Goal: Task Accomplishment & Management: Complete application form

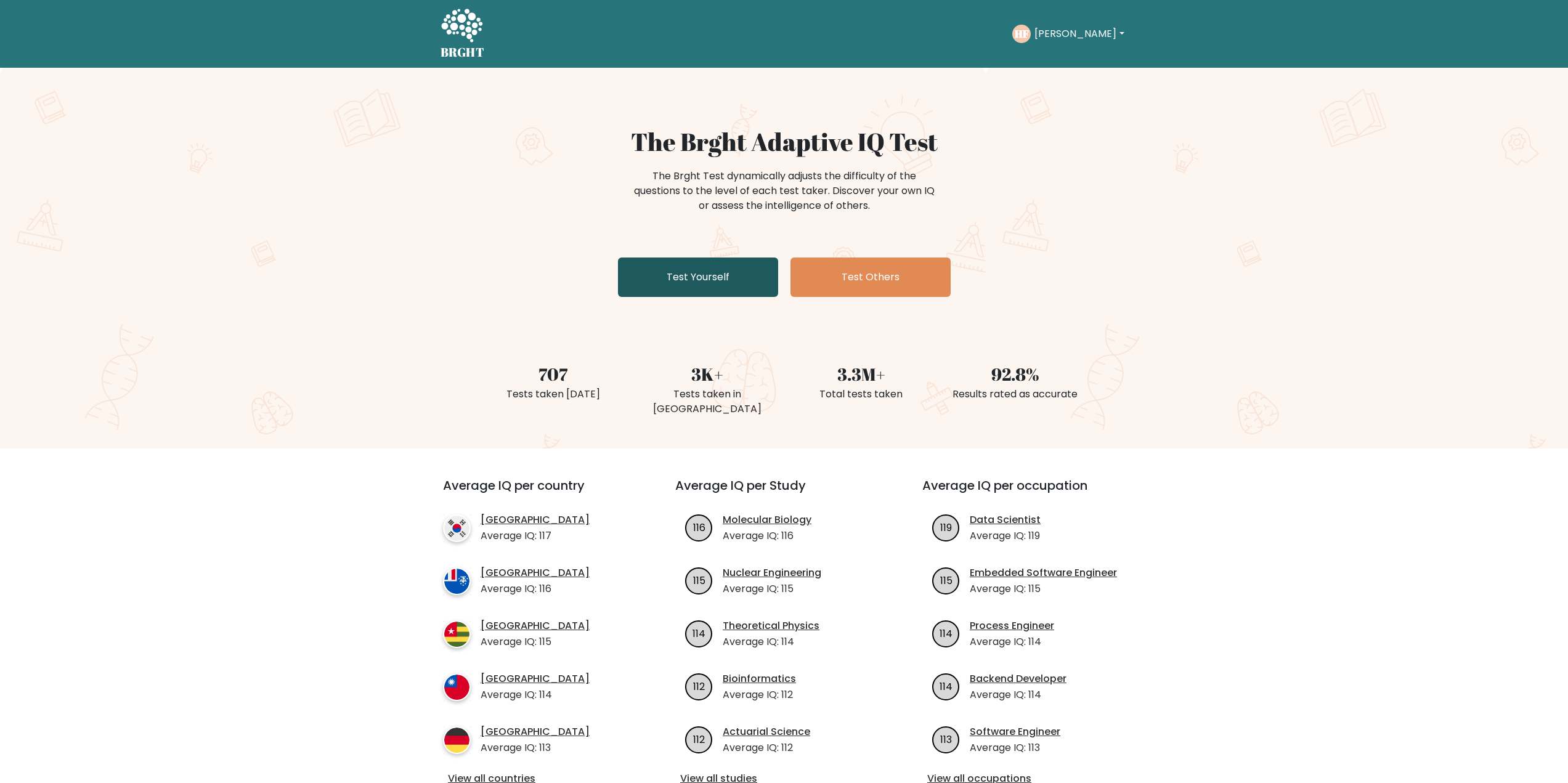
click at [685, 275] on link "Test Yourself" at bounding box center [698, 278] width 160 height 39
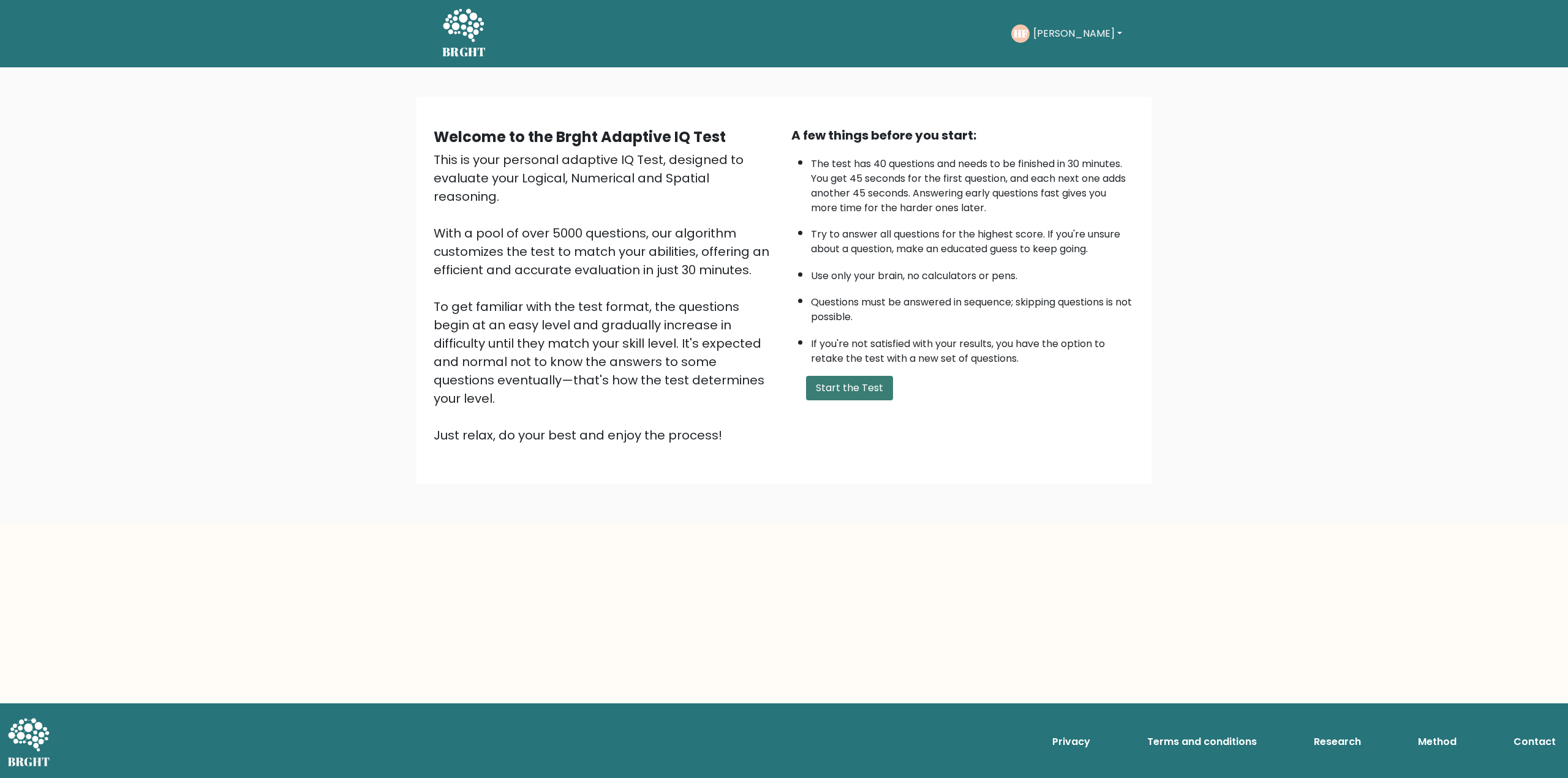
click at [852, 394] on button "Start the Test" at bounding box center [849, 387] width 87 height 24
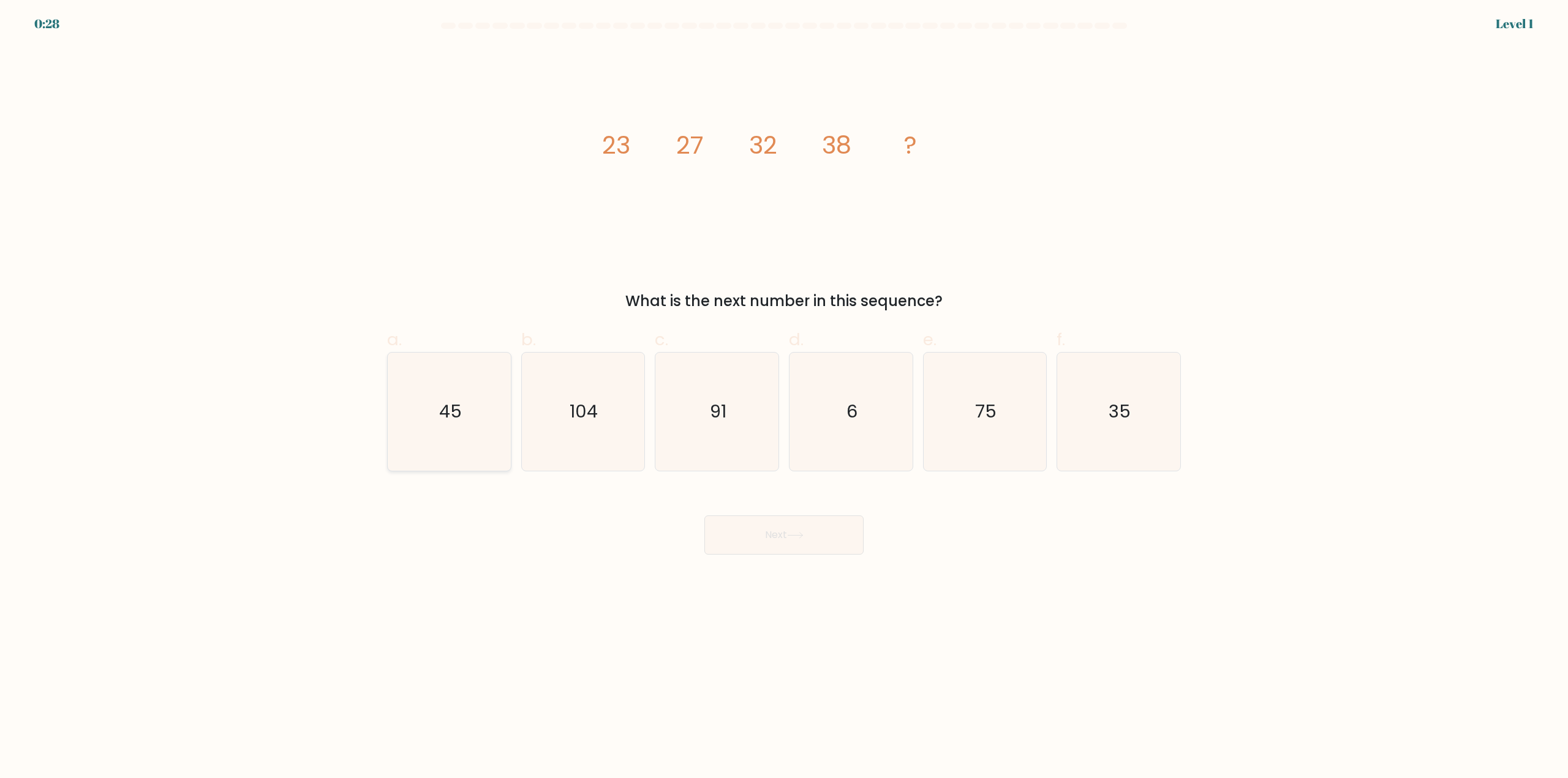
click at [477, 427] on icon "45" at bounding box center [448, 412] width 118 height 118
click at [784, 398] on input "a. 45" at bounding box center [784, 394] width 1 height 8
radio input "true"
click at [715, 523] on button "Next" at bounding box center [784, 535] width 159 height 39
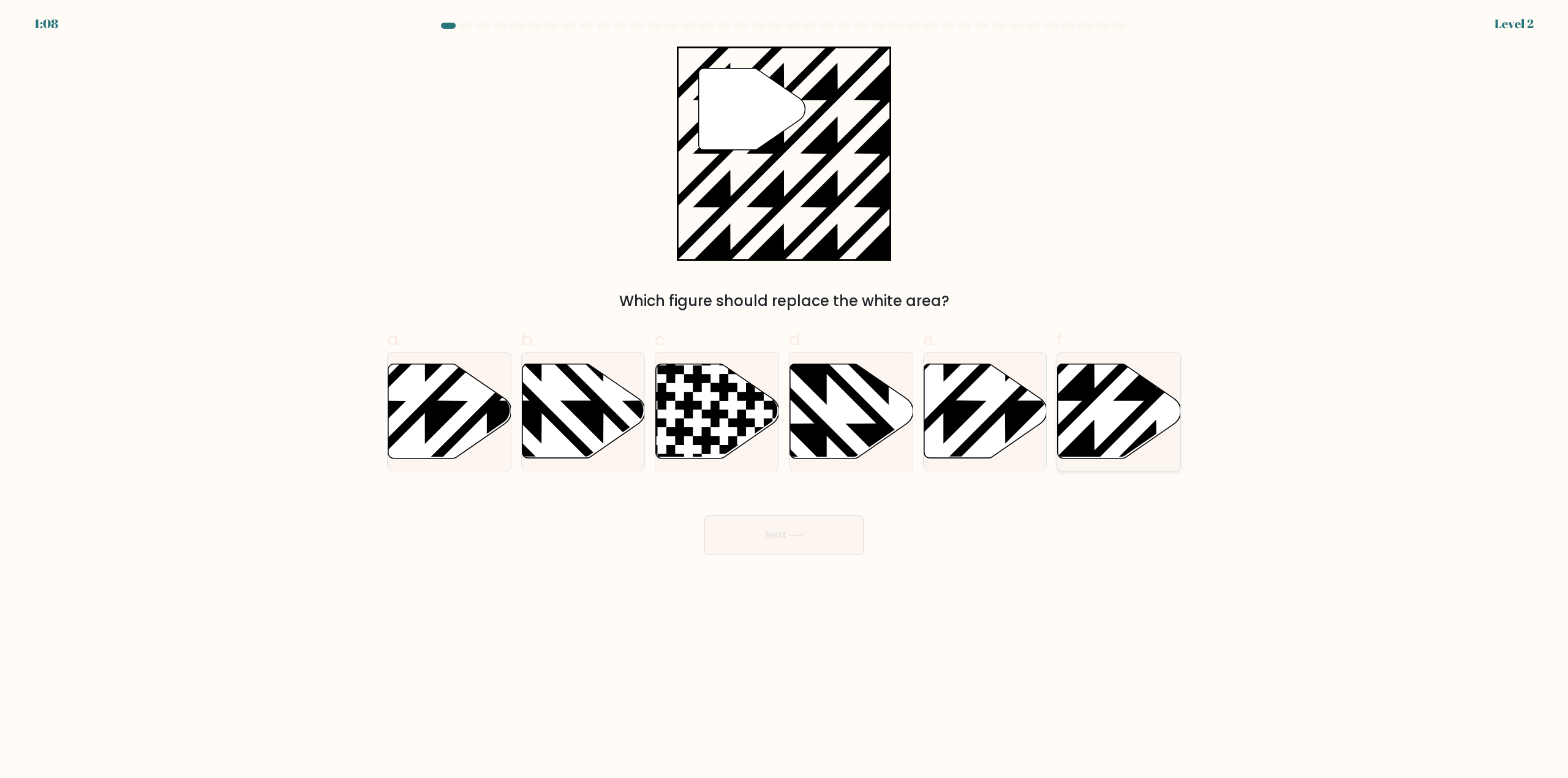
click at [1113, 426] on icon at bounding box center [1120, 411] width 123 height 95
click at [784, 398] on input "f." at bounding box center [784, 394] width 1 height 8
radio input "true"
click at [823, 528] on button "Next" at bounding box center [784, 535] width 159 height 39
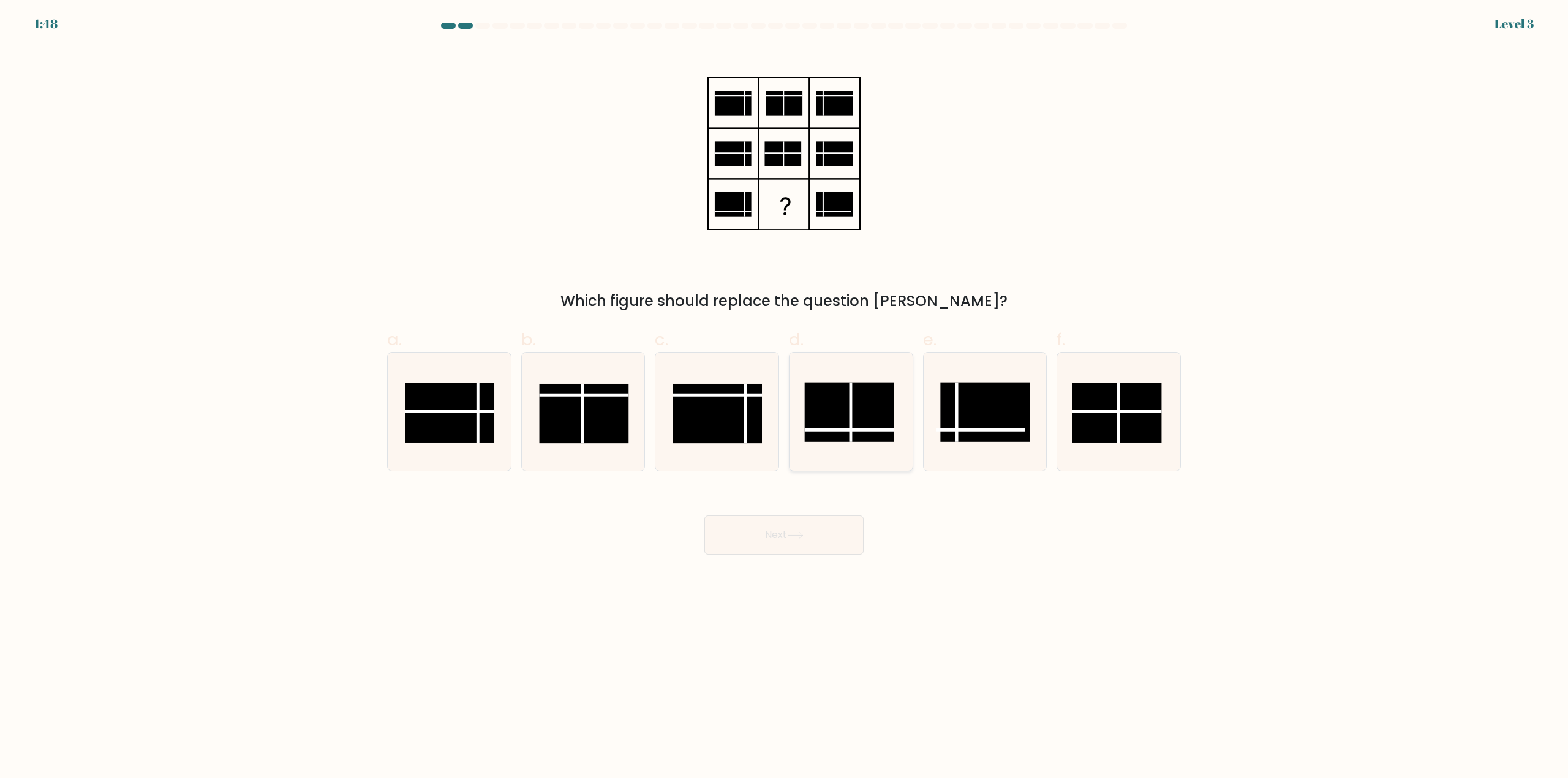
click at [874, 444] on icon at bounding box center [851, 412] width 118 height 118
click at [784, 398] on input "d." at bounding box center [784, 394] width 1 height 8
radio input "true"
click at [802, 531] on button "Next" at bounding box center [784, 535] width 159 height 39
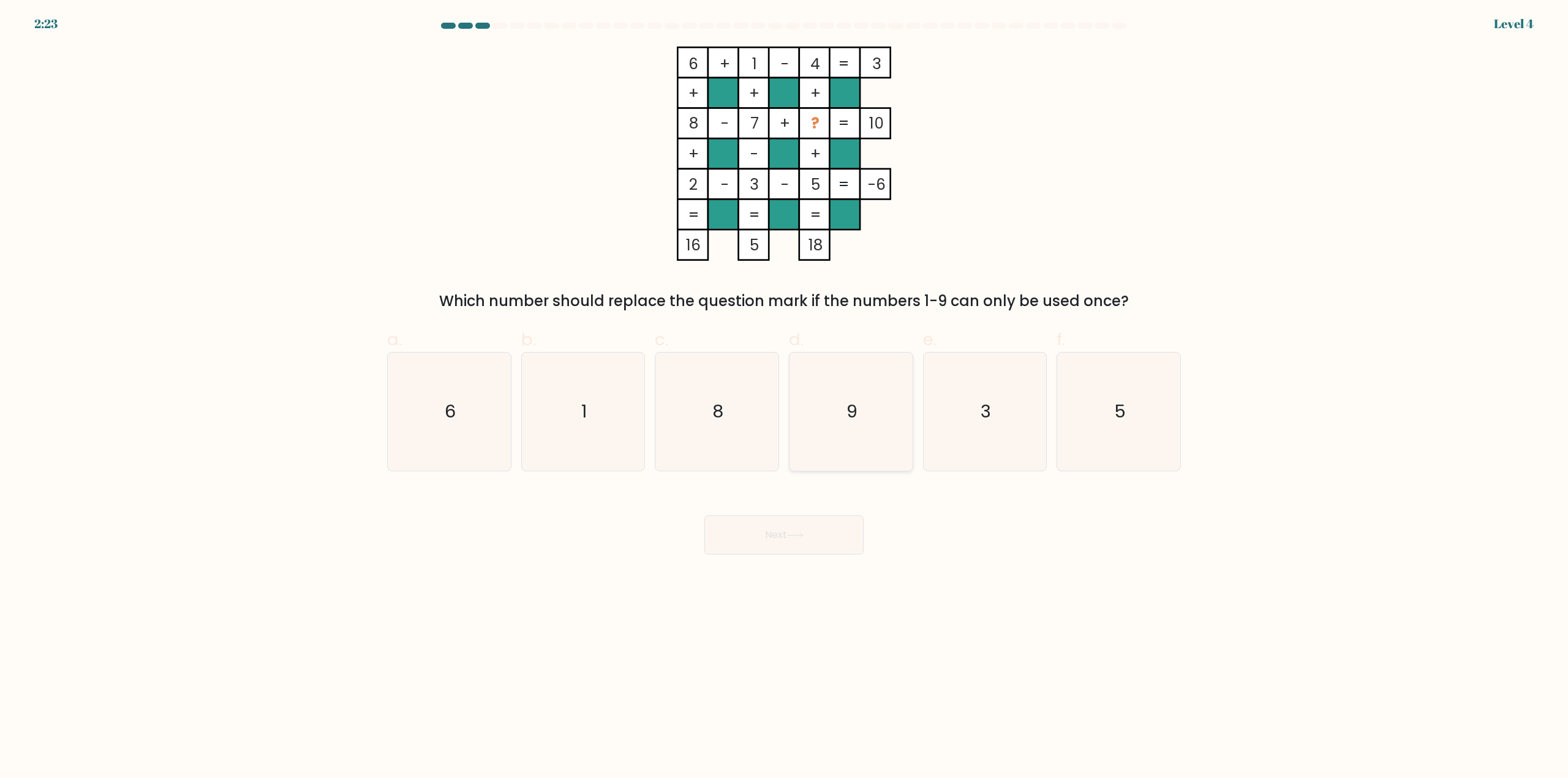
click at [825, 430] on icon "9" at bounding box center [851, 412] width 118 height 118
click at [784, 398] on input "d. 9" at bounding box center [784, 394] width 1 height 8
radio input "true"
click at [806, 545] on button "Next" at bounding box center [784, 535] width 159 height 39
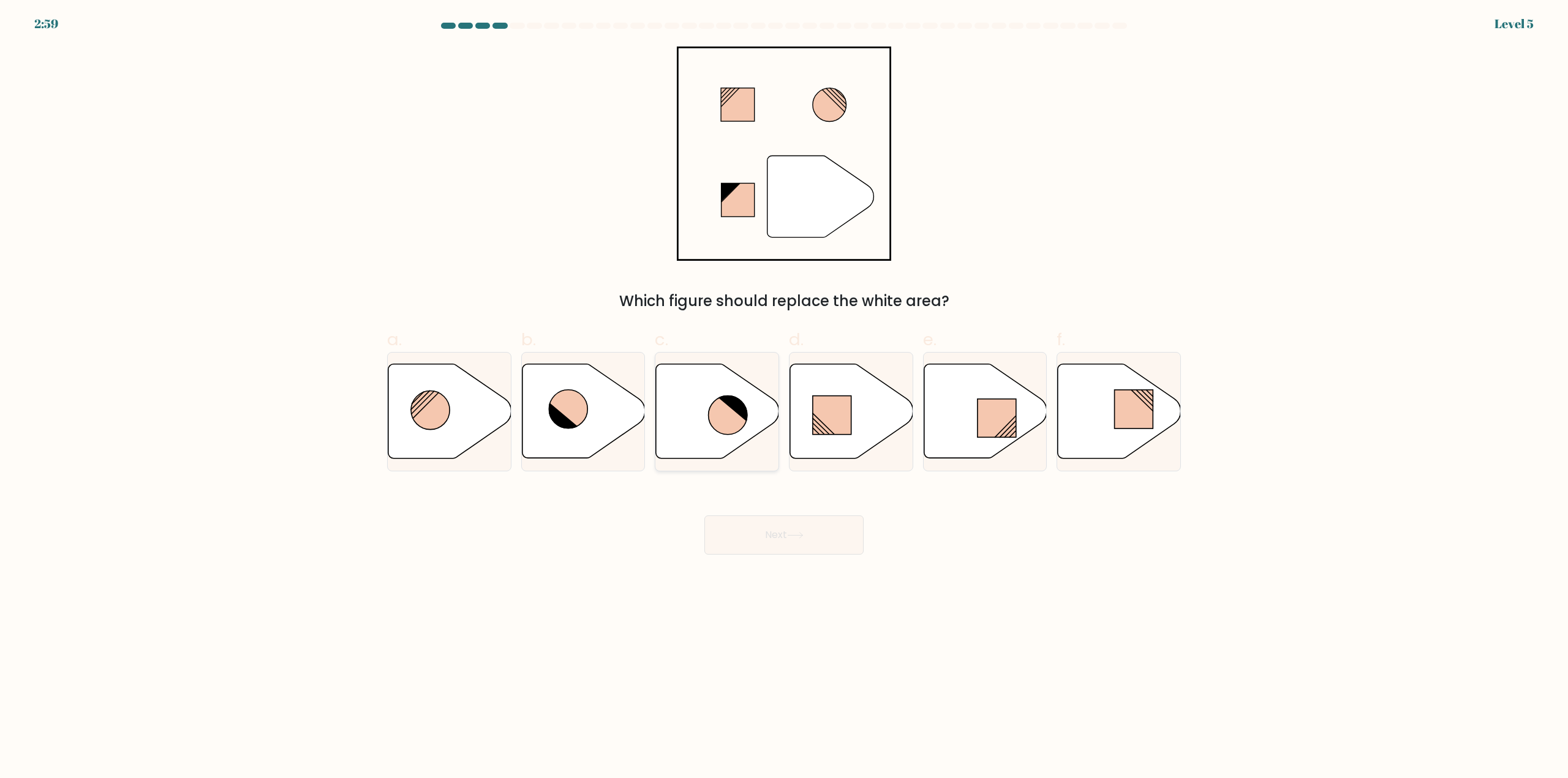
click at [709, 423] on icon at bounding box center [718, 411] width 123 height 95
click at [784, 398] on input "c." at bounding box center [784, 394] width 1 height 8
radio input "true"
click at [820, 525] on button "Next" at bounding box center [784, 535] width 159 height 39
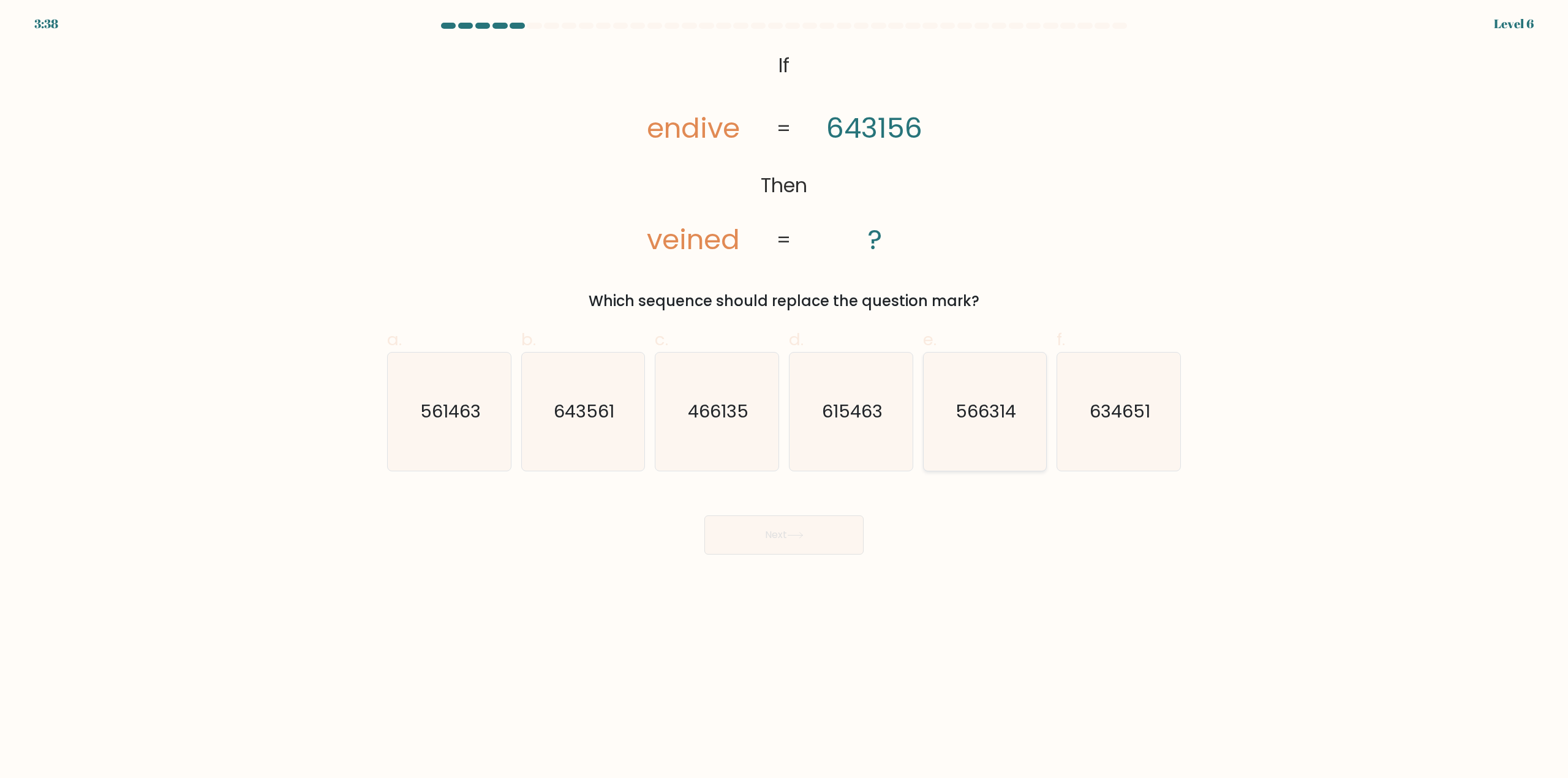
click at [990, 441] on icon "566314" at bounding box center [984, 412] width 118 height 118
click at [784, 398] on input "e. 566314" at bounding box center [784, 394] width 1 height 8
radio input "true"
click at [482, 439] on icon "561463" at bounding box center [448, 412] width 118 height 118
click at [784, 398] on input "a. 561463" at bounding box center [784, 394] width 1 height 8
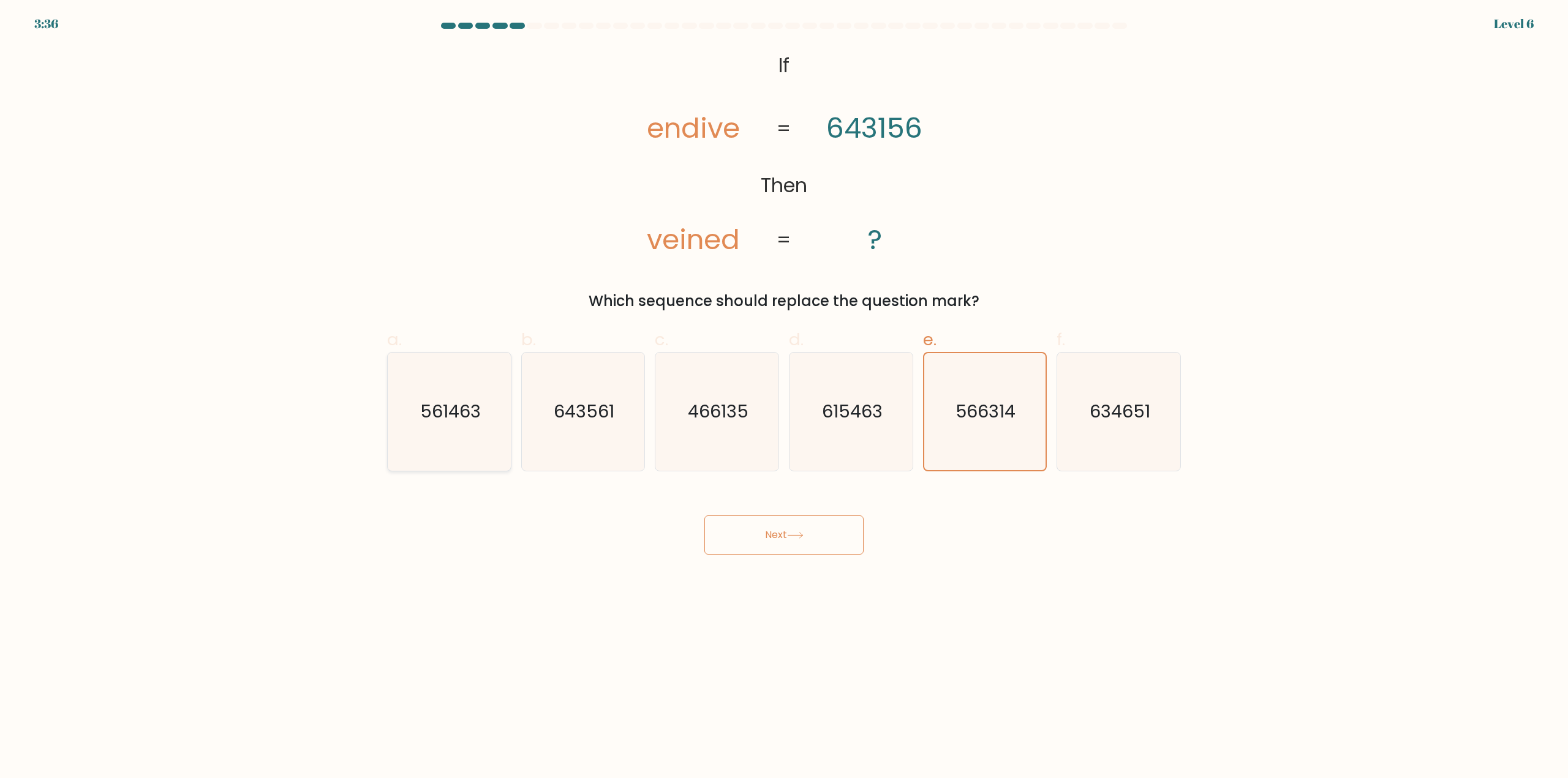
radio input "true"
click at [781, 545] on button "Next" at bounding box center [784, 535] width 159 height 39
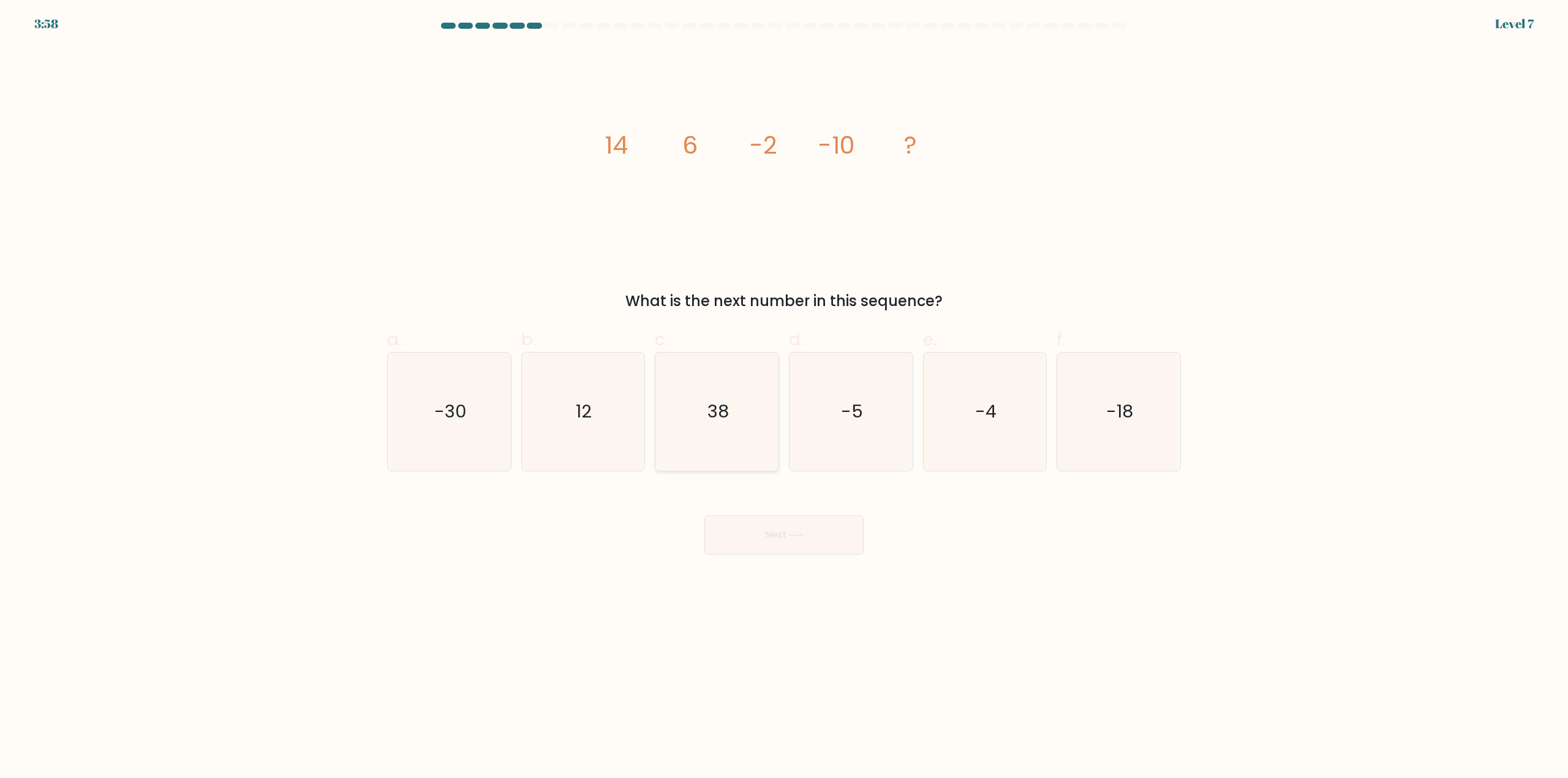
click at [705, 407] on icon "38" at bounding box center [716, 412] width 118 height 118
click at [784, 398] on input "c. 38" at bounding box center [784, 394] width 1 height 8
radio input "true"
click at [1117, 413] on text "-18" at bounding box center [1120, 412] width 27 height 24
click at [784, 398] on input "f. -18" at bounding box center [784, 394] width 1 height 8
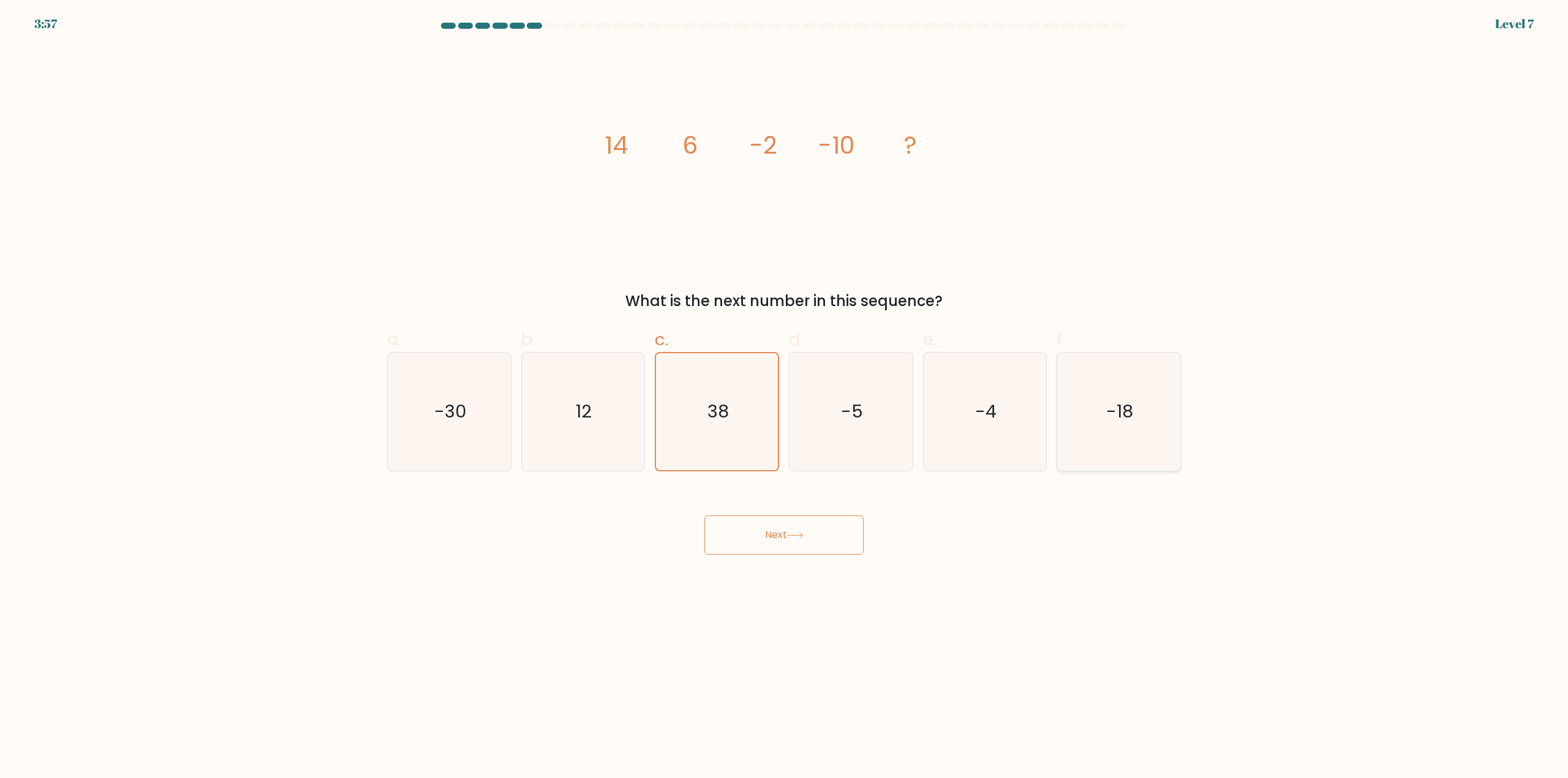
radio input "true"
click at [812, 509] on div "Next" at bounding box center [784, 520] width 809 height 69
click at [794, 520] on button "Next" at bounding box center [784, 535] width 159 height 39
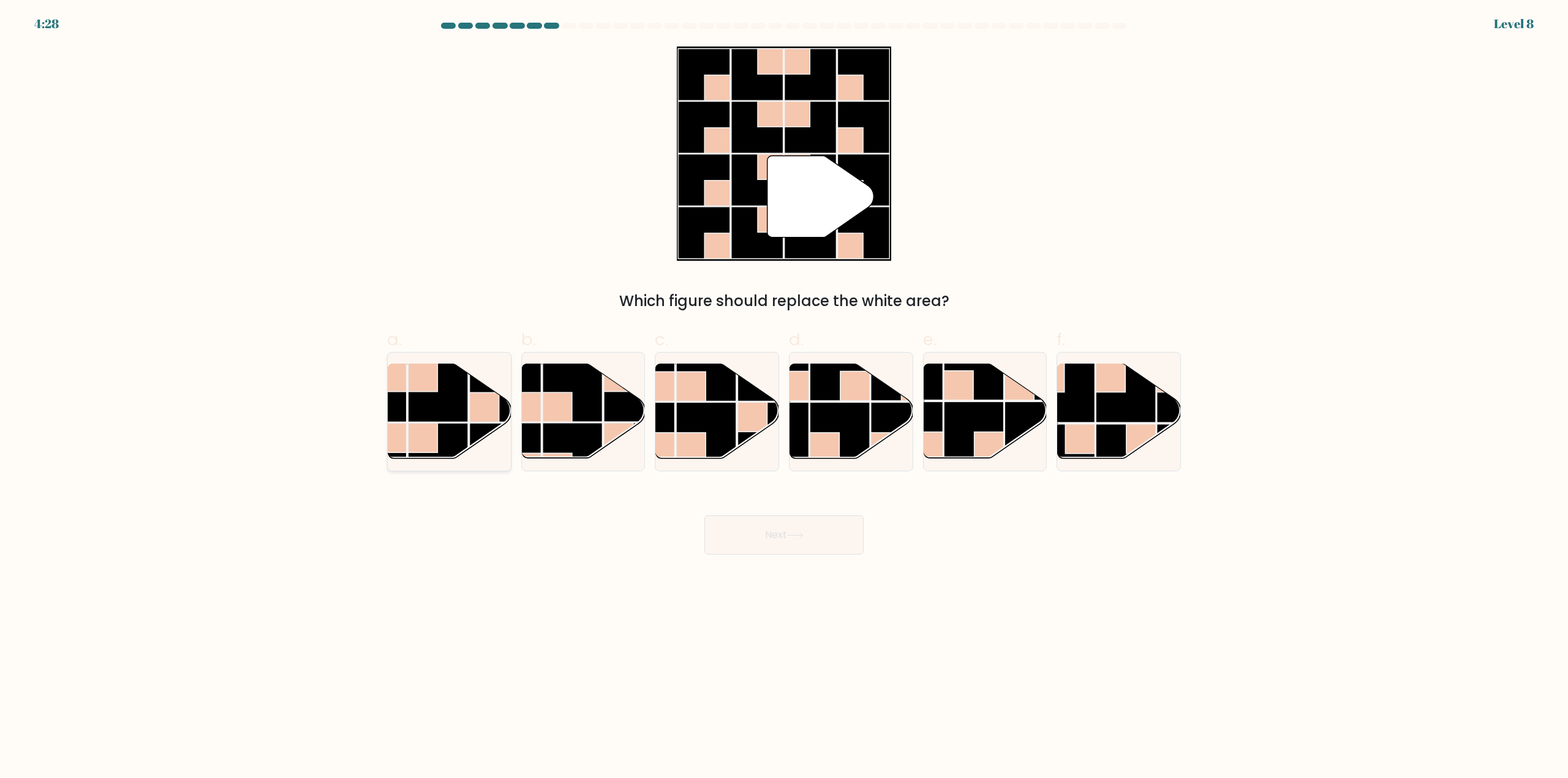
click at [460, 416] on rect at bounding box center [438, 392] width 60 height 60
click at [784, 398] on input "a." at bounding box center [784, 394] width 1 height 8
radio input "true"
click at [803, 540] on button "Next" at bounding box center [784, 535] width 159 height 39
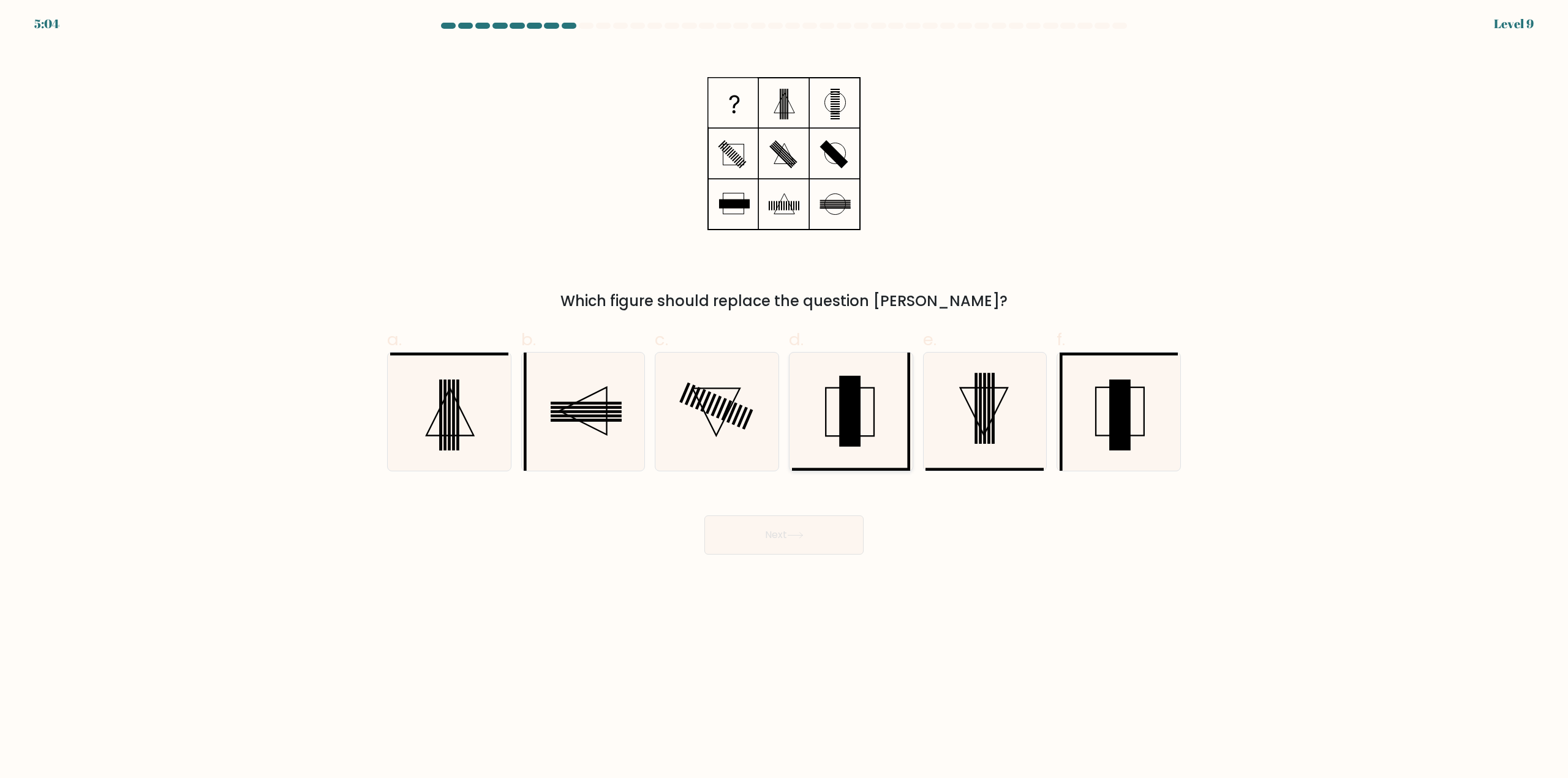
click at [840, 439] on rect at bounding box center [849, 411] width 21 height 71
click at [784, 398] on input "d." at bounding box center [784, 394] width 1 height 8
radio input "true"
click at [1154, 455] on icon at bounding box center [1118, 412] width 118 height 118
click at [784, 398] on input "f." at bounding box center [784, 394] width 1 height 8
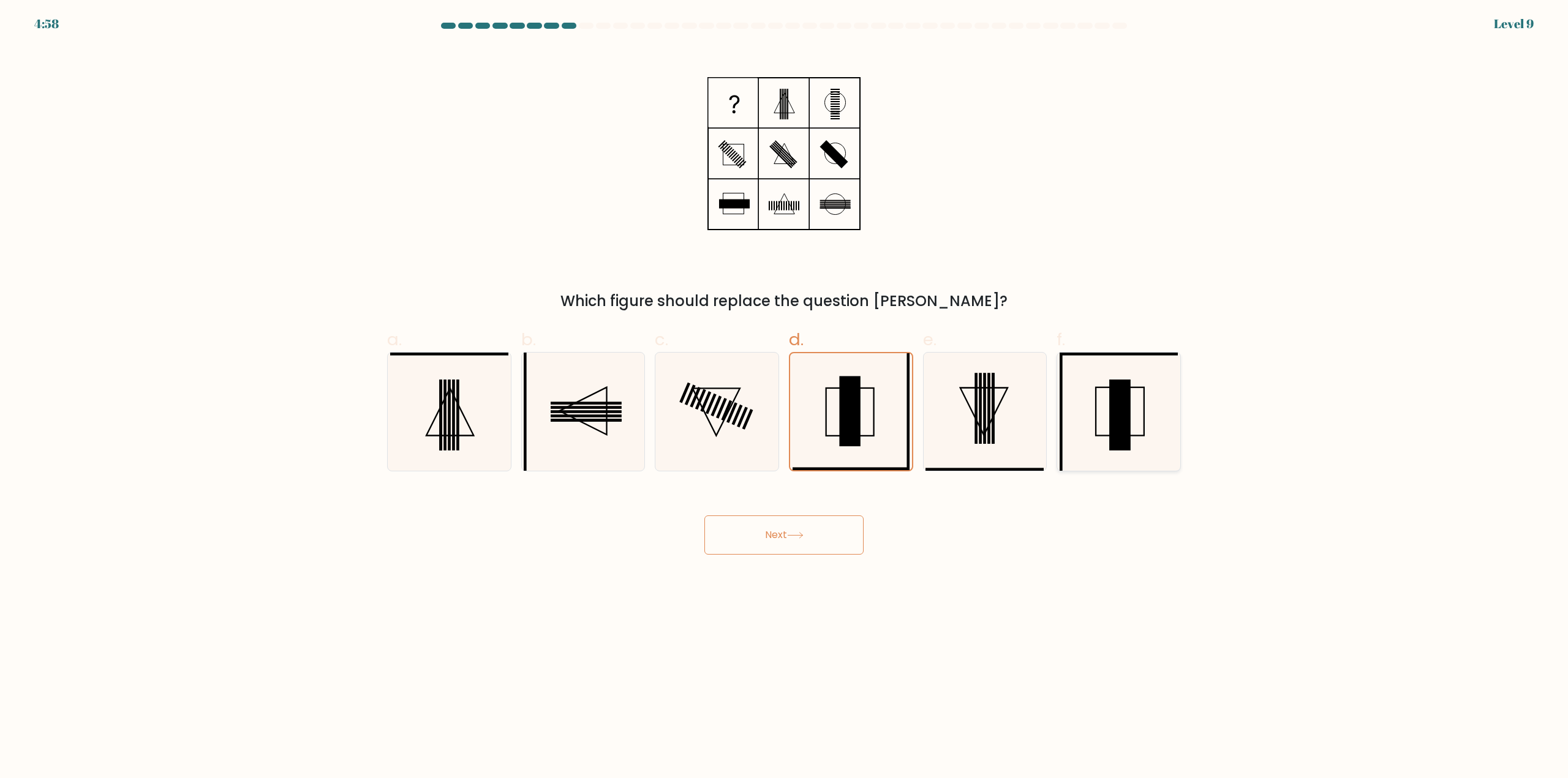
radio input "true"
click at [852, 419] on rect at bounding box center [849, 411] width 21 height 71
click at [784, 398] on input "d." at bounding box center [784, 394] width 1 height 8
radio input "true"
click at [1135, 444] on icon at bounding box center [1118, 412] width 118 height 118
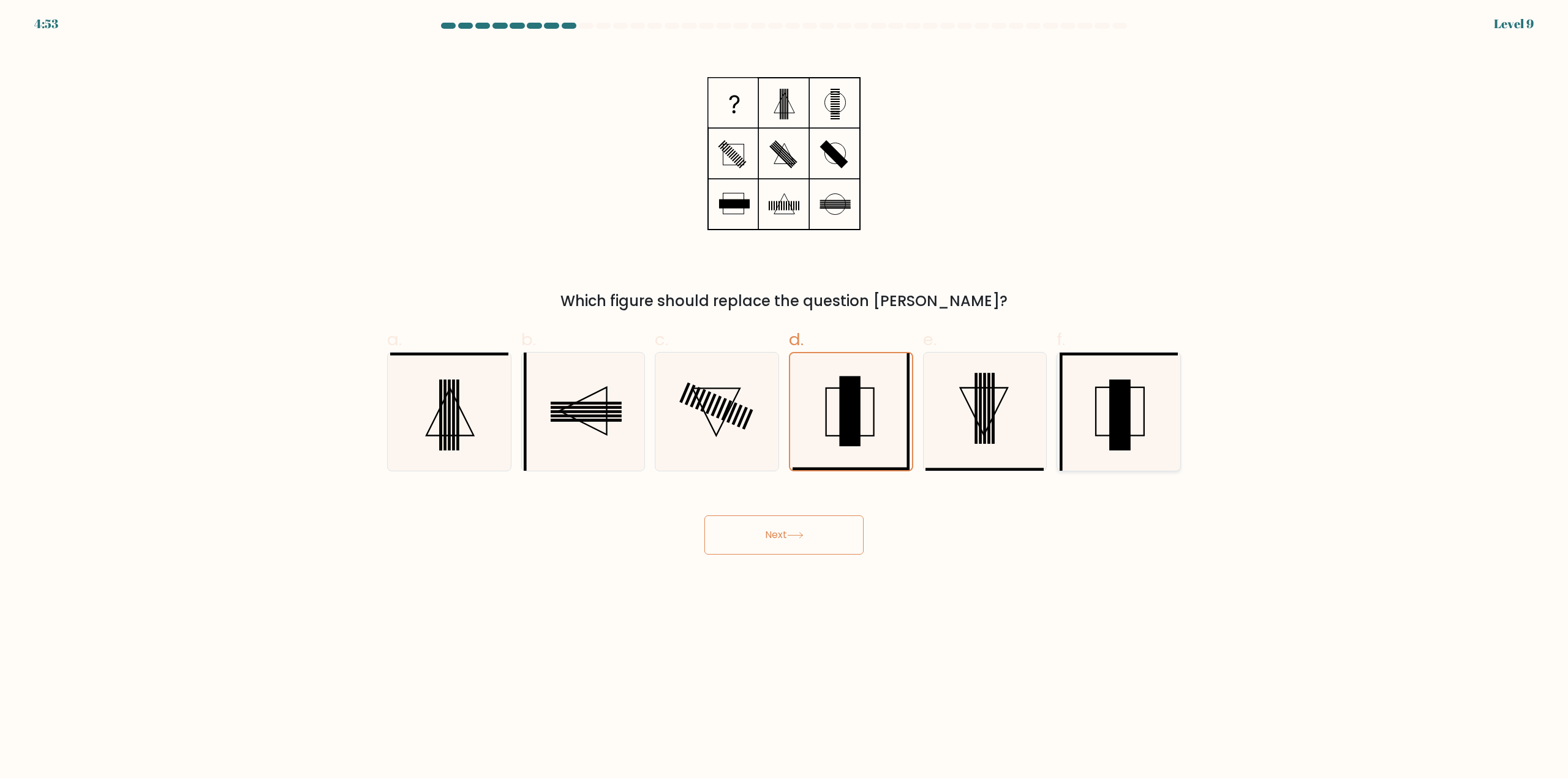
click at [784, 398] on input "f." at bounding box center [784, 394] width 1 height 8
radio input "true"
click at [844, 416] on rect at bounding box center [849, 411] width 21 height 71
click at [784, 398] on input "d." at bounding box center [784, 394] width 1 height 8
radio input "true"
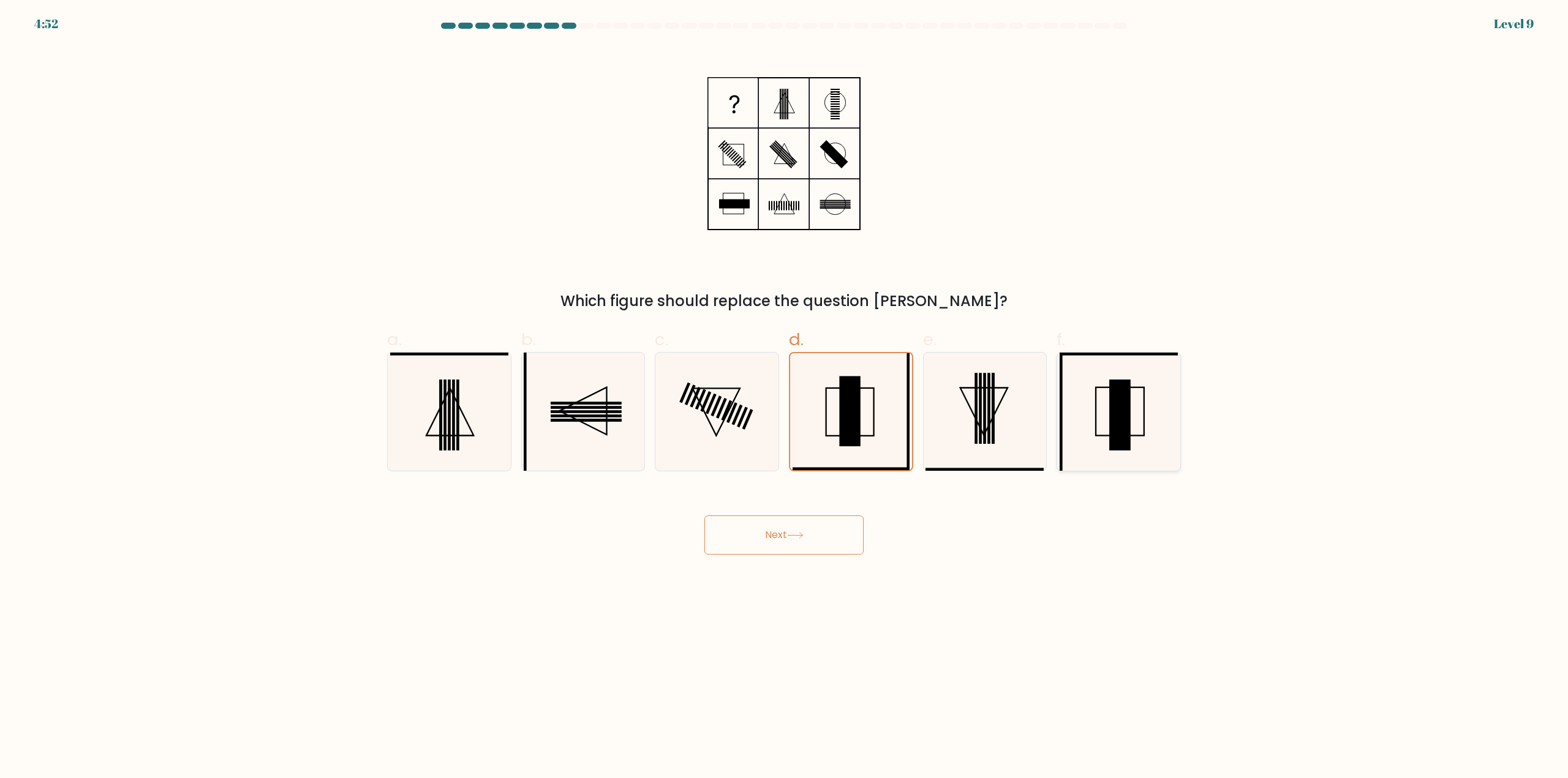
click at [1134, 432] on icon at bounding box center [1118, 412] width 118 height 118
click at [784, 398] on input "f." at bounding box center [784, 394] width 1 height 8
radio input "true"
click at [901, 418] on icon at bounding box center [851, 412] width 118 height 118
click at [784, 398] on input "d." at bounding box center [784, 394] width 1 height 8
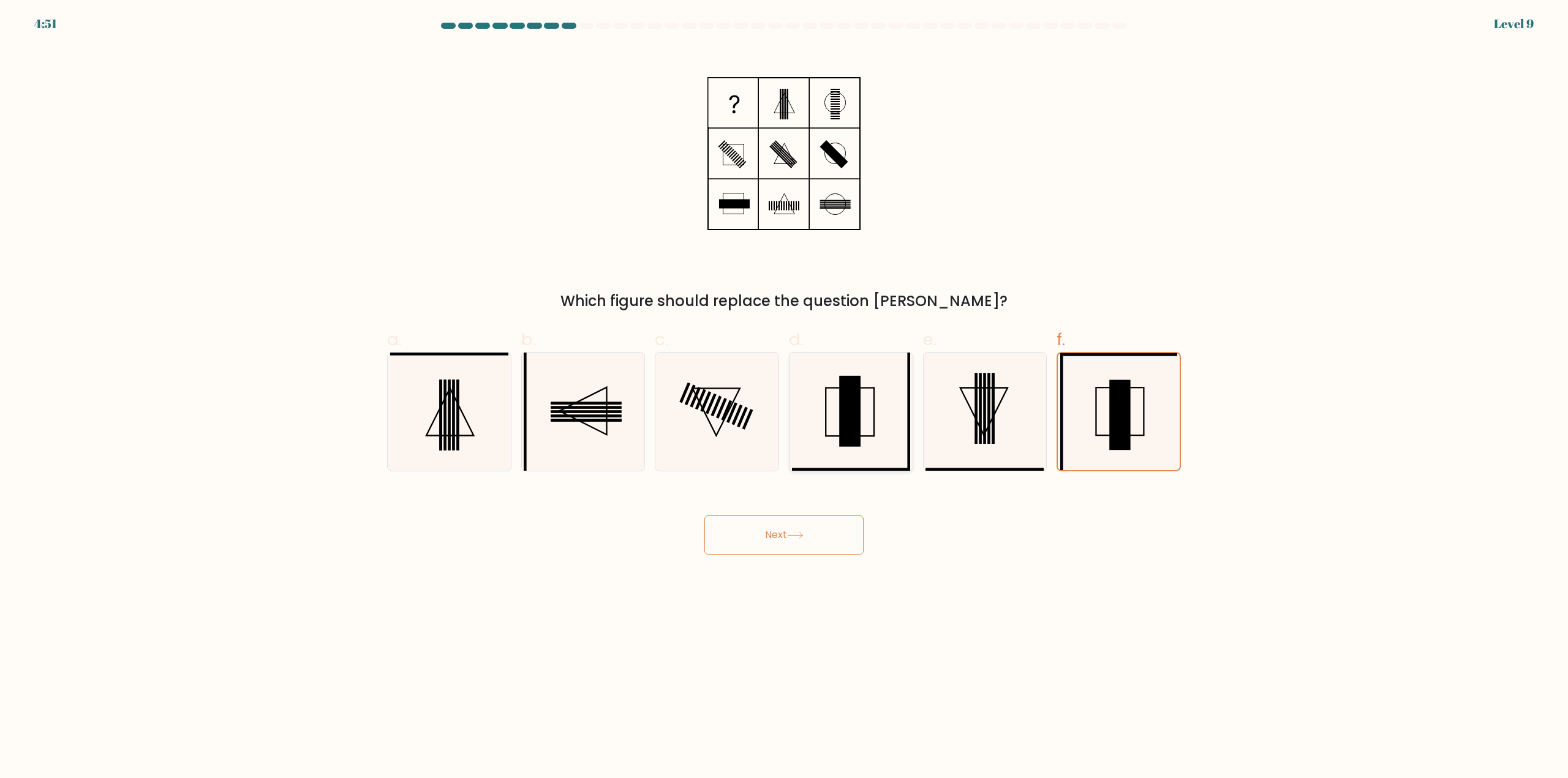
radio input "true"
click at [1095, 446] on icon at bounding box center [1118, 412] width 118 height 118
click at [784, 398] on input "f." at bounding box center [784, 394] width 1 height 8
radio input "true"
click at [869, 458] on icon at bounding box center [851, 412] width 118 height 118
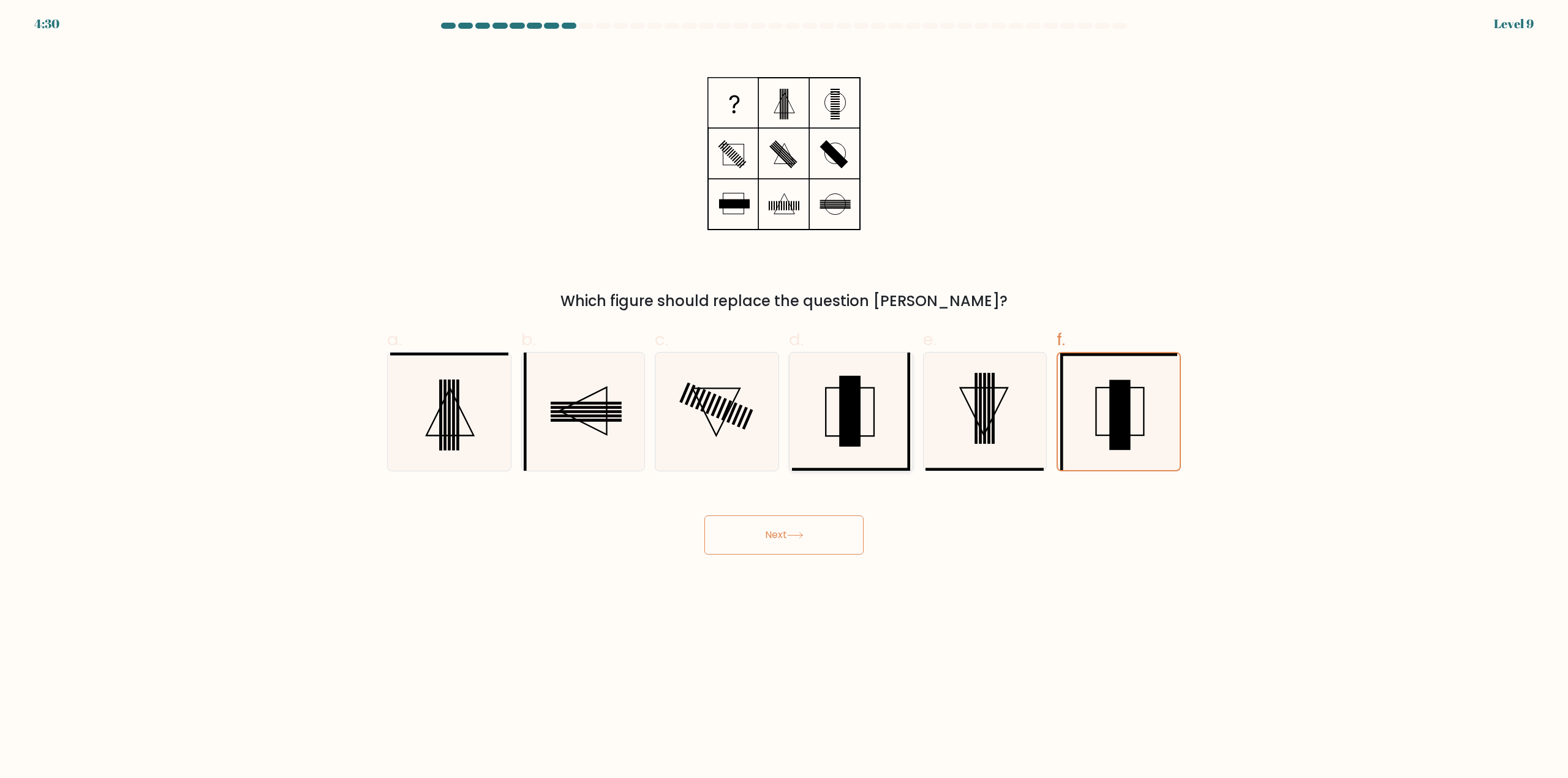
click at [784, 398] on input "d." at bounding box center [784, 394] width 1 height 8
radio input "true"
click at [814, 537] on button "Next" at bounding box center [784, 535] width 159 height 39
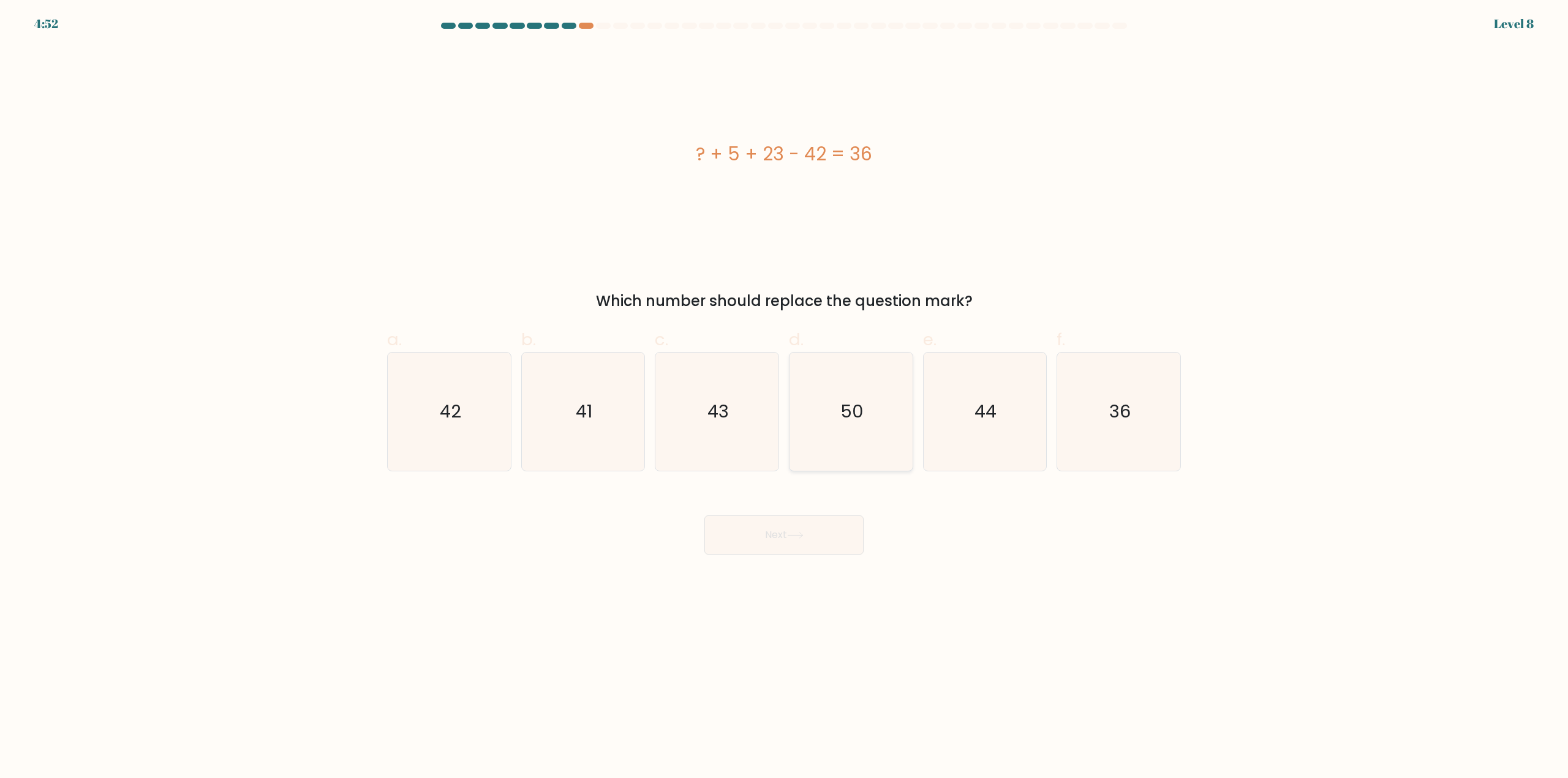
click at [804, 462] on icon "50" at bounding box center [851, 412] width 118 height 118
click at [784, 398] on input "d. 50" at bounding box center [784, 394] width 1 height 8
radio input "true"
click at [728, 533] on button "Next" at bounding box center [784, 535] width 159 height 39
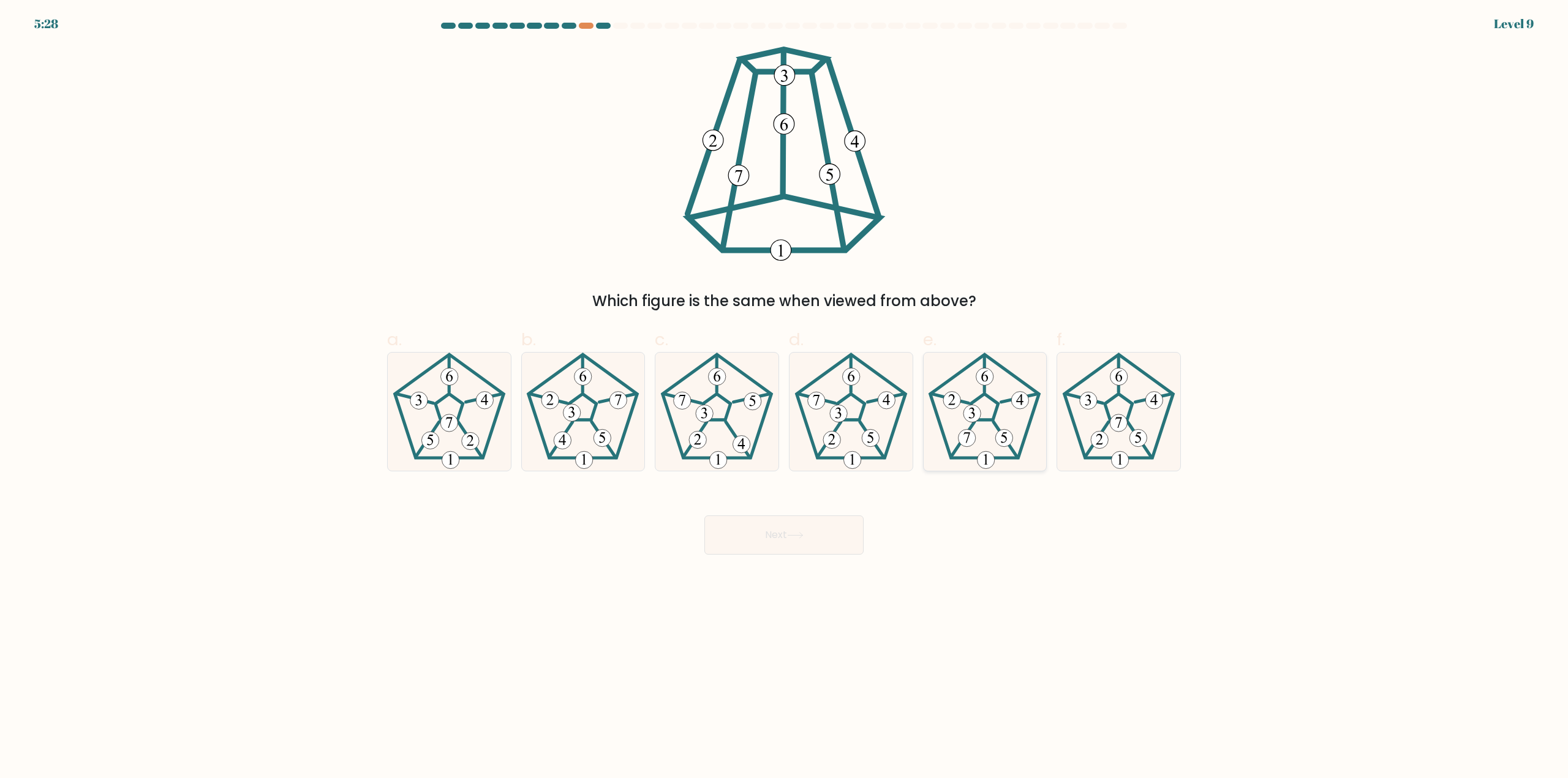
click at [983, 451] on icon at bounding box center [984, 412] width 118 height 118
click at [784, 398] on input "e." at bounding box center [784, 394] width 1 height 8
radio input "true"
click at [772, 523] on button "Next" at bounding box center [784, 535] width 159 height 39
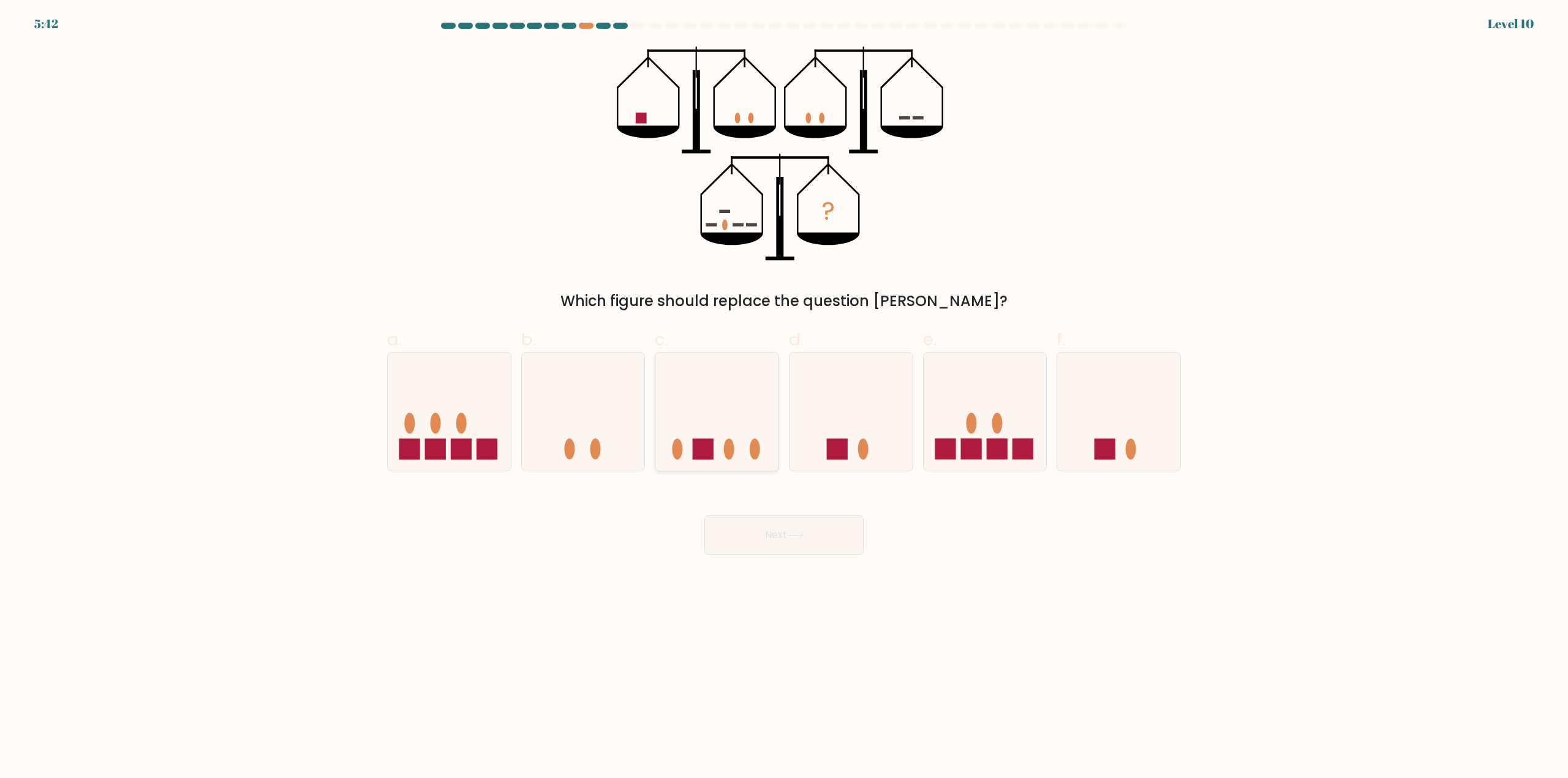
click at [721, 445] on icon at bounding box center [717, 412] width 123 height 102
click at [784, 398] on input "c." at bounding box center [784, 394] width 1 height 8
radio input "true"
click at [826, 548] on button "Next" at bounding box center [784, 535] width 159 height 39
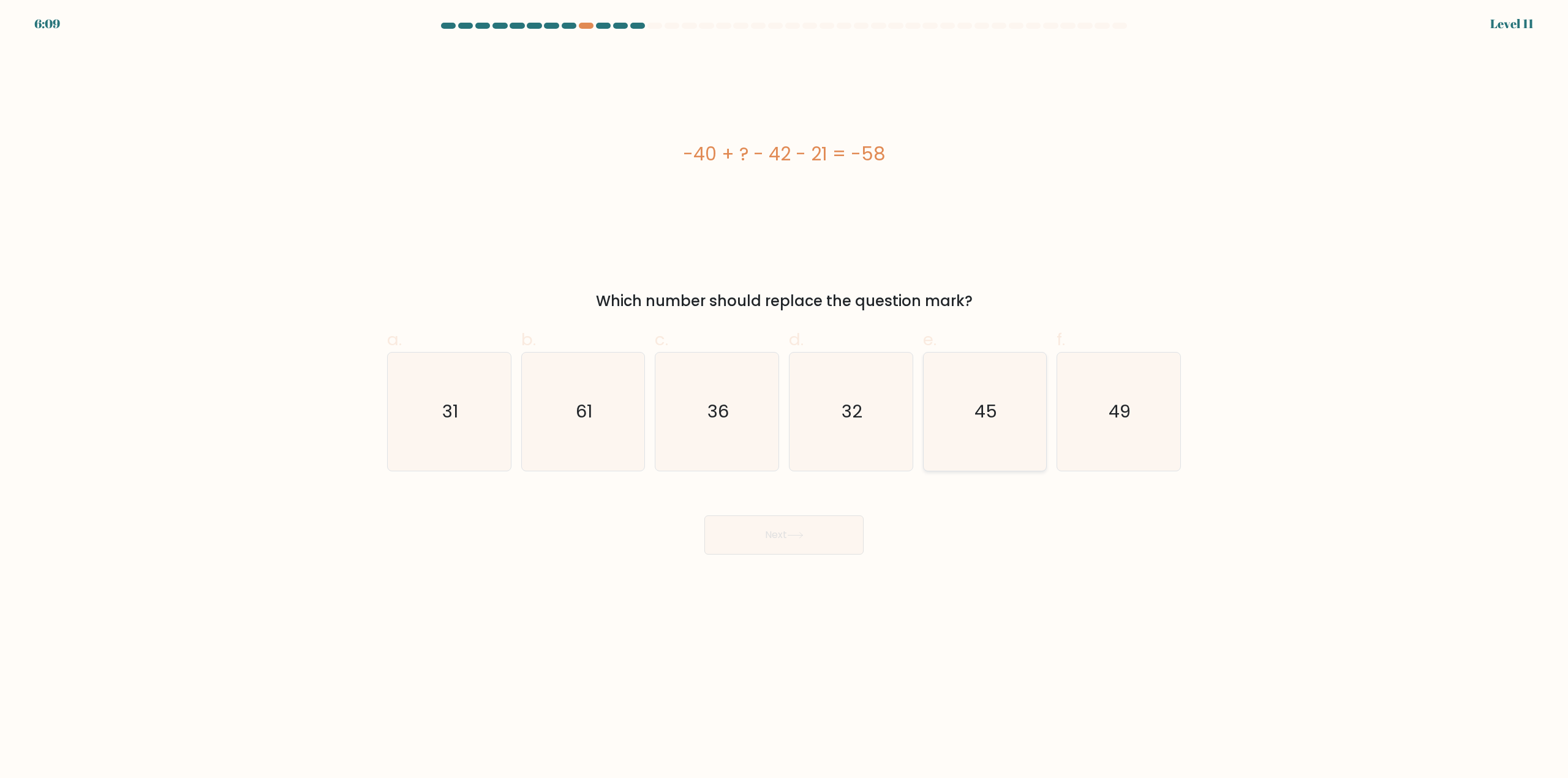
click at [963, 438] on icon "45" at bounding box center [984, 412] width 118 height 118
click at [784, 398] on input "e. 45" at bounding box center [784, 394] width 1 height 8
radio input "true"
click at [858, 535] on button "Next" at bounding box center [784, 535] width 159 height 39
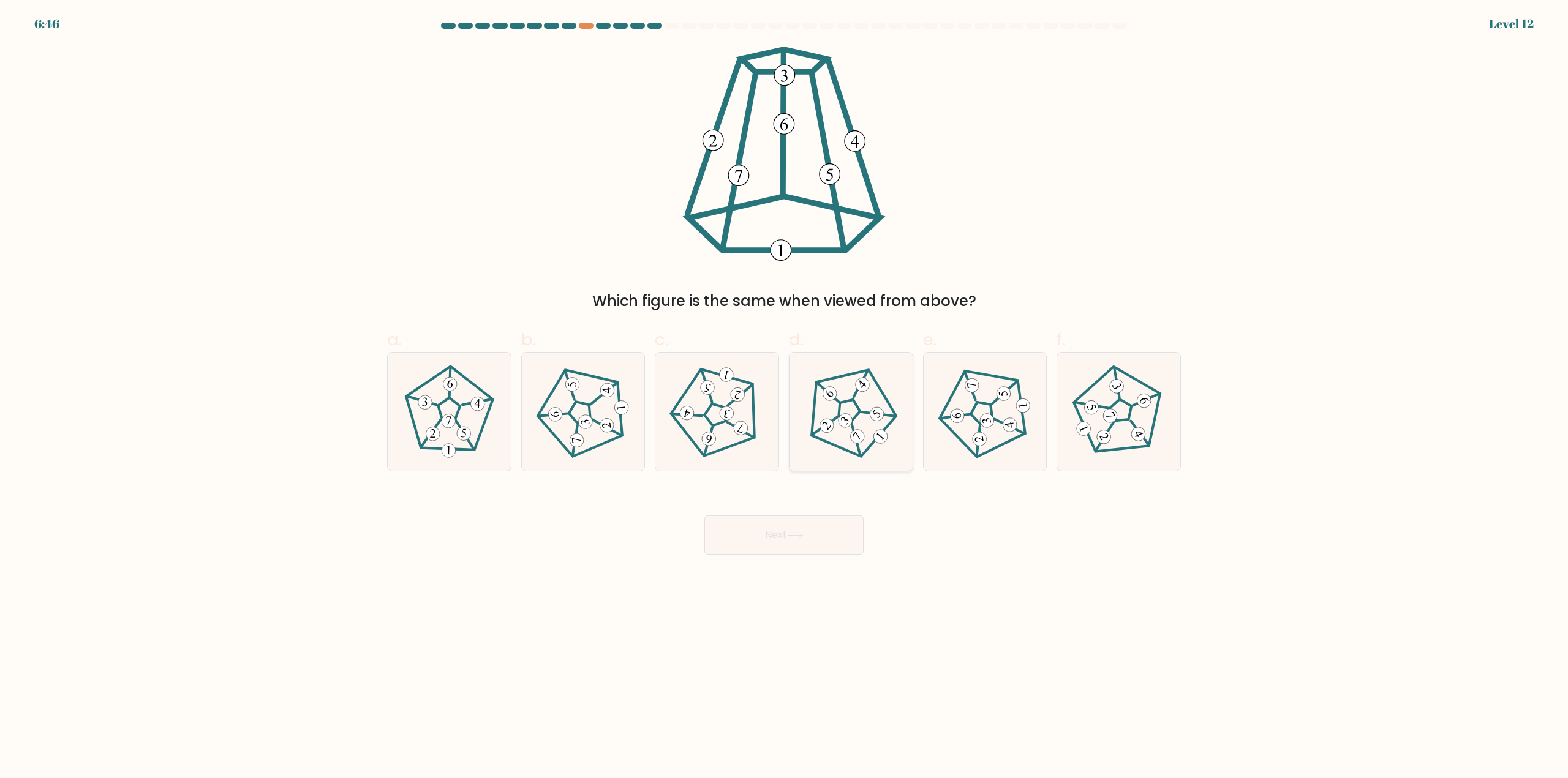
click at [875, 446] on icon at bounding box center [851, 412] width 95 height 95
click at [784, 398] on input "d." at bounding box center [784, 394] width 1 height 8
radio input "true"
click at [824, 529] on button "Next" at bounding box center [784, 535] width 159 height 39
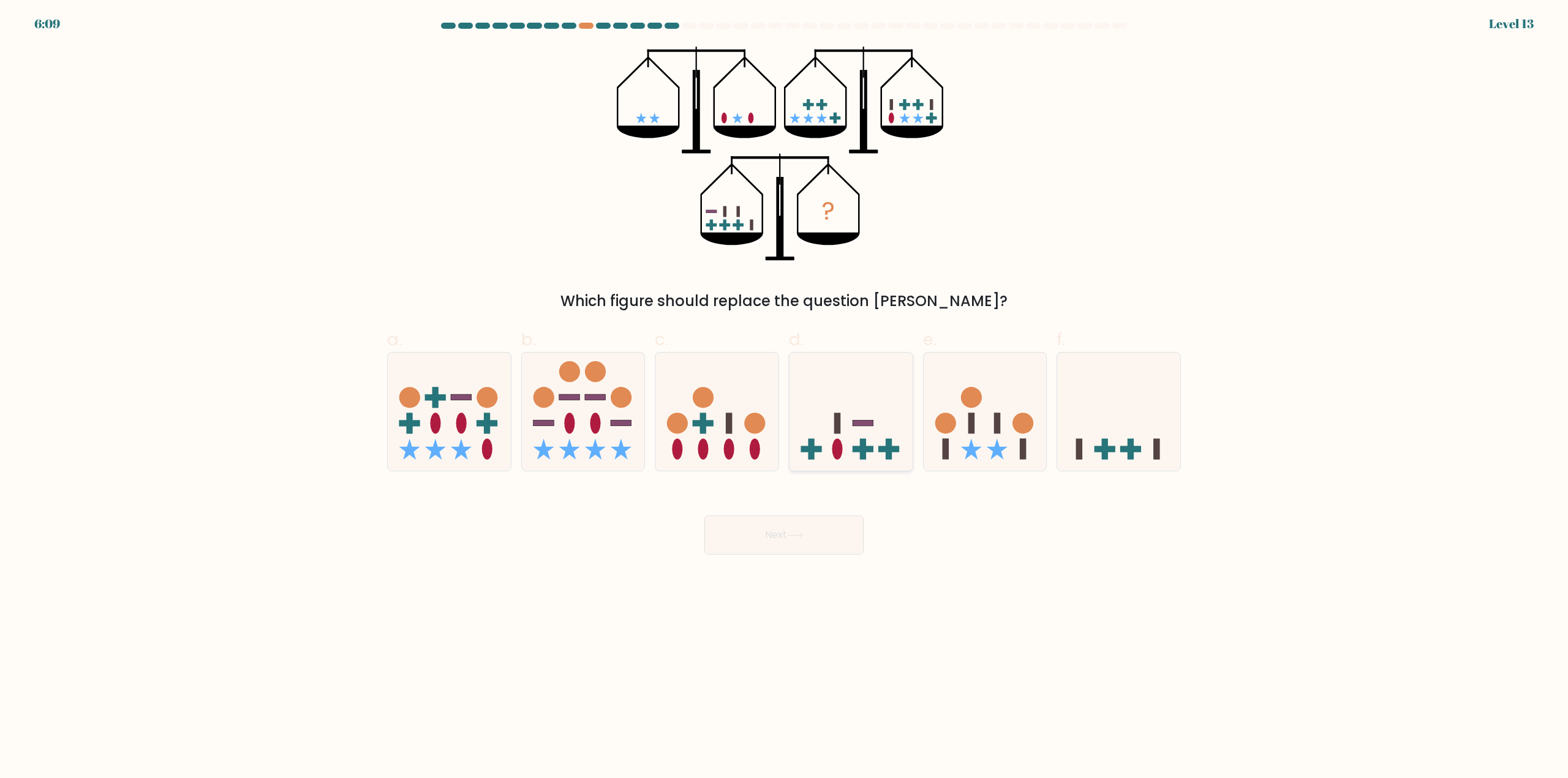
click at [855, 454] on icon at bounding box center [851, 412] width 123 height 102
click at [784, 398] on input "d." at bounding box center [784, 394] width 1 height 8
radio input "true"
click at [798, 548] on button "Next" at bounding box center [784, 535] width 159 height 39
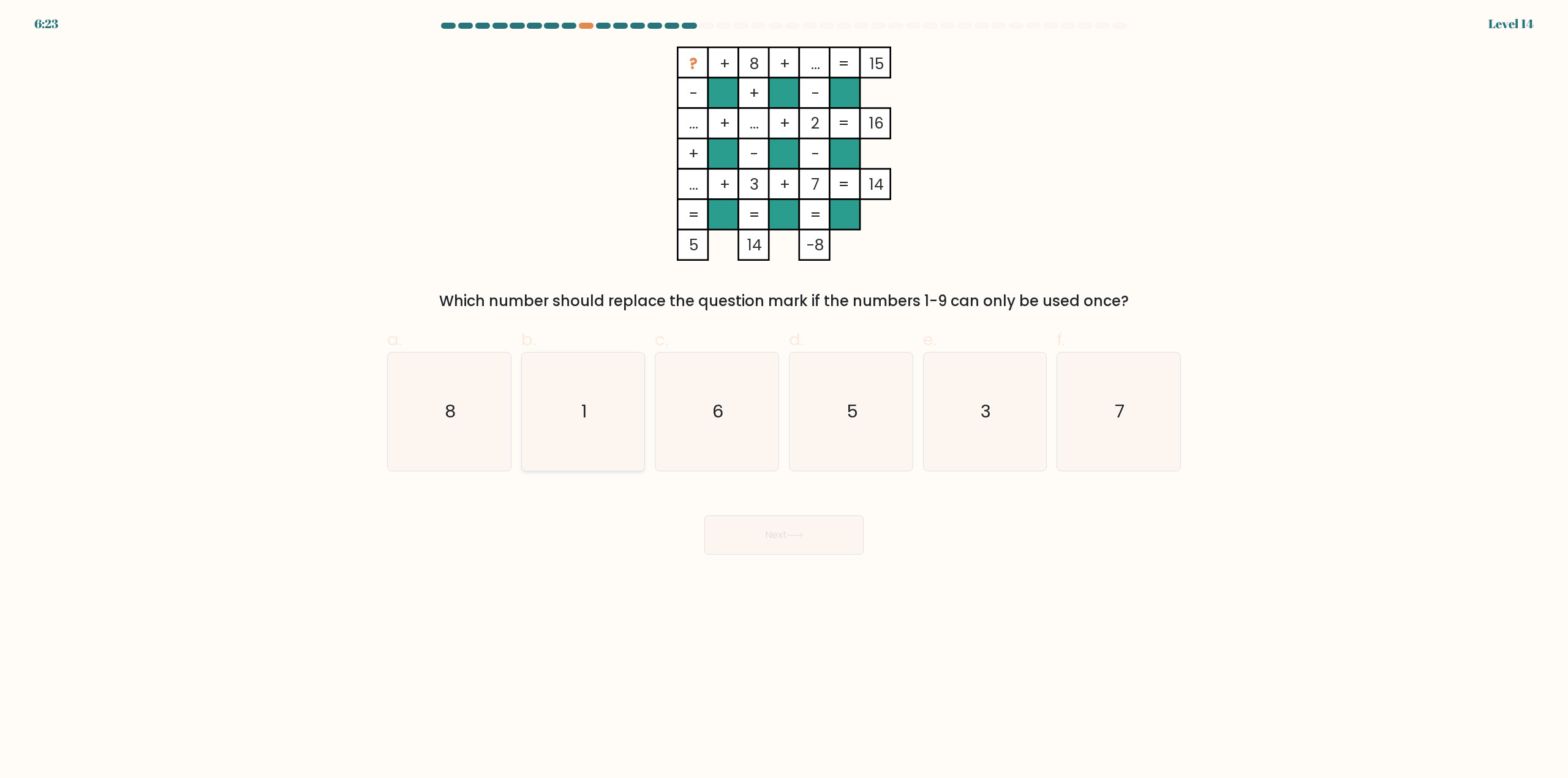
click at [636, 398] on icon "1" at bounding box center [582, 412] width 118 height 118
click at [784, 398] on input "b. 1" at bounding box center [784, 394] width 1 height 8
radio input "true"
click at [747, 412] on icon "6" at bounding box center [716, 412] width 118 height 118
click at [784, 398] on input "c. 6" at bounding box center [784, 394] width 1 height 8
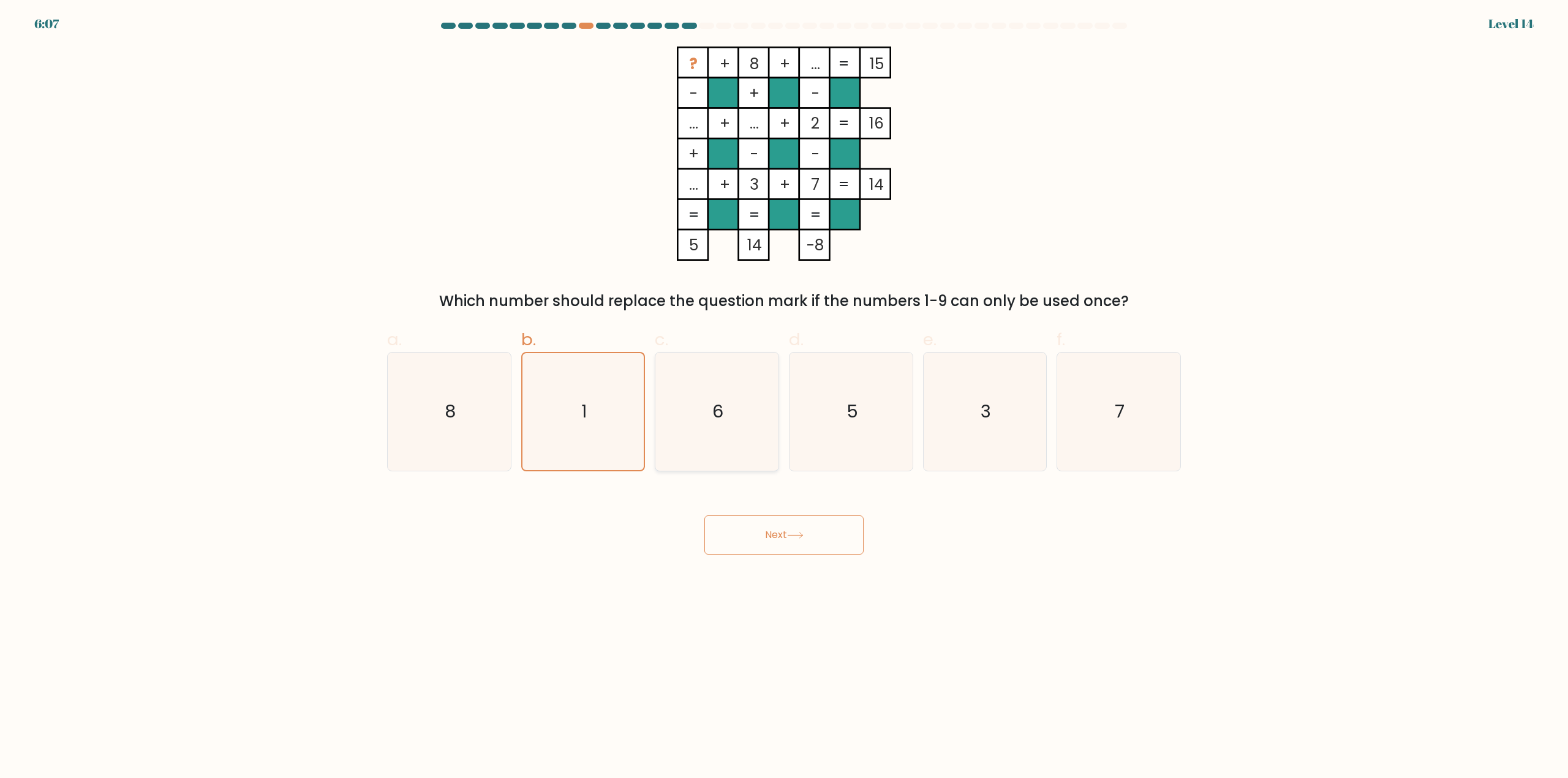
radio input "true"
click at [812, 523] on button "Next" at bounding box center [784, 535] width 159 height 39
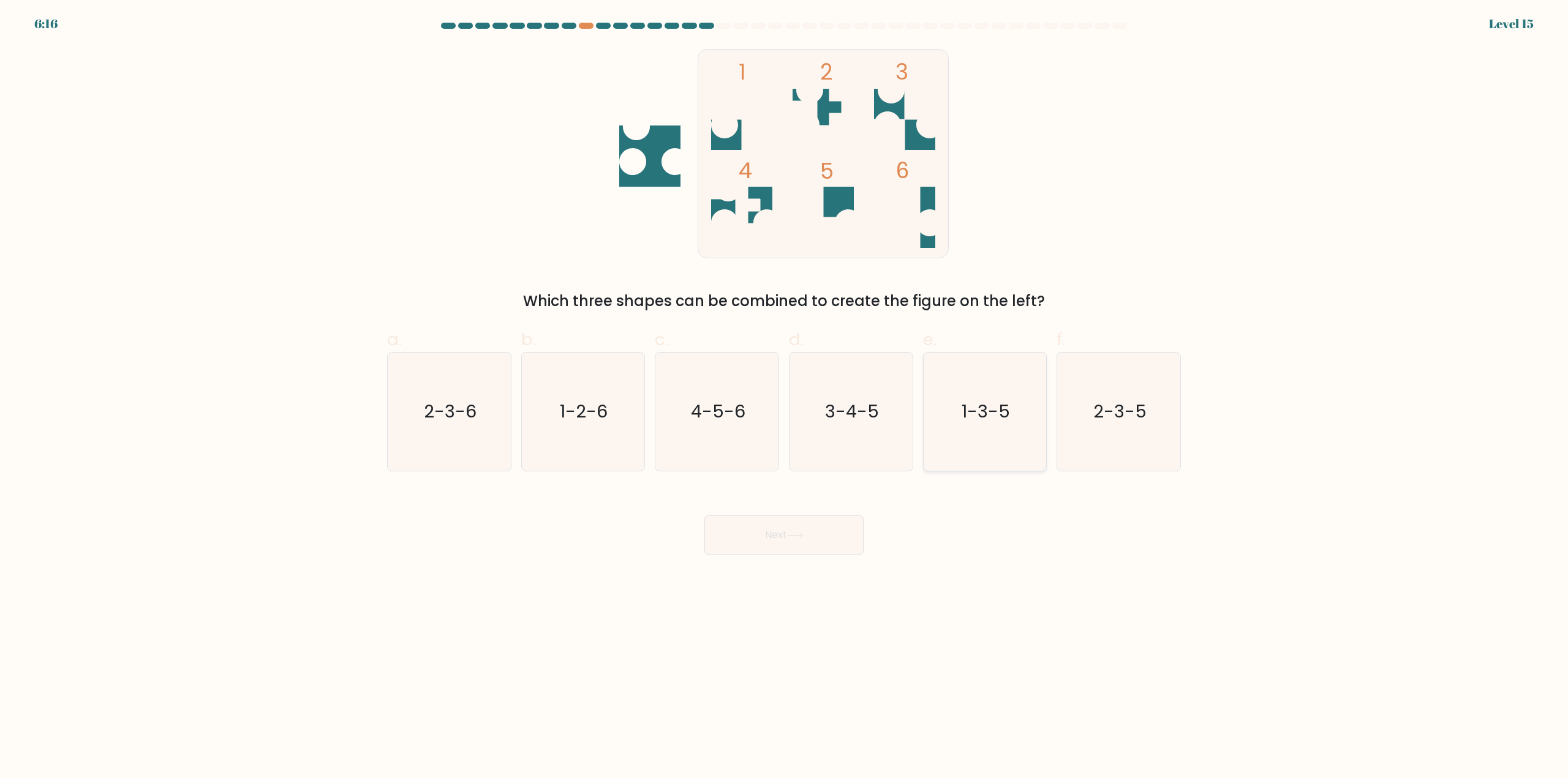
click at [1008, 448] on icon "1-3-5" at bounding box center [984, 412] width 118 height 118
click at [784, 398] on input "e. 1-3-5" at bounding box center [784, 394] width 1 height 8
radio input "true"
click at [849, 534] on button "Next" at bounding box center [784, 535] width 159 height 39
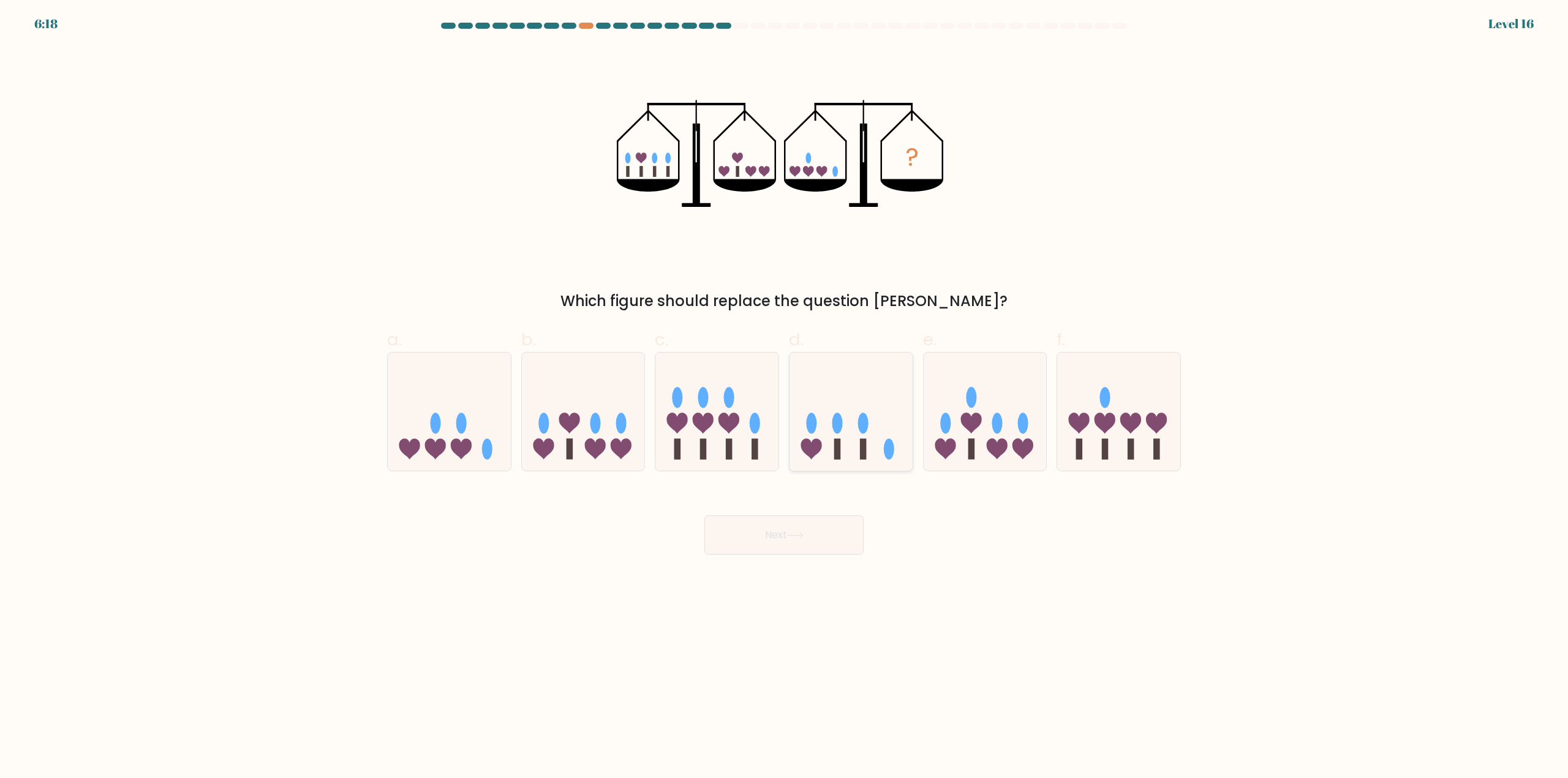
click at [862, 438] on icon at bounding box center [851, 412] width 123 height 102
click at [784, 398] on input "d." at bounding box center [784, 394] width 1 height 8
radio input "true"
click at [691, 437] on icon at bounding box center [717, 412] width 123 height 102
click at [784, 398] on input "c." at bounding box center [784, 394] width 1 height 8
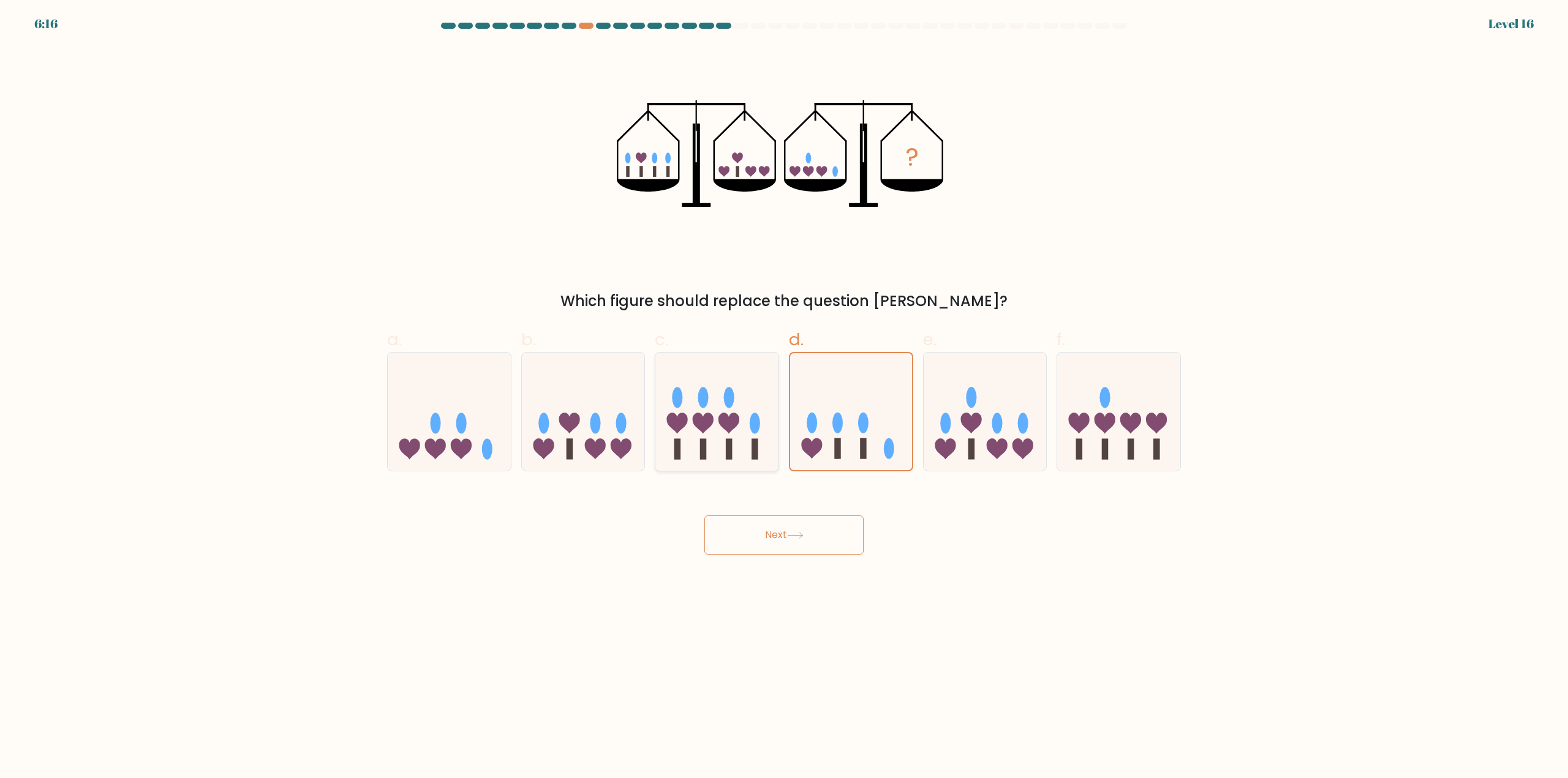
radio input "true"
click at [478, 434] on icon at bounding box center [449, 412] width 123 height 102
click at [784, 398] on input "a." at bounding box center [784, 394] width 1 height 8
radio input "true"
click at [873, 451] on icon at bounding box center [851, 412] width 123 height 102
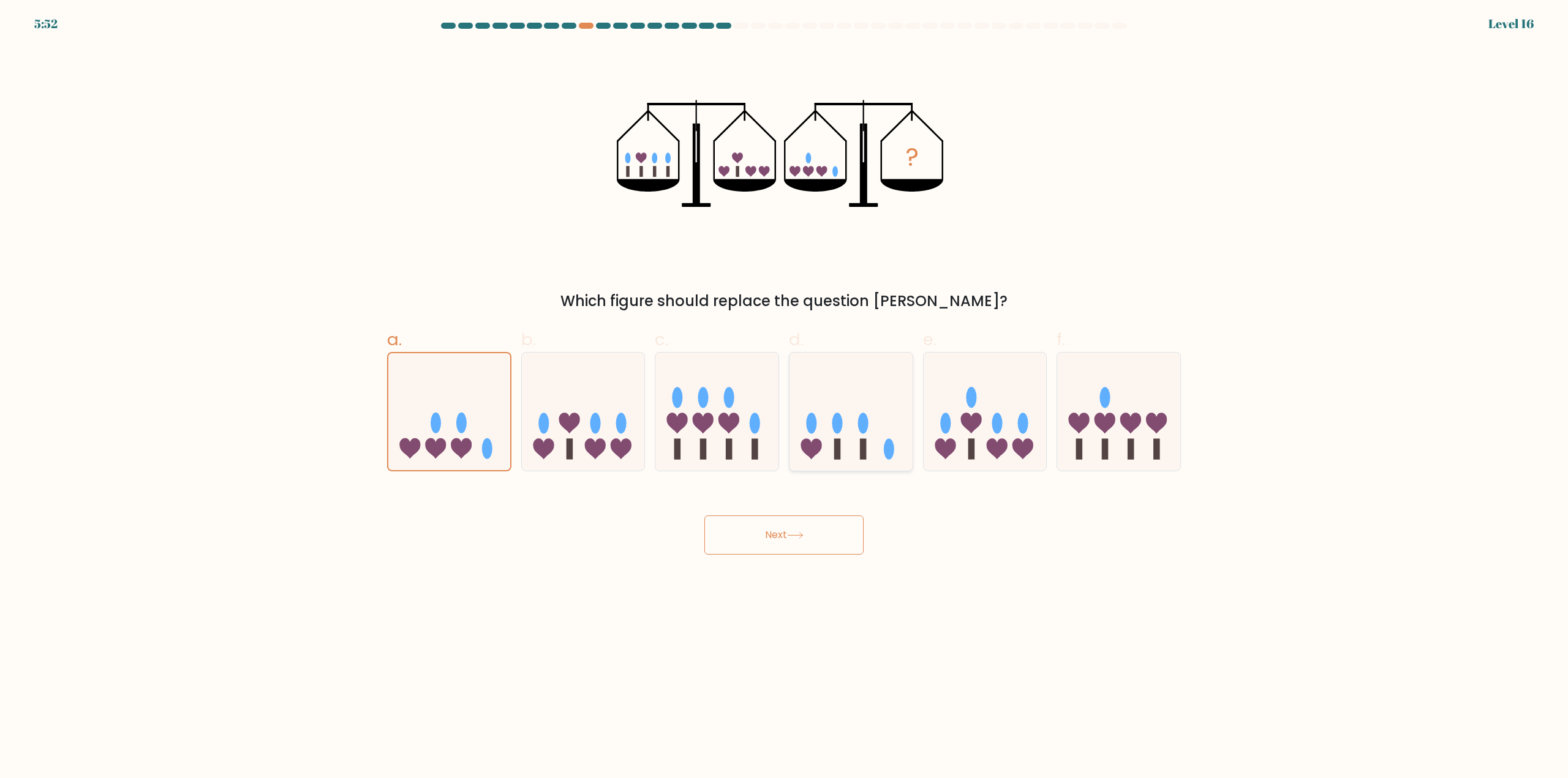
click at [784, 398] on input "d." at bounding box center [784, 394] width 1 height 8
radio input "true"
click at [834, 529] on button "Next" at bounding box center [784, 535] width 159 height 39
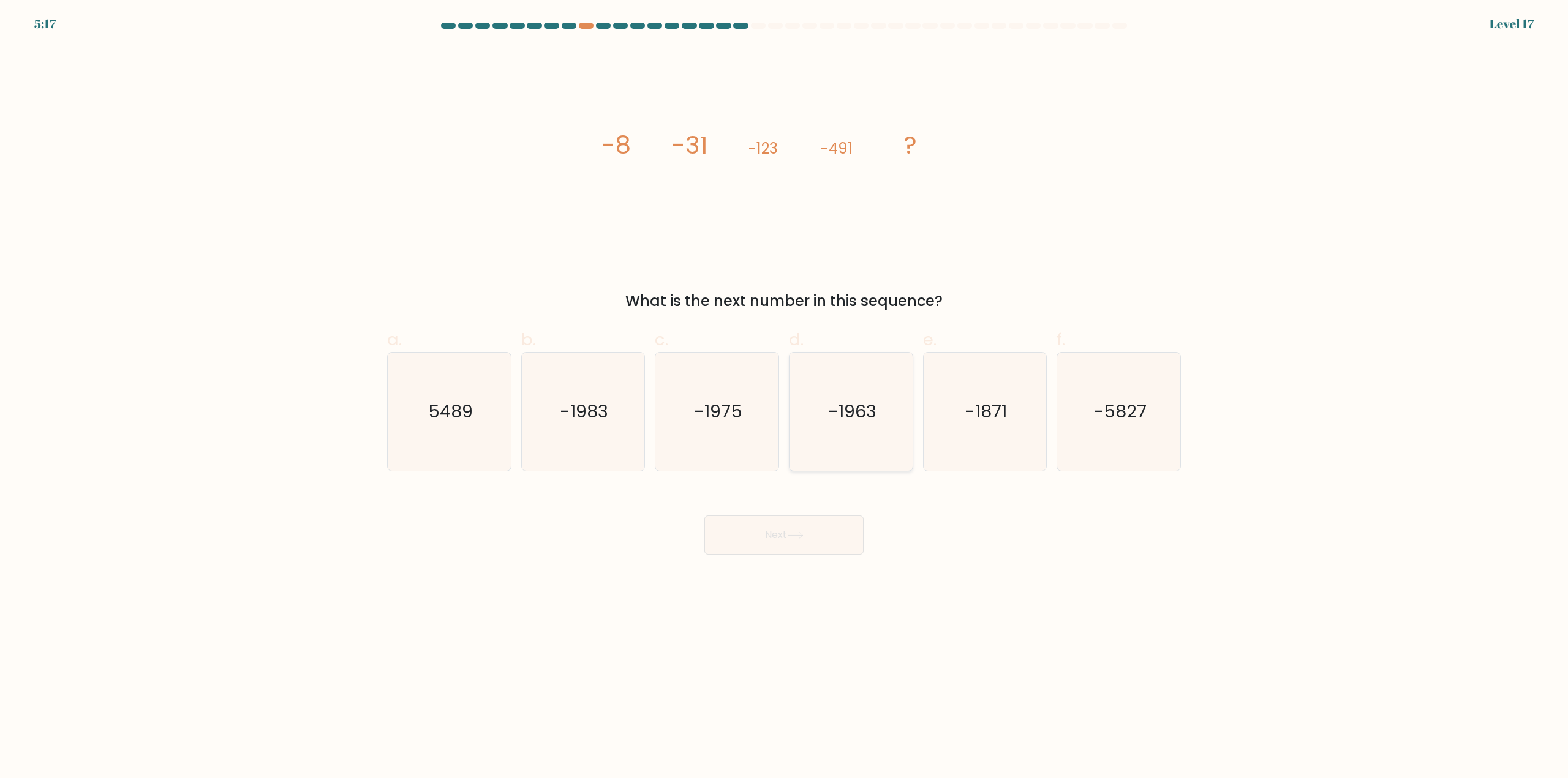
click at [800, 446] on icon "-1963" at bounding box center [851, 412] width 118 height 118
click at [784, 398] on input "d. -1963" at bounding box center [784, 394] width 1 height 8
radio input "true"
click at [830, 523] on button "Next" at bounding box center [784, 535] width 159 height 39
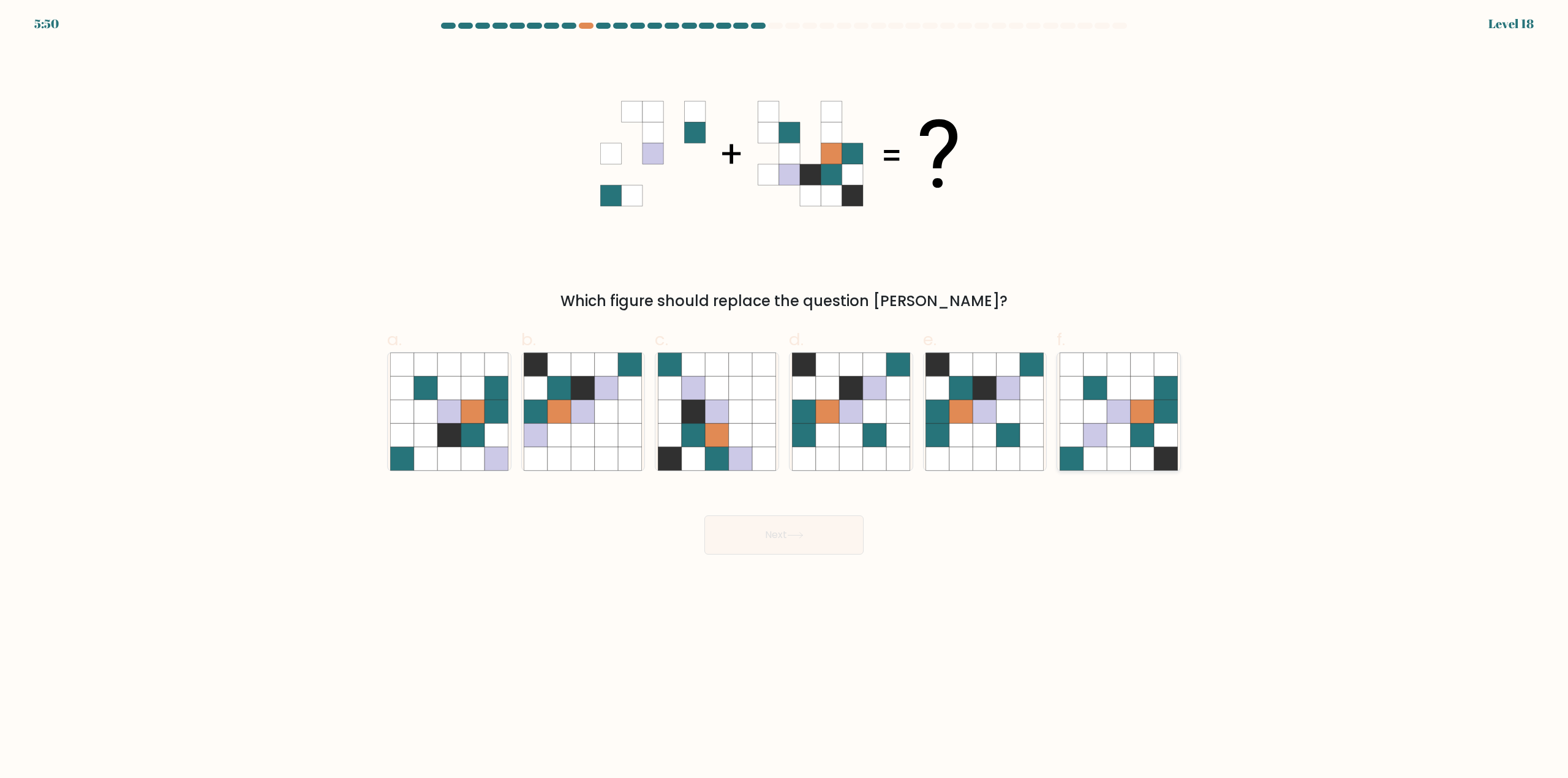
click at [1090, 441] on icon at bounding box center [1095, 435] width 23 height 23
click at [784, 398] on input "f." at bounding box center [784, 394] width 1 height 8
radio input "true"
click at [585, 441] on icon at bounding box center [583, 435] width 23 height 23
click at [784, 398] on input "b." at bounding box center [784, 394] width 1 height 8
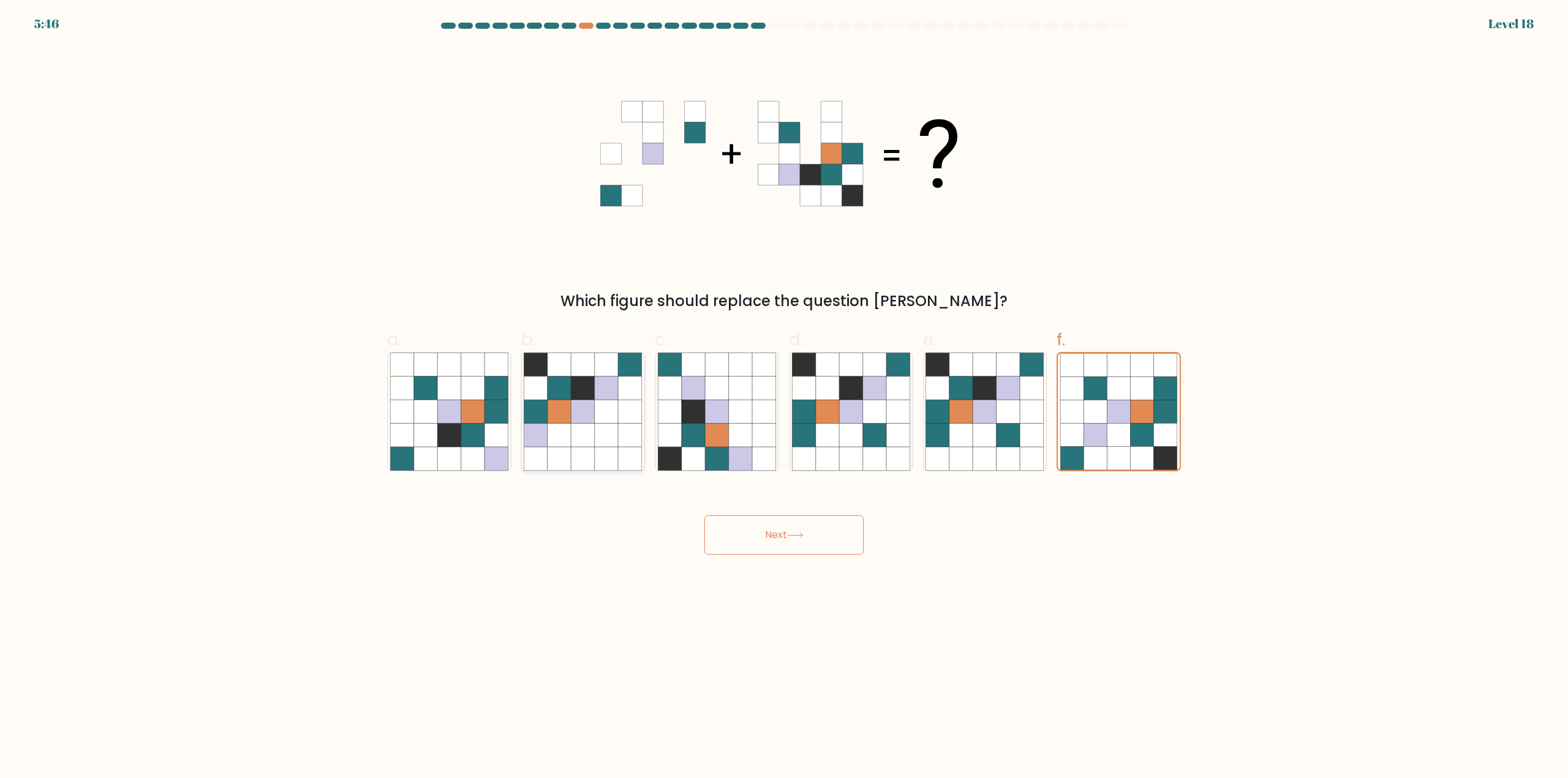
radio input "true"
click at [843, 449] on icon at bounding box center [851, 459] width 23 height 23
click at [784, 398] on input "d." at bounding box center [784, 394] width 1 height 8
radio input "true"
click at [801, 536] on icon at bounding box center [795, 535] width 15 height 5
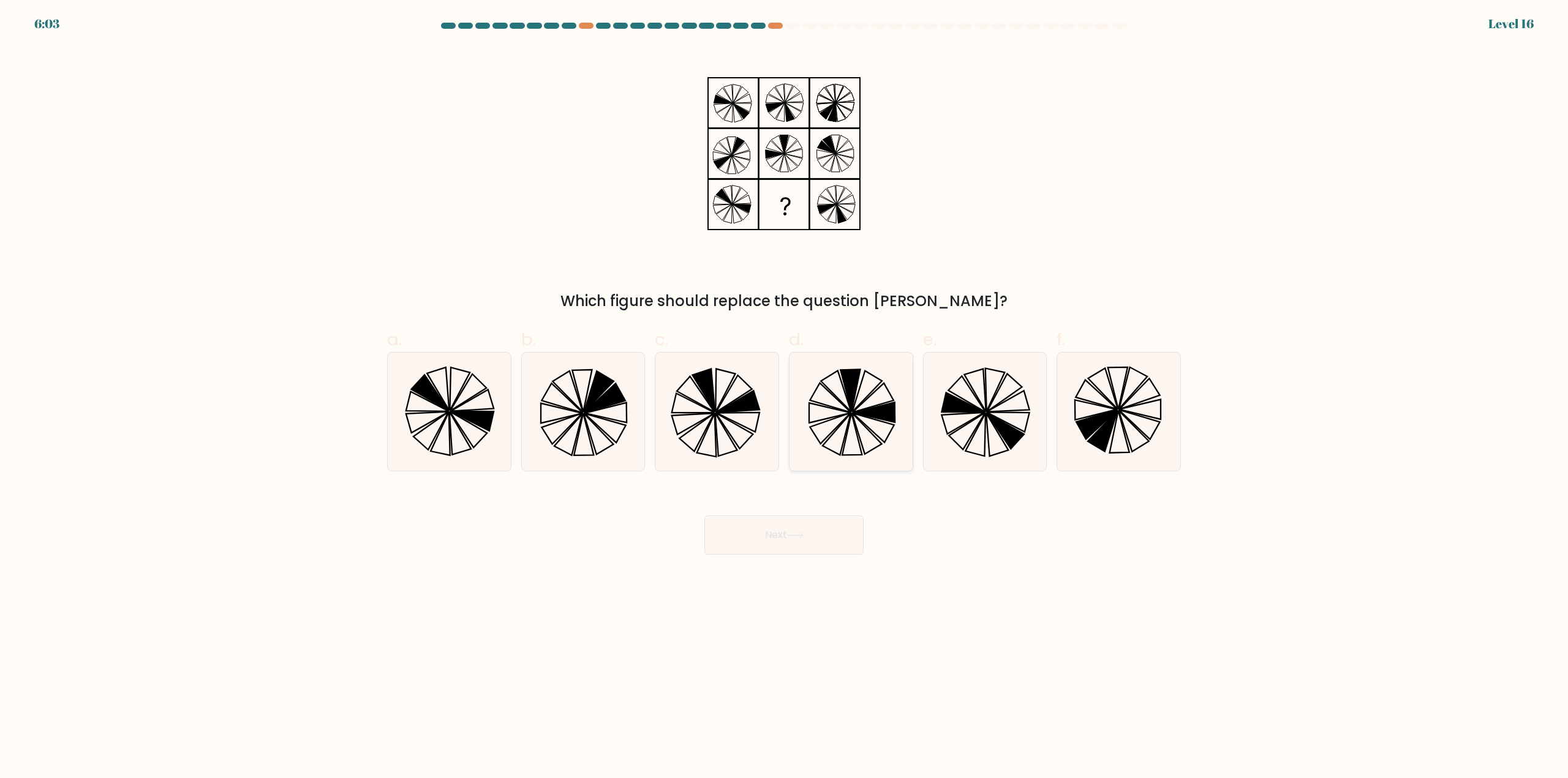
click at [863, 443] on icon at bounding box center [851, 412] width 118 height 118
click at [784, 398] on input "d." at bounding box center [784, 394] width 1 height 8
radio input "true"
click at [984, 451] on icon at bounding box center [976, 434] width 20 height 43
click at [784, 398] on input "e." at bounding box center [784, 394] width 1 height 8
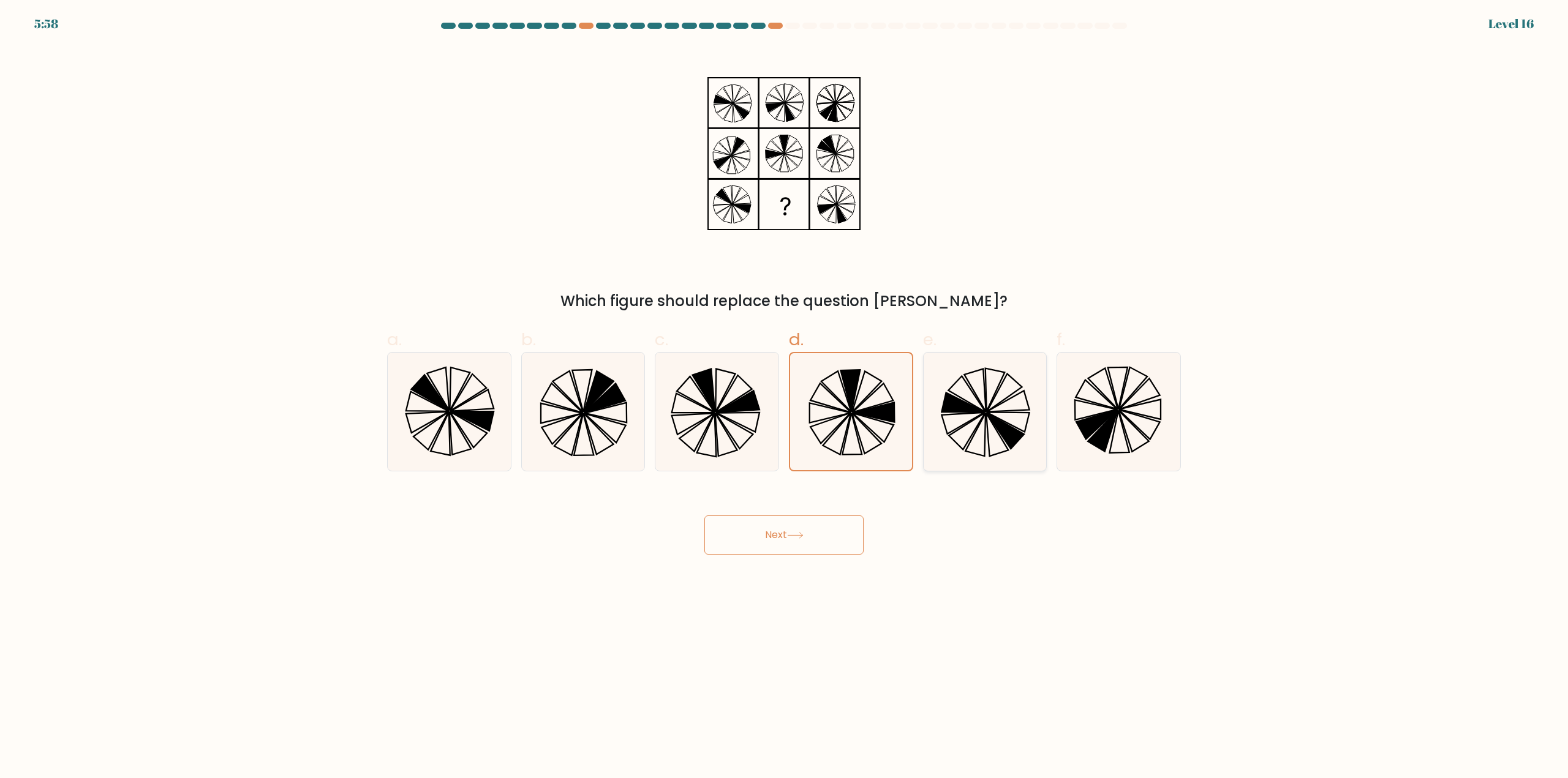
radio input "true"
click at [806, 530] on button "Next" at bounding box center [784, 535] width 159 height 39
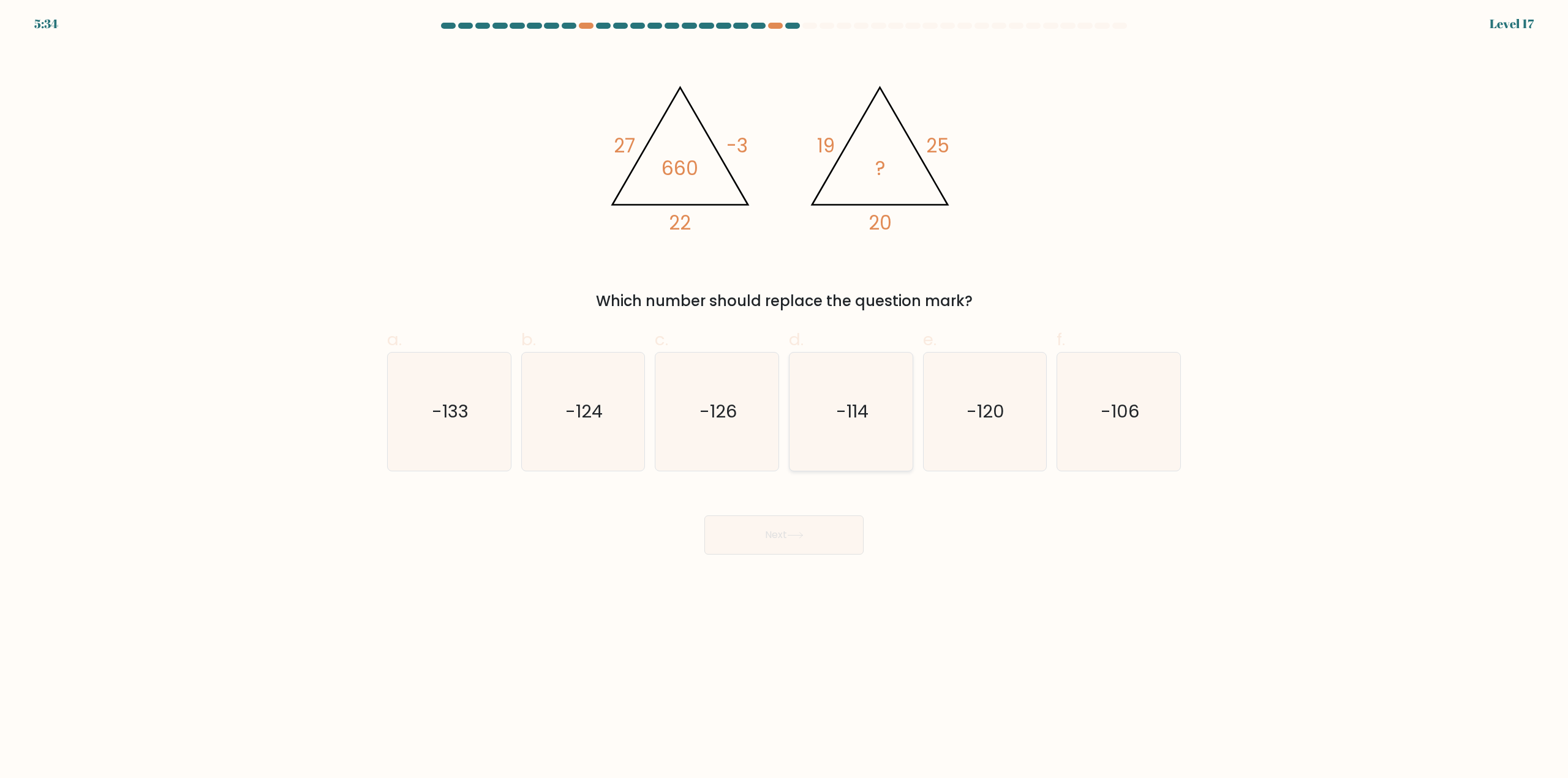
click at [835, 426] on icon "-114" at bounding box center [851, 412] width 118 height 118
click at [784, 398] on input "d. -114" at bounding box center [784, 394] width 1 height 8
radio input "true"
click at [908, 426] on icon "-114" at bounding box center [851, 412] width 117 height 117
click at [784, 398] on input "d. -114" at bounding box center [784, 394] width 1 height 8
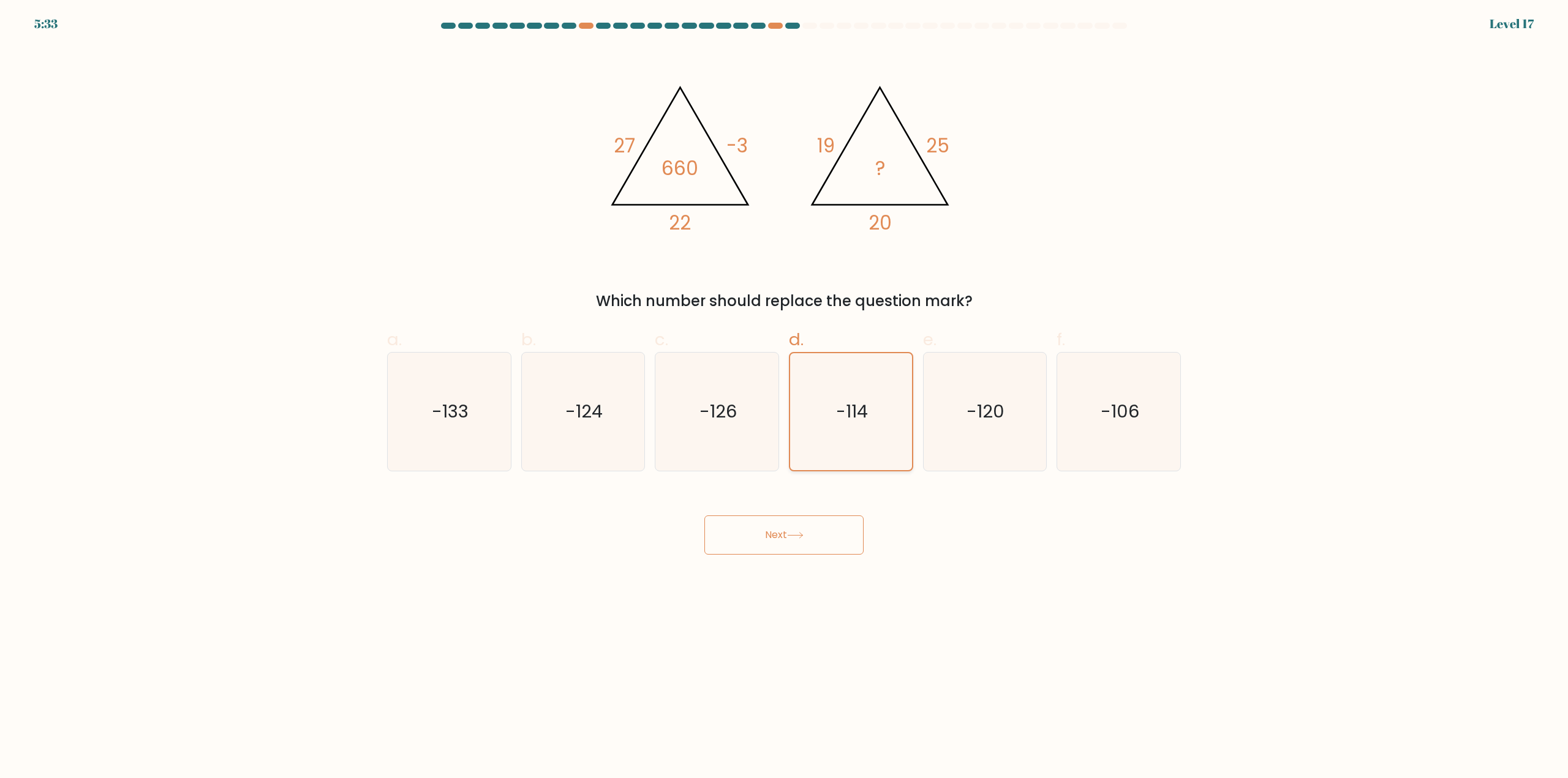
click at [909, 423] on div "-114" at bounding box center [851, 412] width 124 height 120
click at [784, 398] on input "d. -114" at bounding box center [784, 394] width 1 height 8
click at [926, 421] on icon "-120" at bounding box center [984, 412] width 118 height 118
click at [784, 398] on input "e. -120" at bounding box center [784, 394] width 1 height 8
radio input "true"
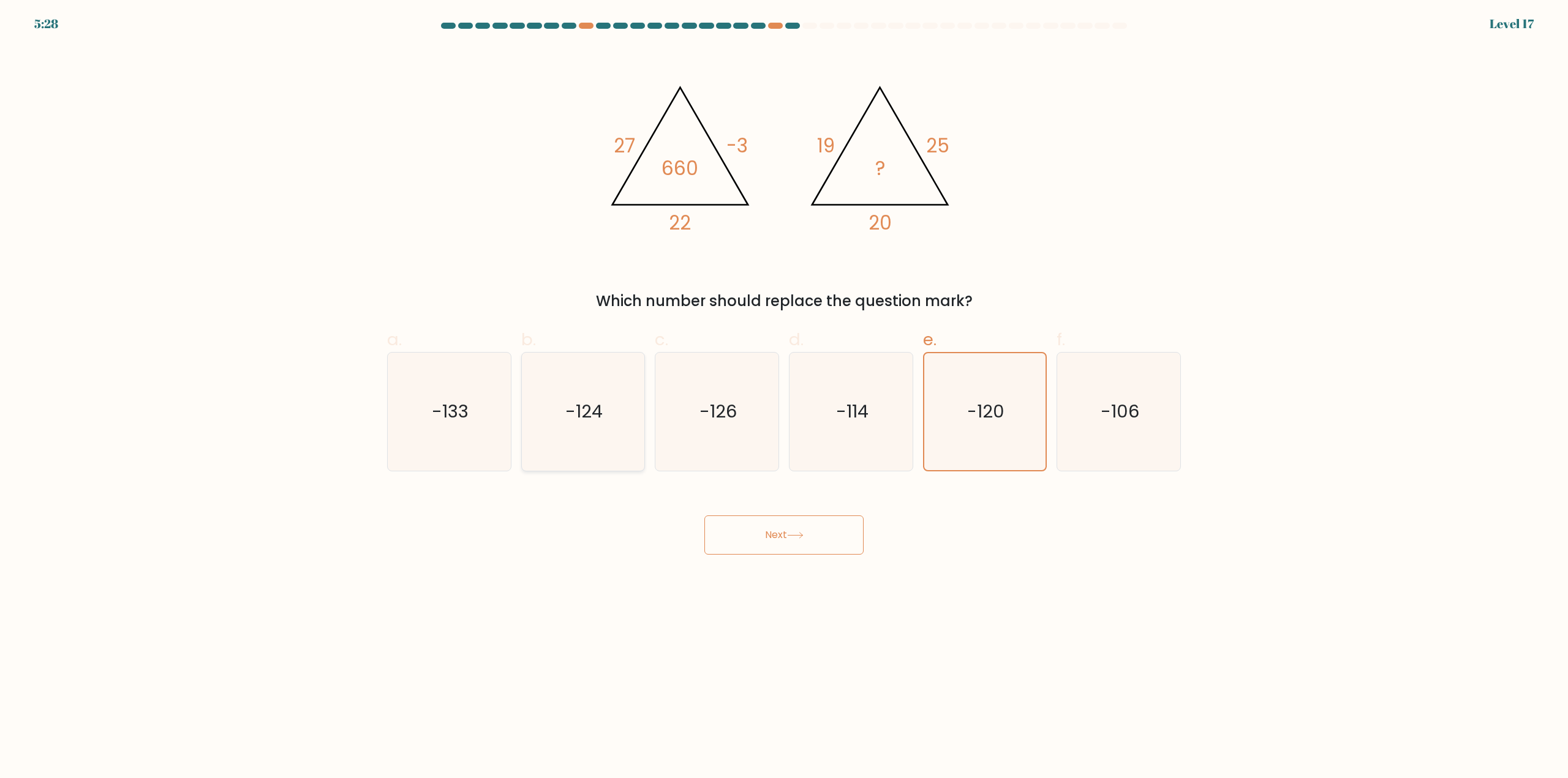
click at [611, 431] on icon "-124" at bounding box center [582, 412] width 118 height 118
click at [784, 398] on input "b. -124" at bounding box center [784, 394] width 1 height 8
radio input "true"
click at [753, 455] on icon "-126" at bounding box center [716, 412] width 118 height 118
click at [784, 398] on input "c. -126" at bounding box center [784, 394] width 1 height 8
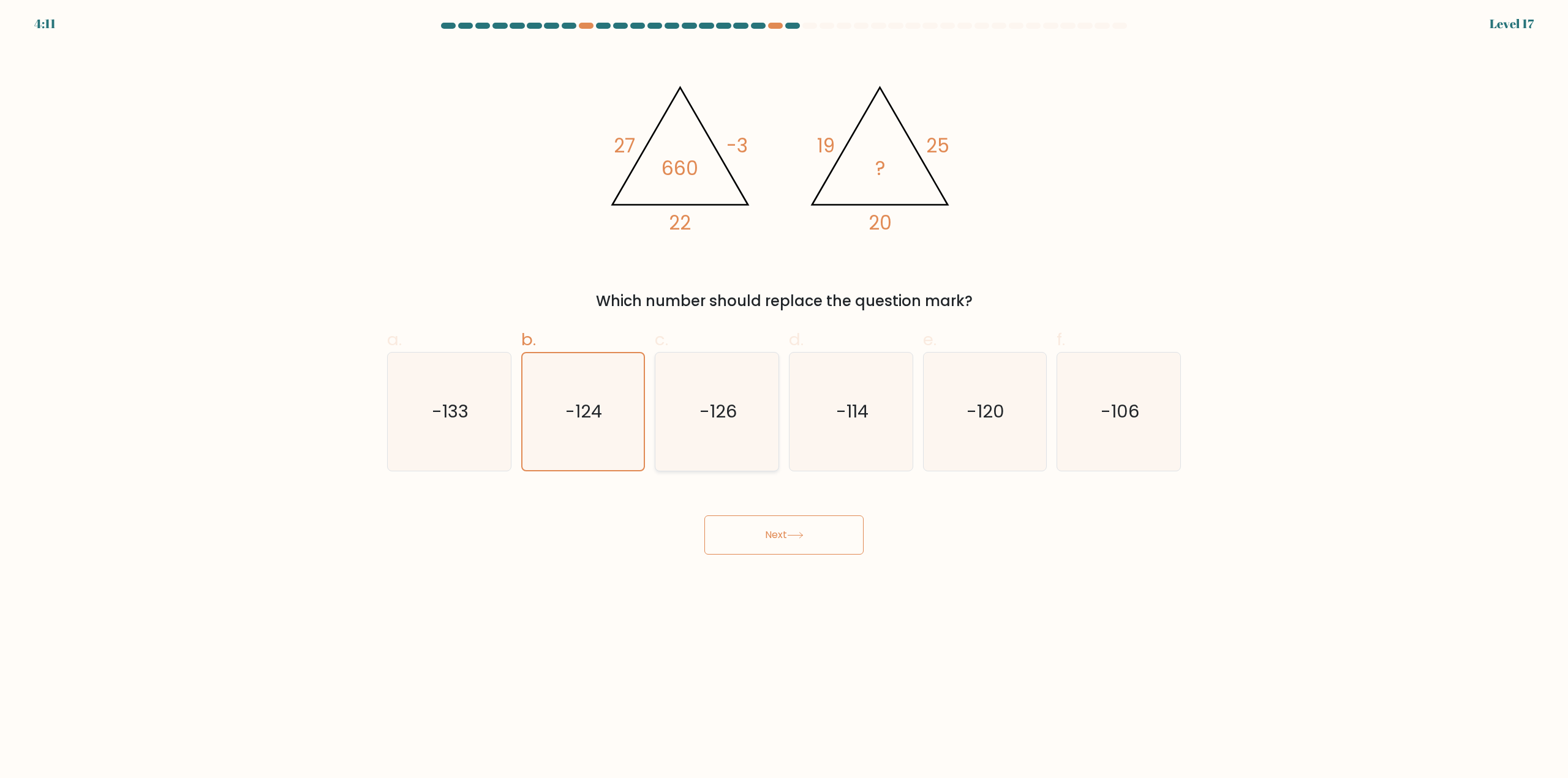
radio input "true"
click at [1102, 451] on icon "-106" at bounding box center [1118, 412] width 118 height 118
click at [784, 398] on input "f. -106" at bounding box center [784, 394] width 1 height 8
radio input "true"
drag, startPoint x: 1086, startPoint y: 441, endPoint x: 1060, endPoint y: 441, distance: 26.0
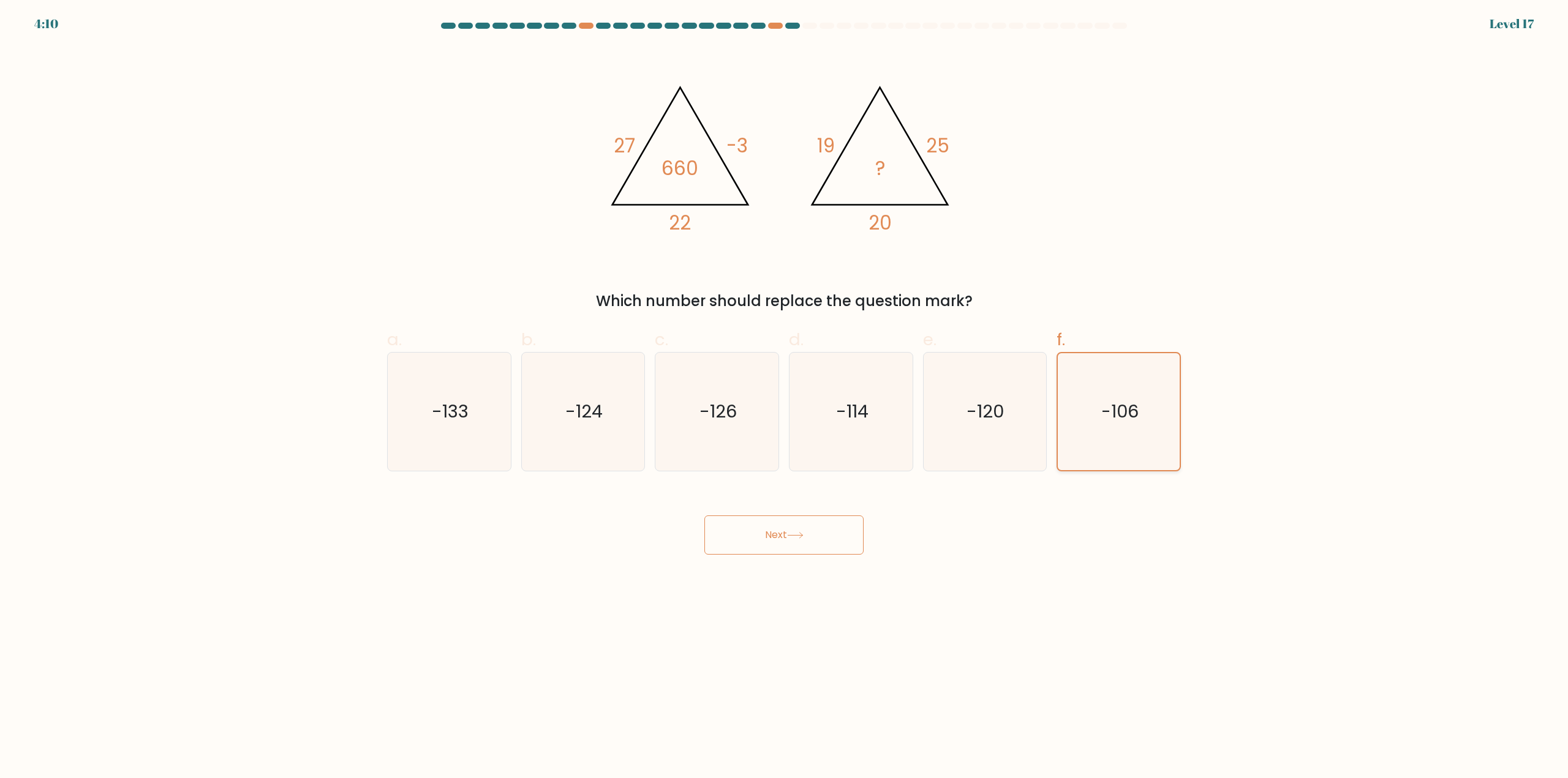
click at [1083, 441] on icon "-106" at bounding box center [1119, 412] width 117 height 117
click at [784, 398] on input "f. -106" at bounding box center [784, 394] width 1 height 8
click at [995, 460] on icon "-120" at bounding box center [984, 412] width 118 height 118
click at [784, 398] on input "e. -120" at bounding box center [784, 394] width 1 height 8
radio input "true"
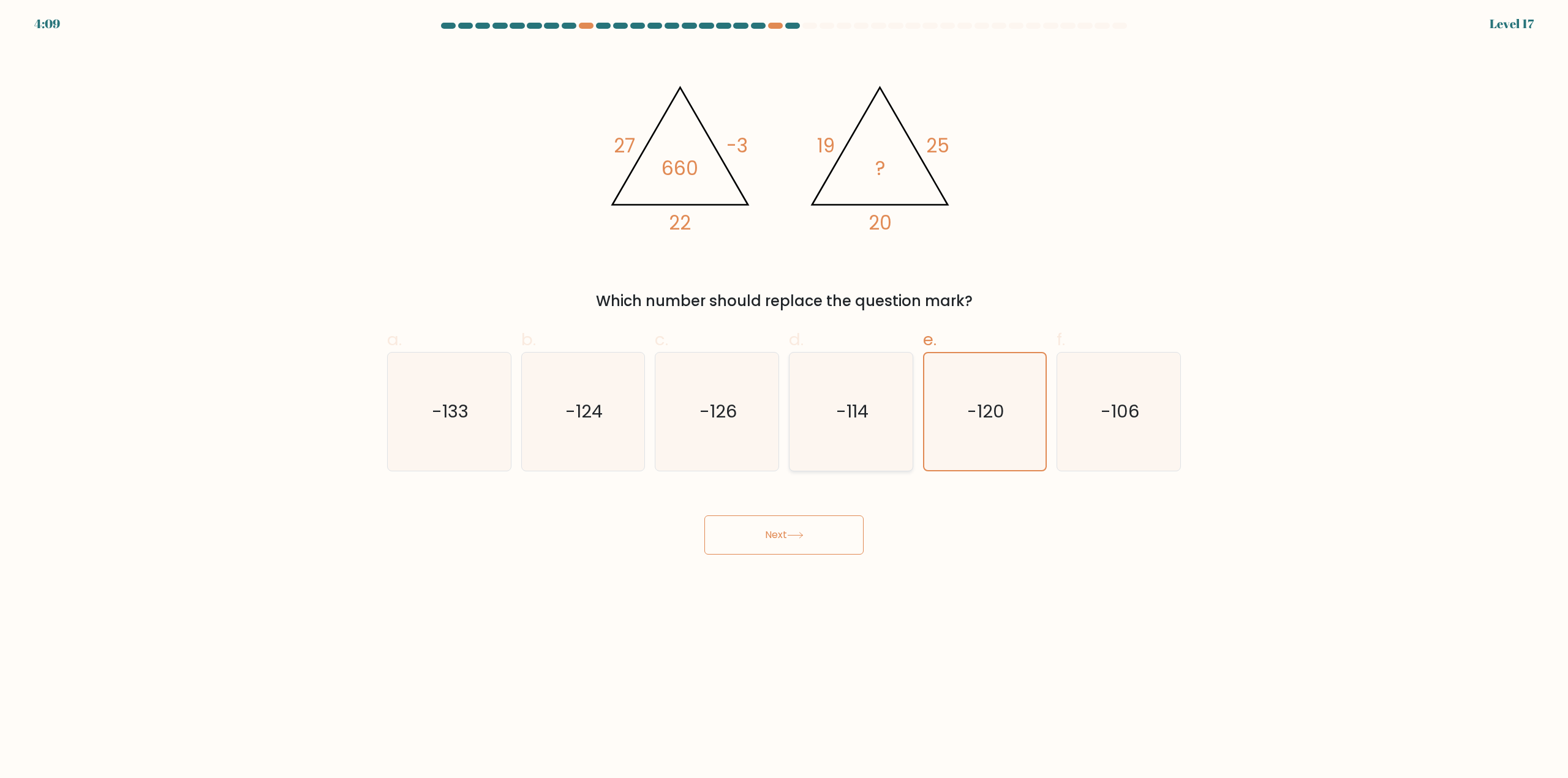
click at [880, 430] on icon "-114" at bounding box center [851, 412] width 118 height 118
click at [784, 398] on input "d. -114" at bounding box center [784, 394] width 1 height 8
radio input "true"
click at [823, 517] on button "Next" at bounding box center [784, 535] width 159 height 39
click at [777, 461] on div "-126" at bounding box center [716, 412] width 124 height 120
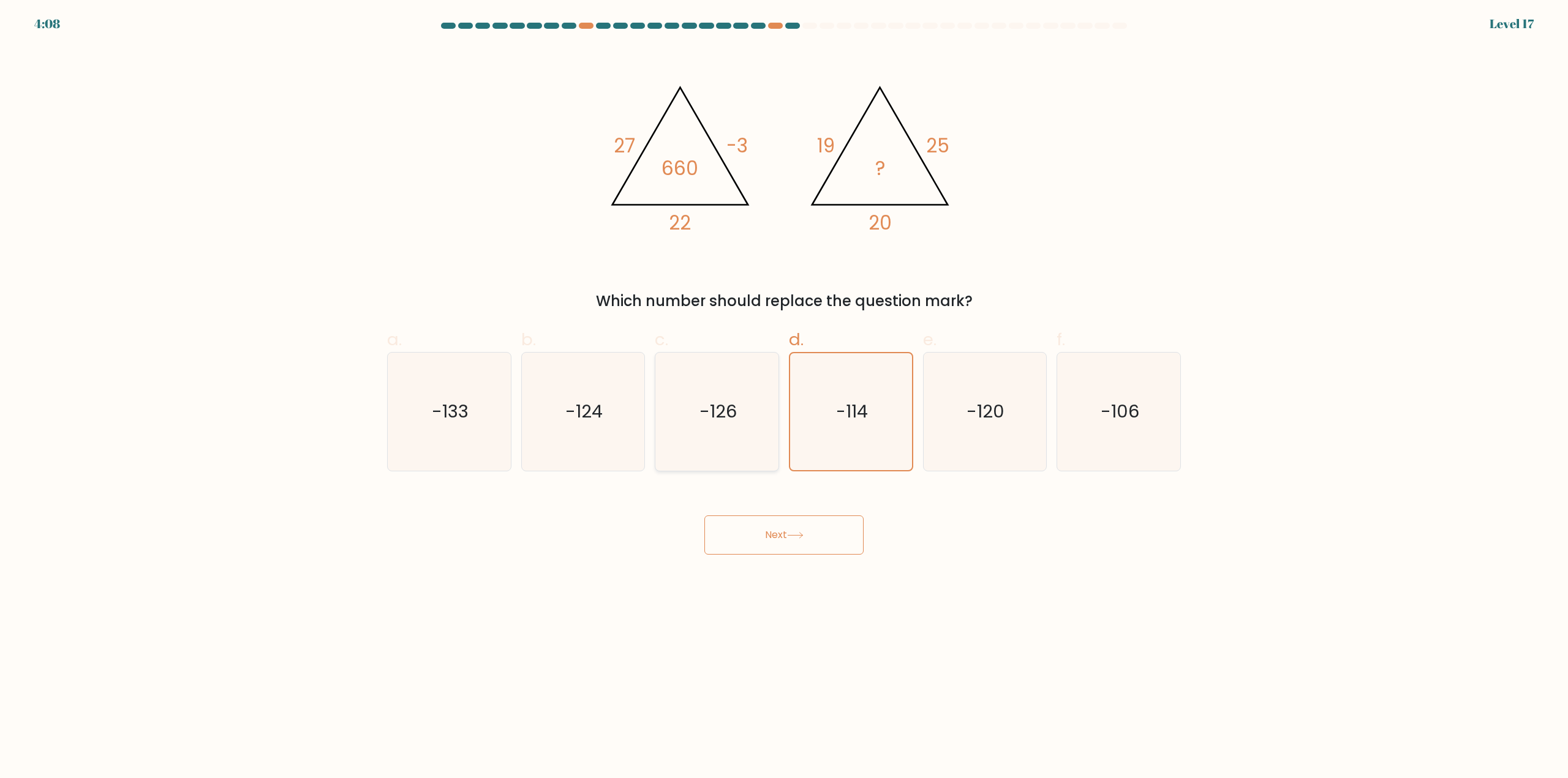
click at [784, 398] on input "c. -126" at bounding box center [784, 394] width 1 height 8
radio input "true"
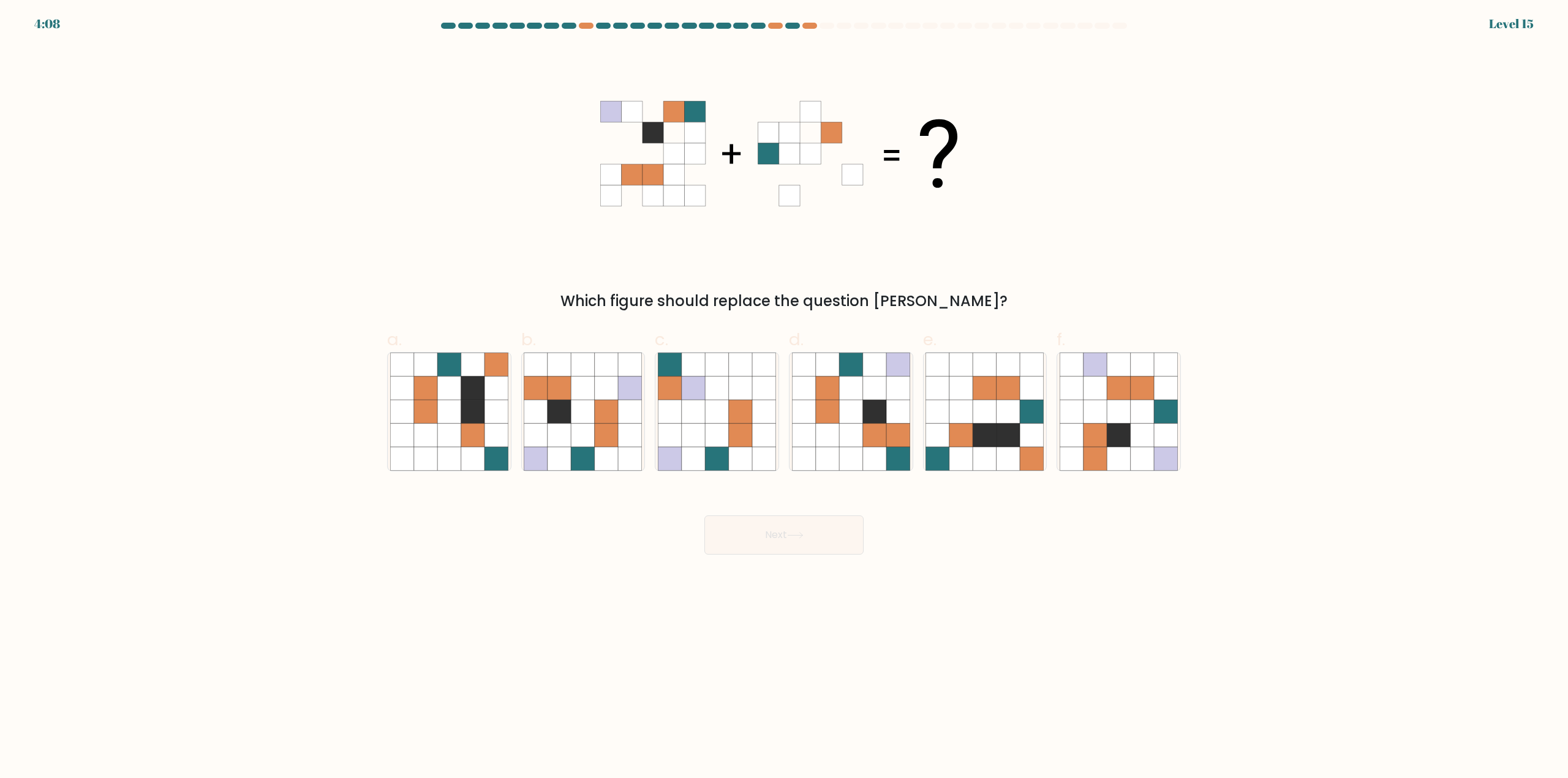
click at [659, 430] on icon at bounding box center [716, 412] width 118 height 118
click at [784, 398] on input "c." at bounding box center [784, 394] width 1 height 8
radio input "true"
click at [638, 426] on icon at bounding box center [630, 435] width 23 height 23
click at [784, 398] on input "b." at bounding box center [784, 394] width 1 height 8
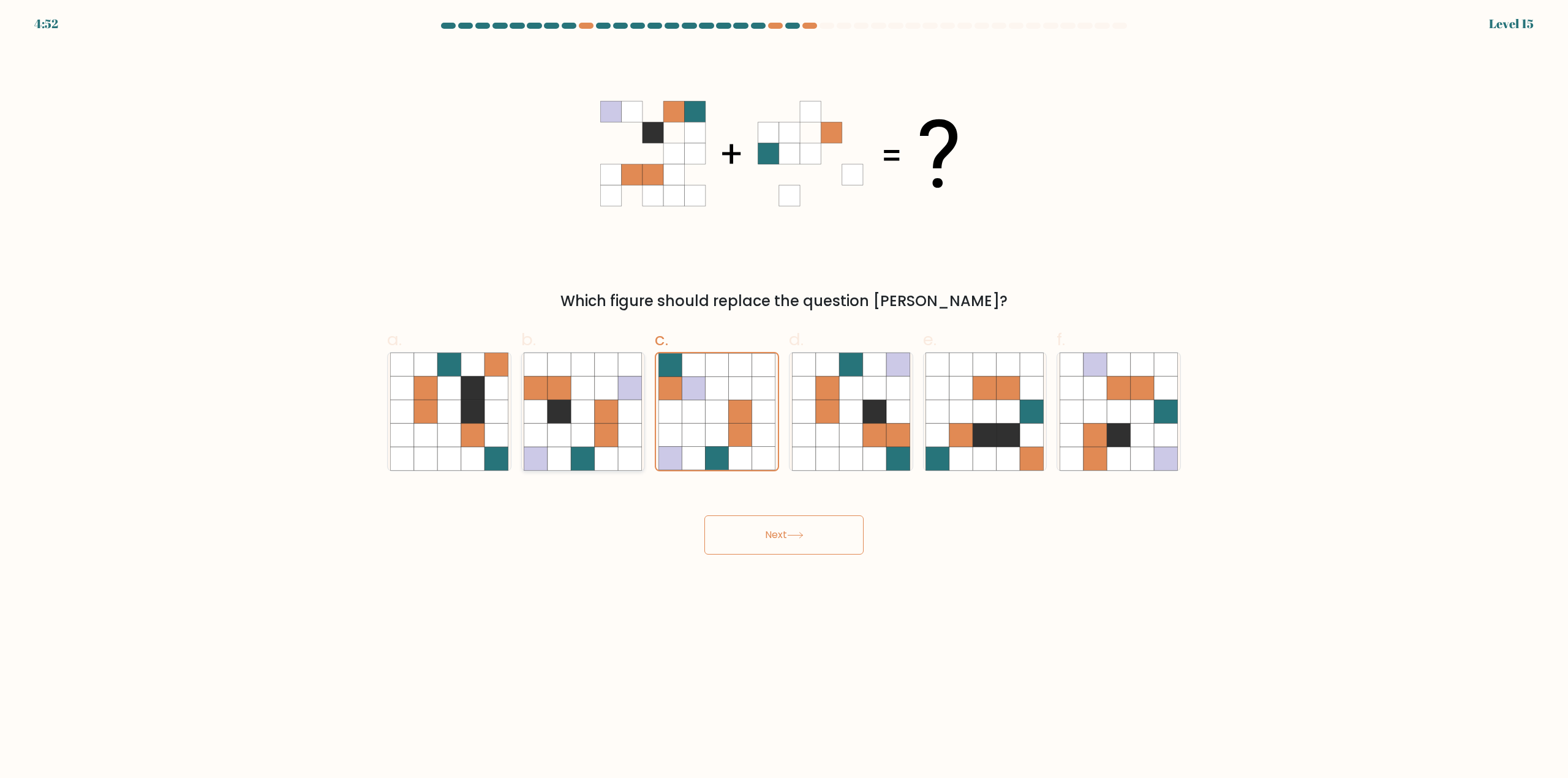
radio input "true"
click at [903, 478] on form at bounding box center [784, 288] width 1568 height 532
drag, startPoint x: 595, startPoint y: 363, endPoint x: 550, endPoint y: 344, distance: 48.8
click at [520, 347] on div "a. b. c." at bounding box center [784, 394] width 804 height 155
drag, startPoint x: 688, startPoint y: 322, endPoint x: 1045, endPoint y: 194, distance: 379.3
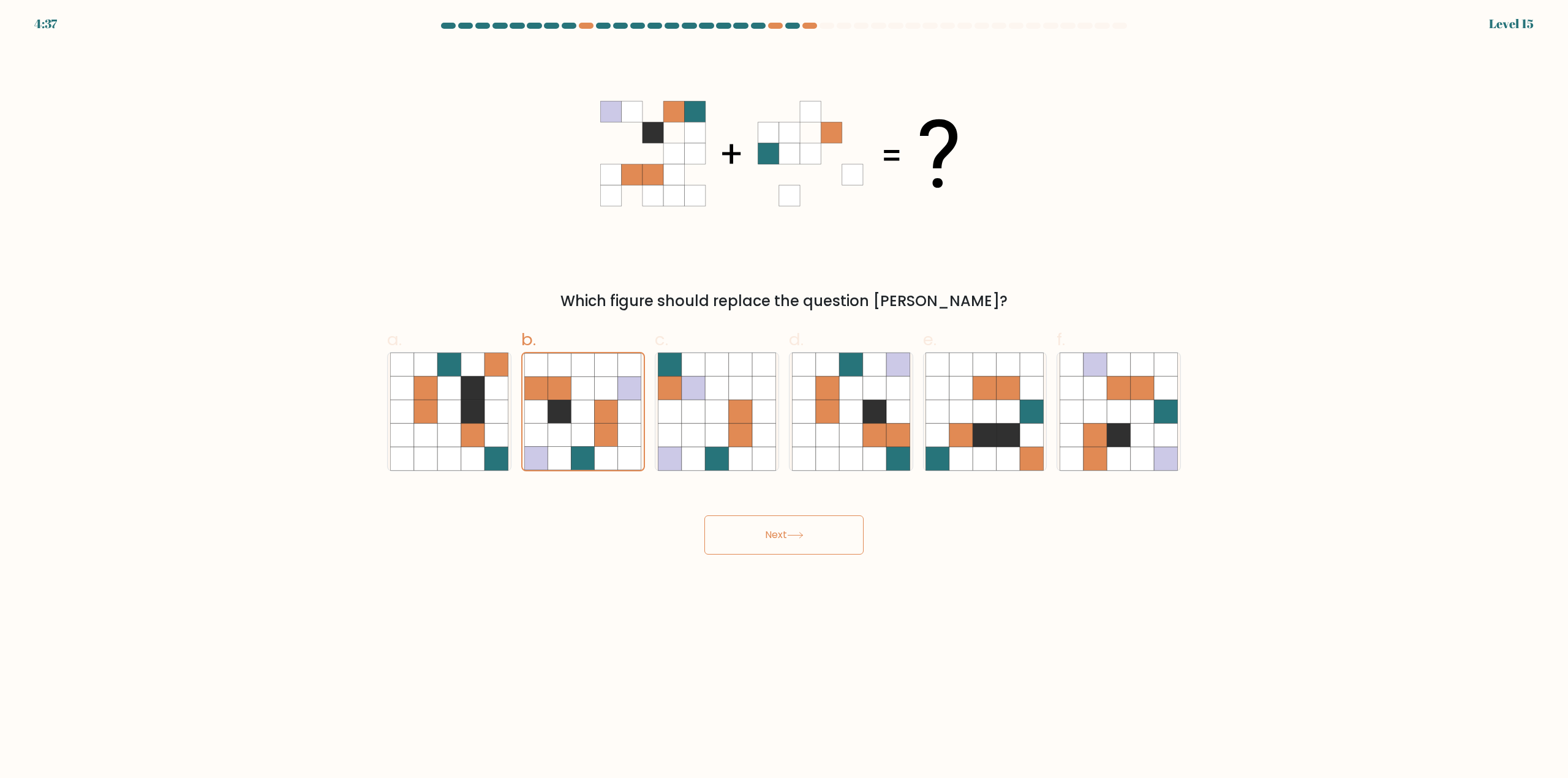
drag, startPoint x: 1045, startPoint y: 194, endPoint x: 1175, endPoint y: 159, distance: 134.6
click at [1175, 159] on div "Which figure should replace the question mark?" at bounding box center [784, 180] width 809 height 266
click at [832, 423] on icon at bounding box center [827, 412] width 23 height 23
click at [784, 398] on input "d." at bounding box center [784, 394] width 1 height 8
radio input "true"
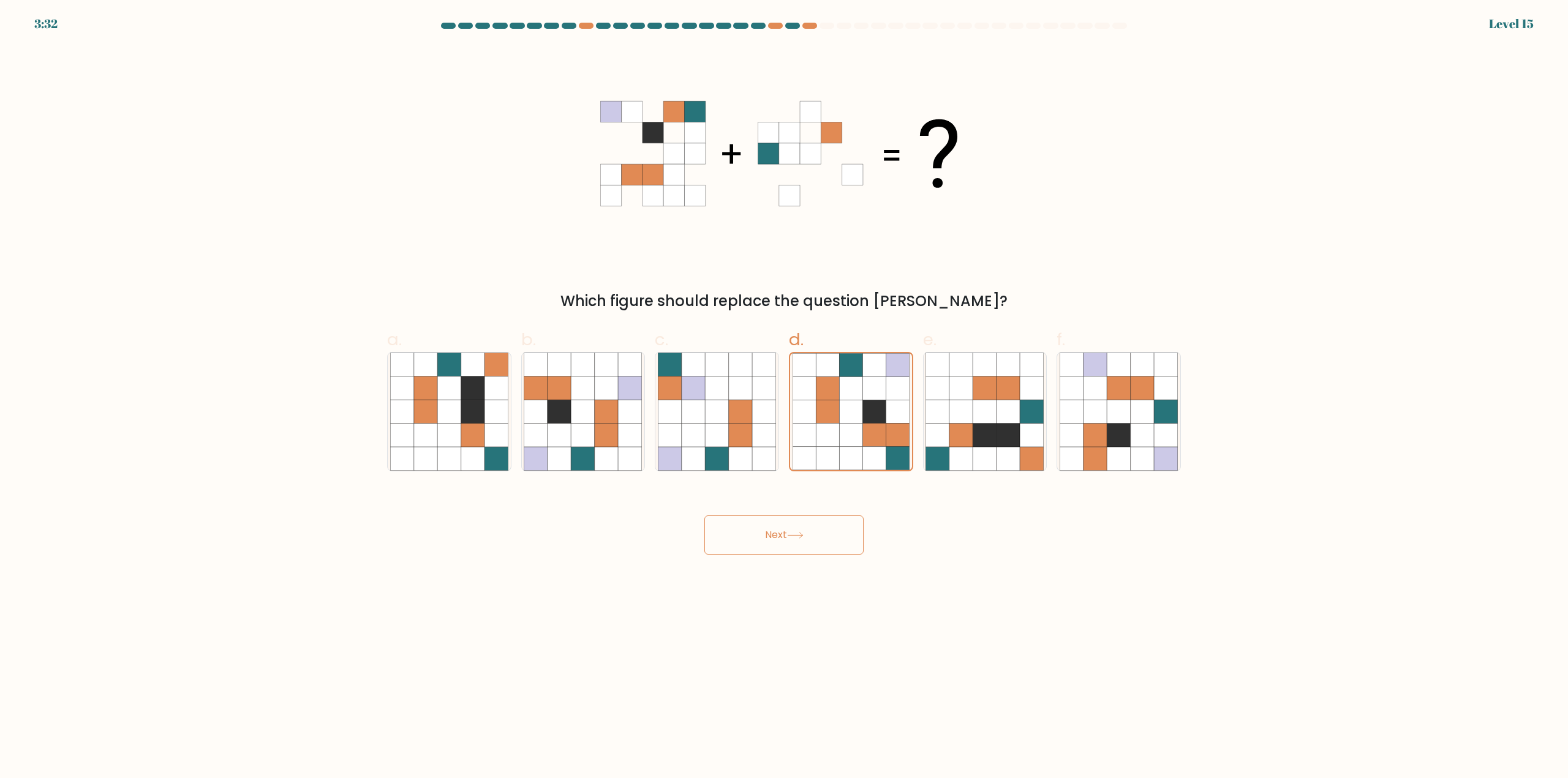
click at [784, 532] on button "Next" at bounding box center [784, 535] width 159 height 39
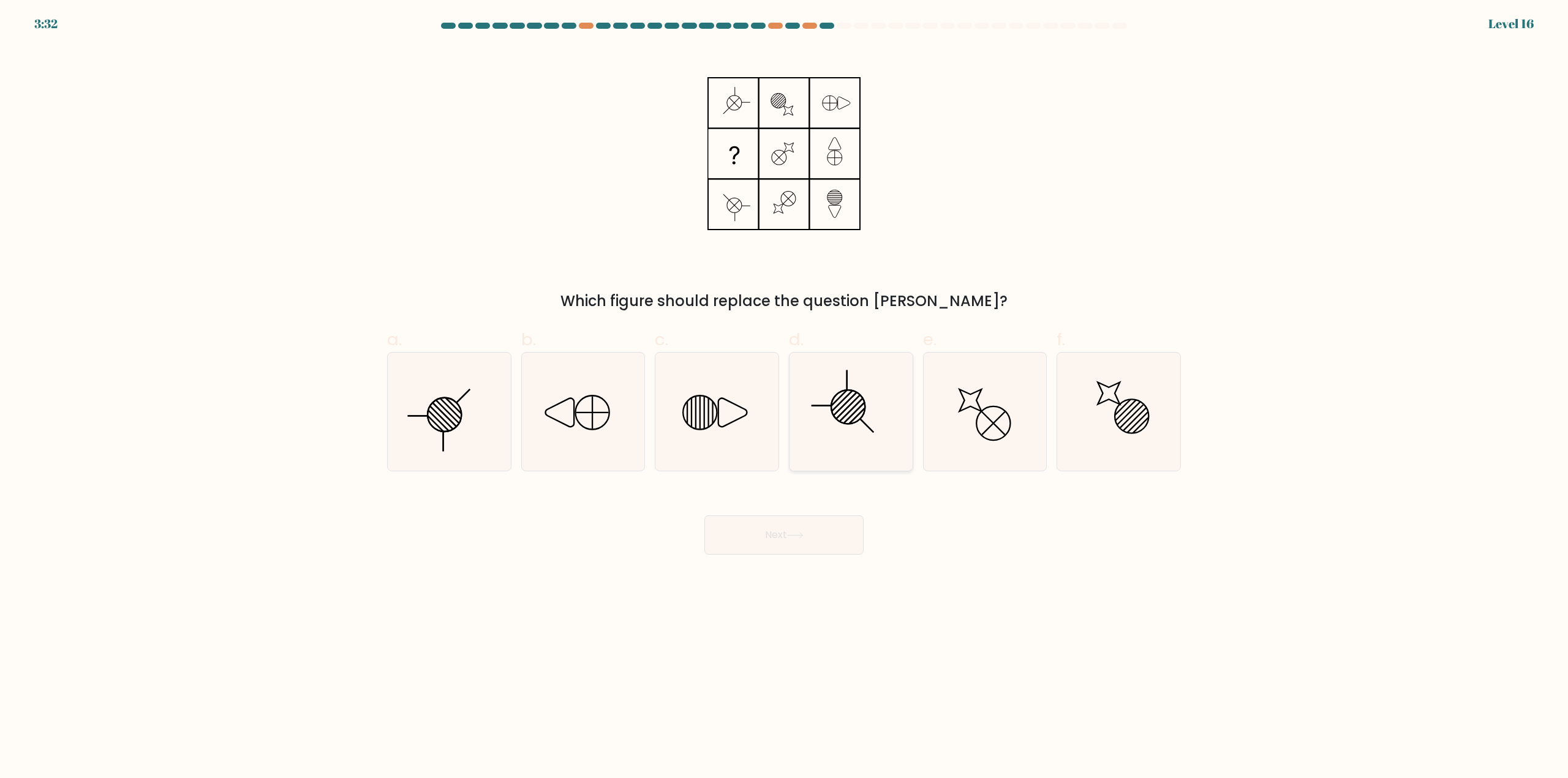
click at [816, 436] on icon at bounding box center [851, 412] width 118 height 118
click at [784, 398] on input "d." at bounding box center [784, 394] width 1 height 8
radio input "true"
click at [779, 524] on button "Next" at bounding box center [784, 535] width 159 height 39
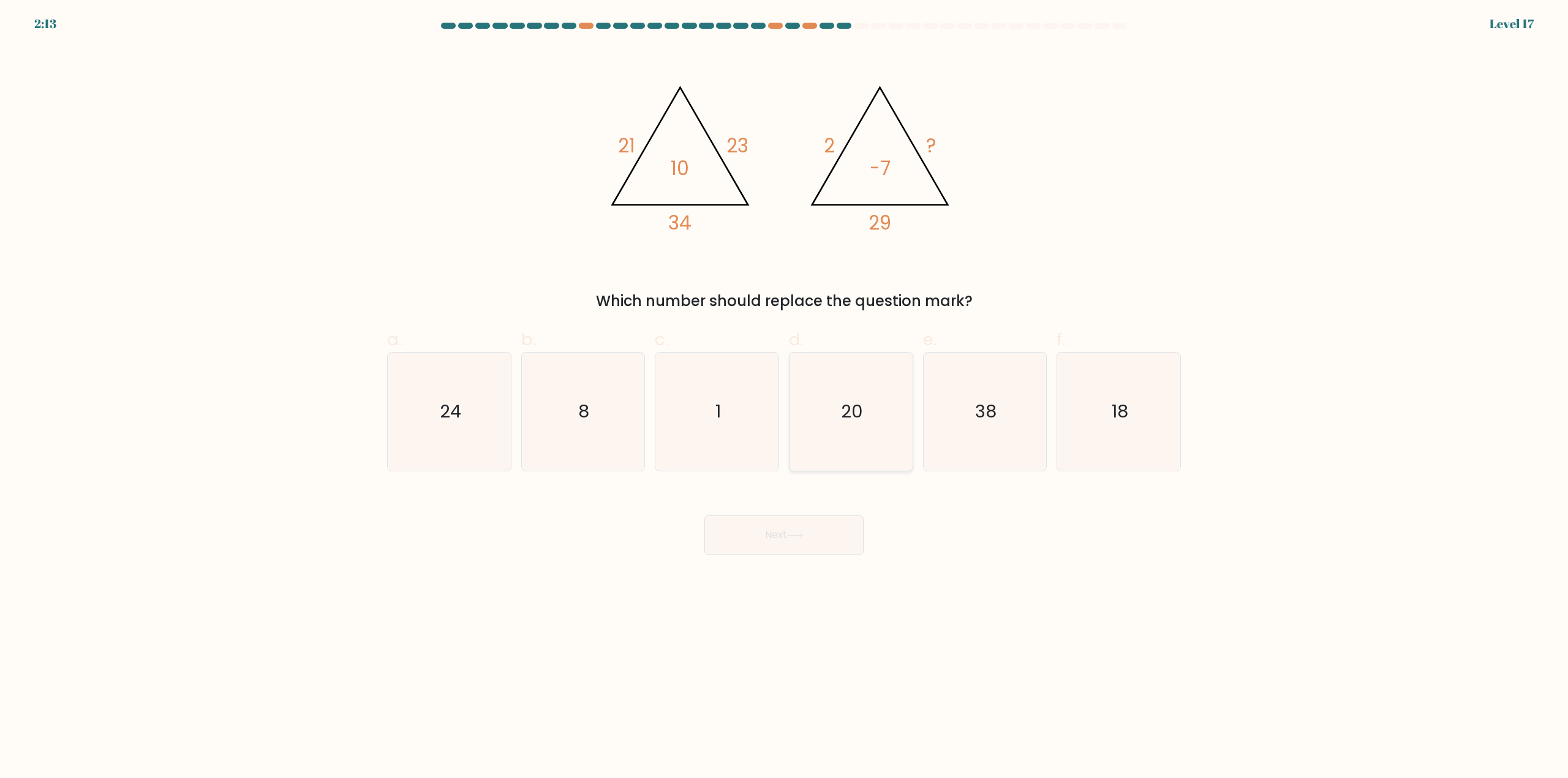
click at [868, 421] on icon "20" at bounding box center [851, 412] width 118 height 118
click at [784, 398] on input "d. 20" at bounding box center [784, 394] width 1 height 8
radio input "true"
drag, startPoint x: 798, startPoint y: 515, endPoint x: 795, endPoint y: 520, distance: 5.8
click at [797, 517] on div "Next" at bounding box center [784, 520] width 809 height 69
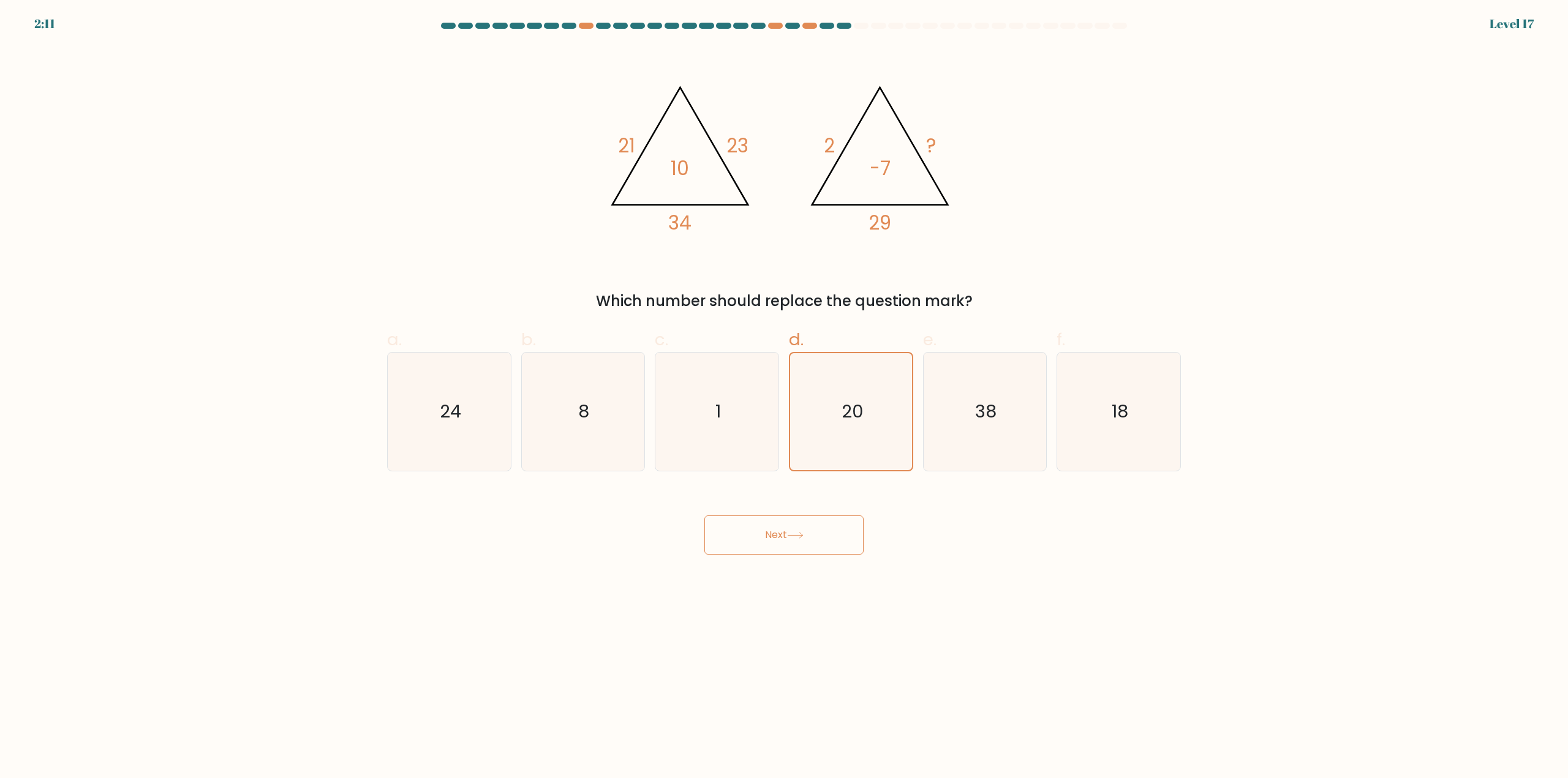
click at [789, 537] on button "Next" at bounding box center [784, 535] width 159 height 39
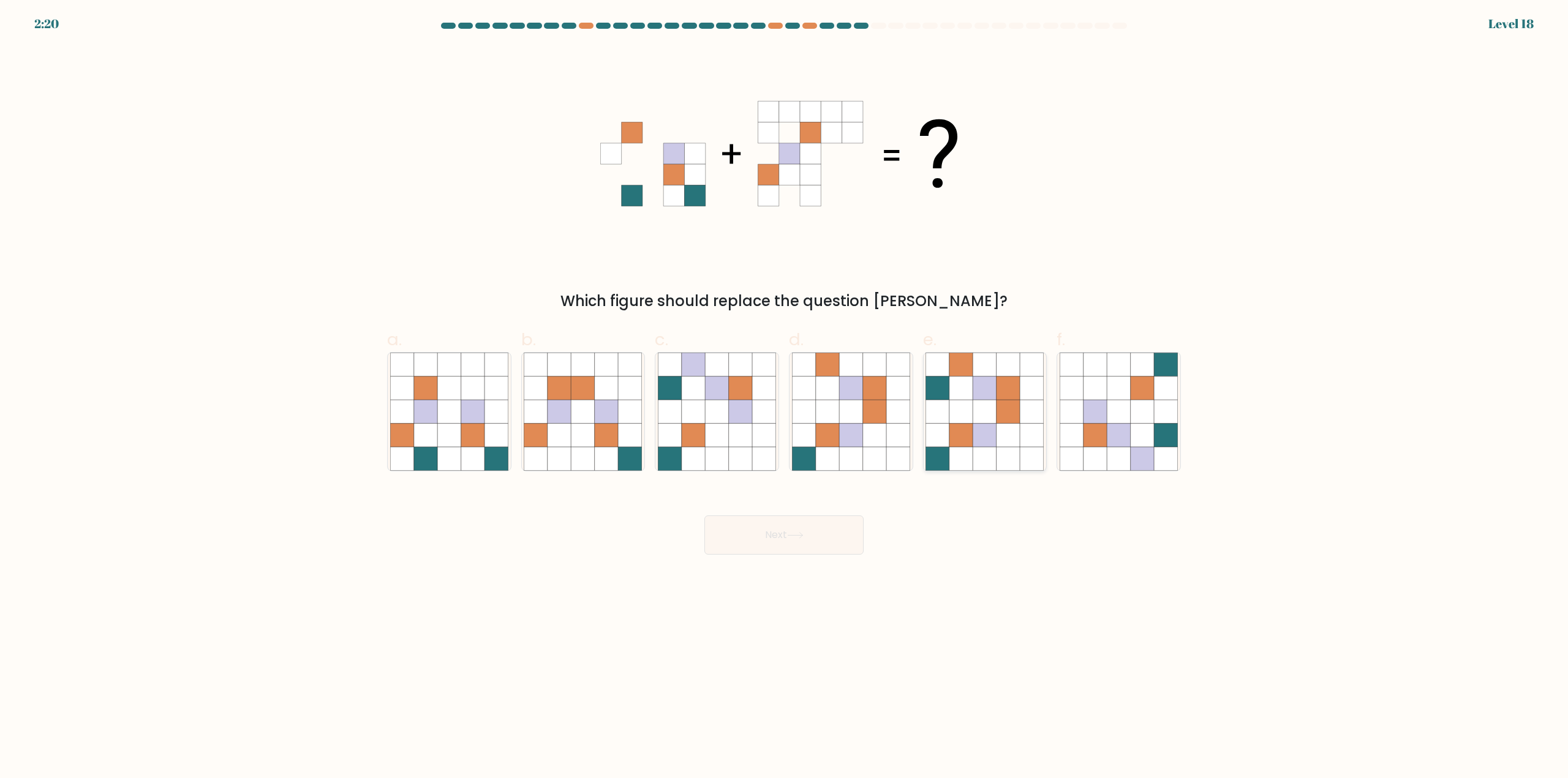
drag, startPoint x: 976, startPoint y: 448, endPoint x: 974, endPoint y: 456, distance: 8.2
click at [975, 448] on icon at bounding box center [985, 459] width 23 height 23
click at [784, 398] on input "e." at bounding box center [784, 394] width 1 height 8
radio input "true"
click at [821, 529] on button "Next" at bounding box center [784, 535] width 159 height 39
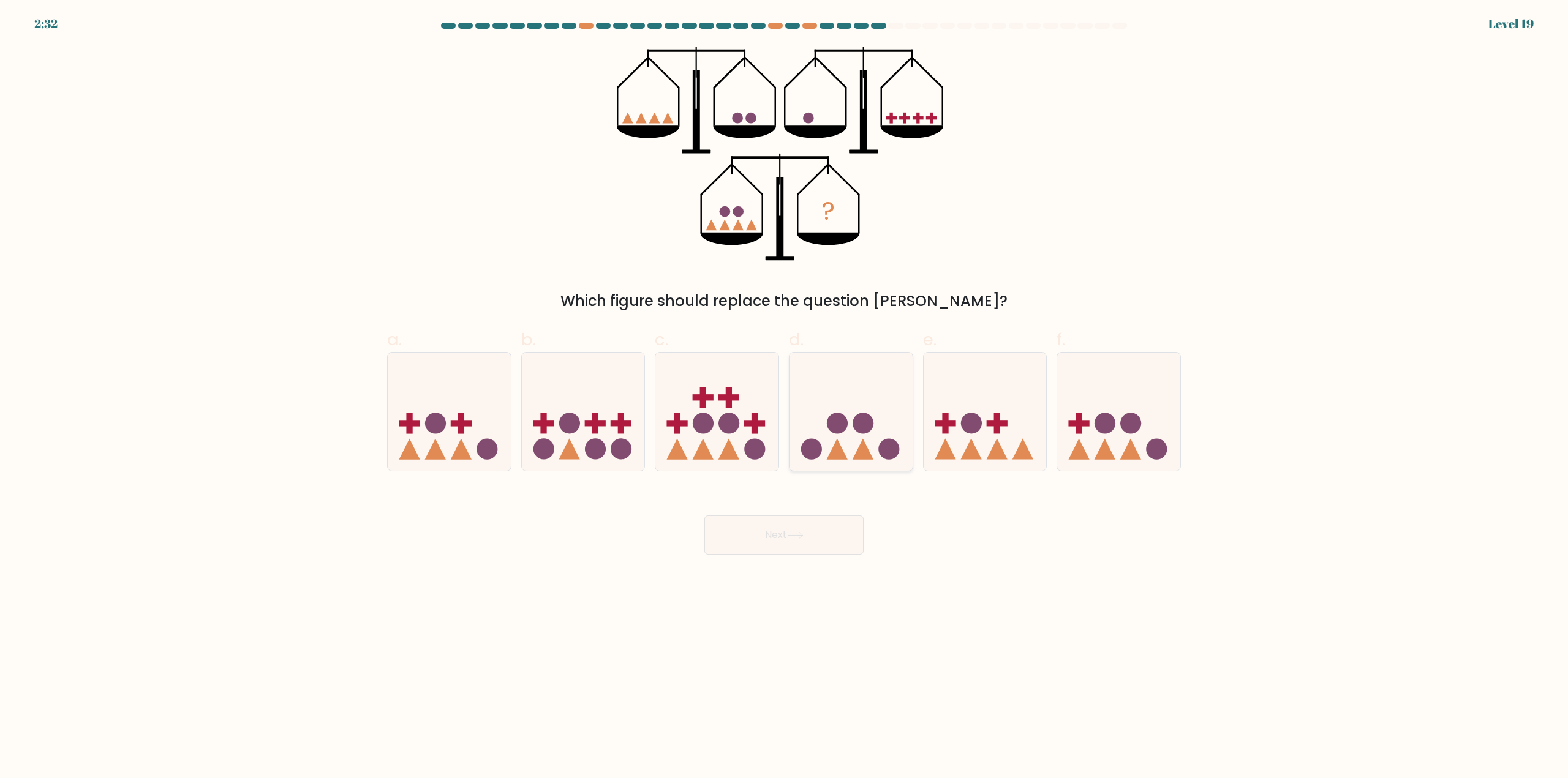
click at [891, 446] on circle at bounding box center [888, 448] width 21 height 21
click at [784, 398] on input "d." at bounding box center [784, 394] width 1 height 8
radio input "true"
click at [816, 534] on button "Next" at bounding box center [784, 535] width 159 height 39
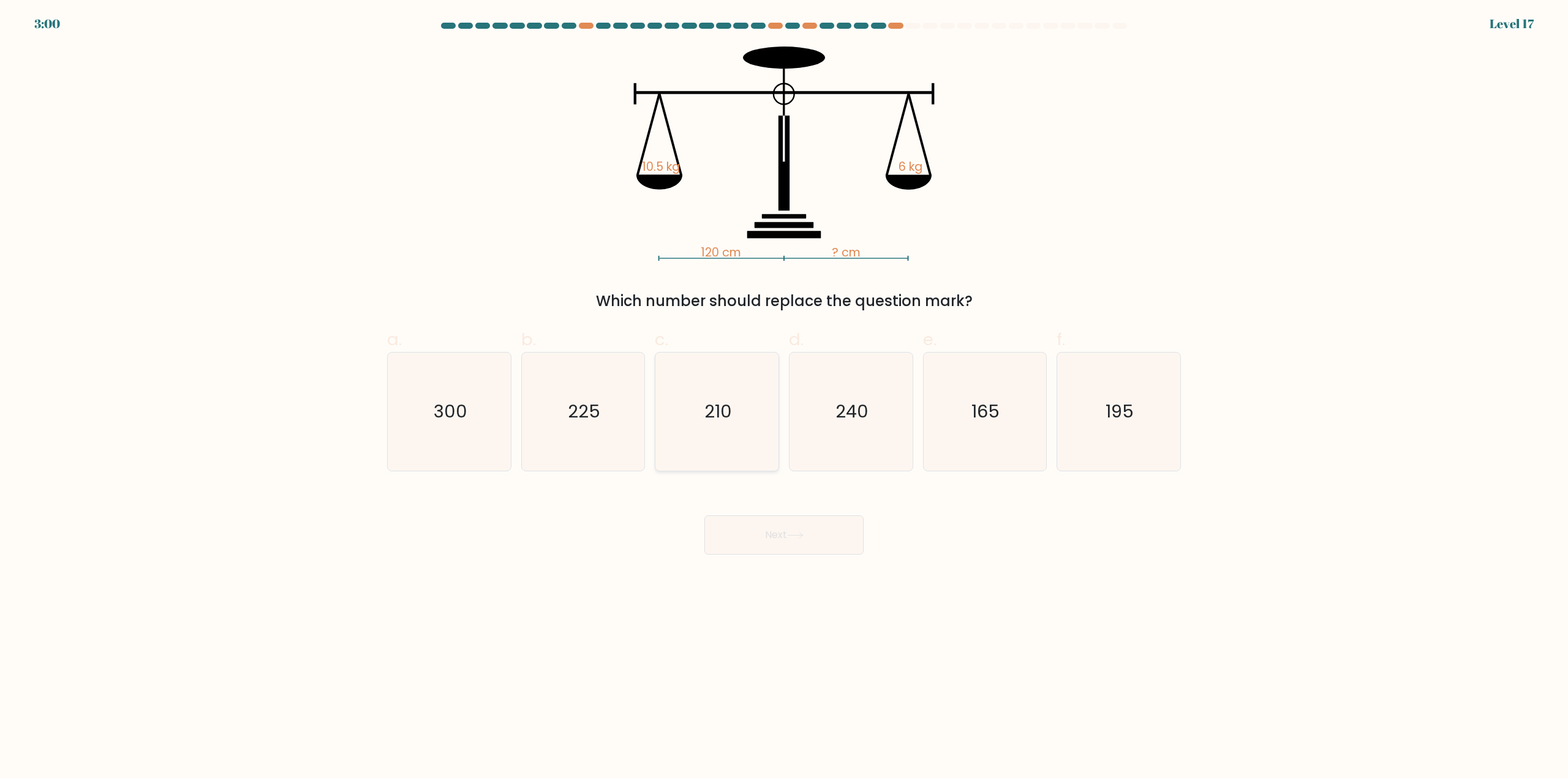
click at [722, 426] on icon "210" at bounding box center [716, 412] width 118 height 118
click at [784, 398] on input "c. 210" at bounding box center [784, 394] width 1 height 8
radio input "true"
click at [763, 537] on button "Next" at bounding box center [784, 535] width 159 height 39
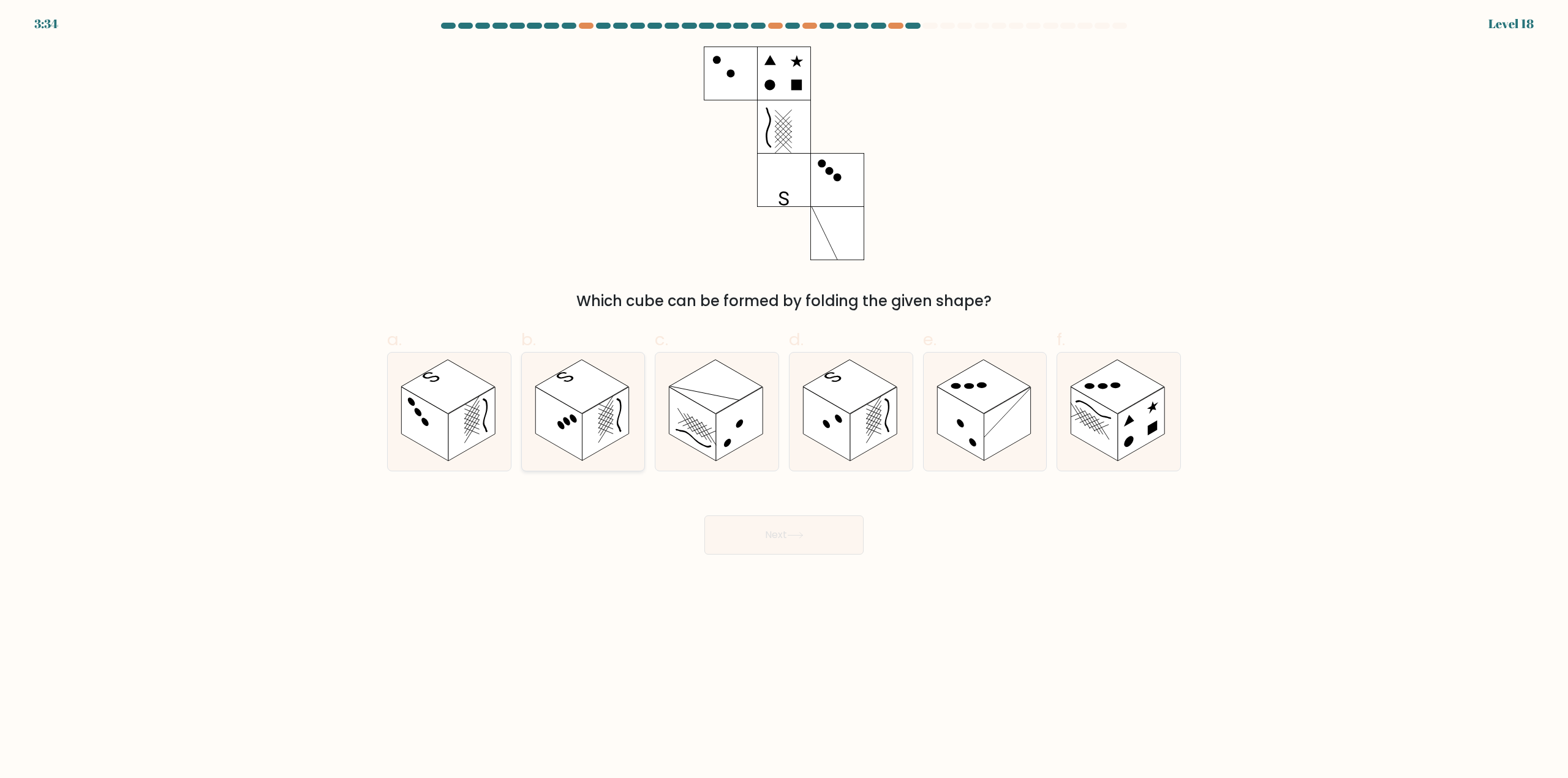
click at [581, 418] on rect at bounding box center [559, 424] width 47 height 74
click at [784, 398] on input "b." at bounding box center [784, 394] width 1 height 8
radio input "true"
click at [783, 525] on button "Next" at bounding box center [784, 535] width 159 height 39
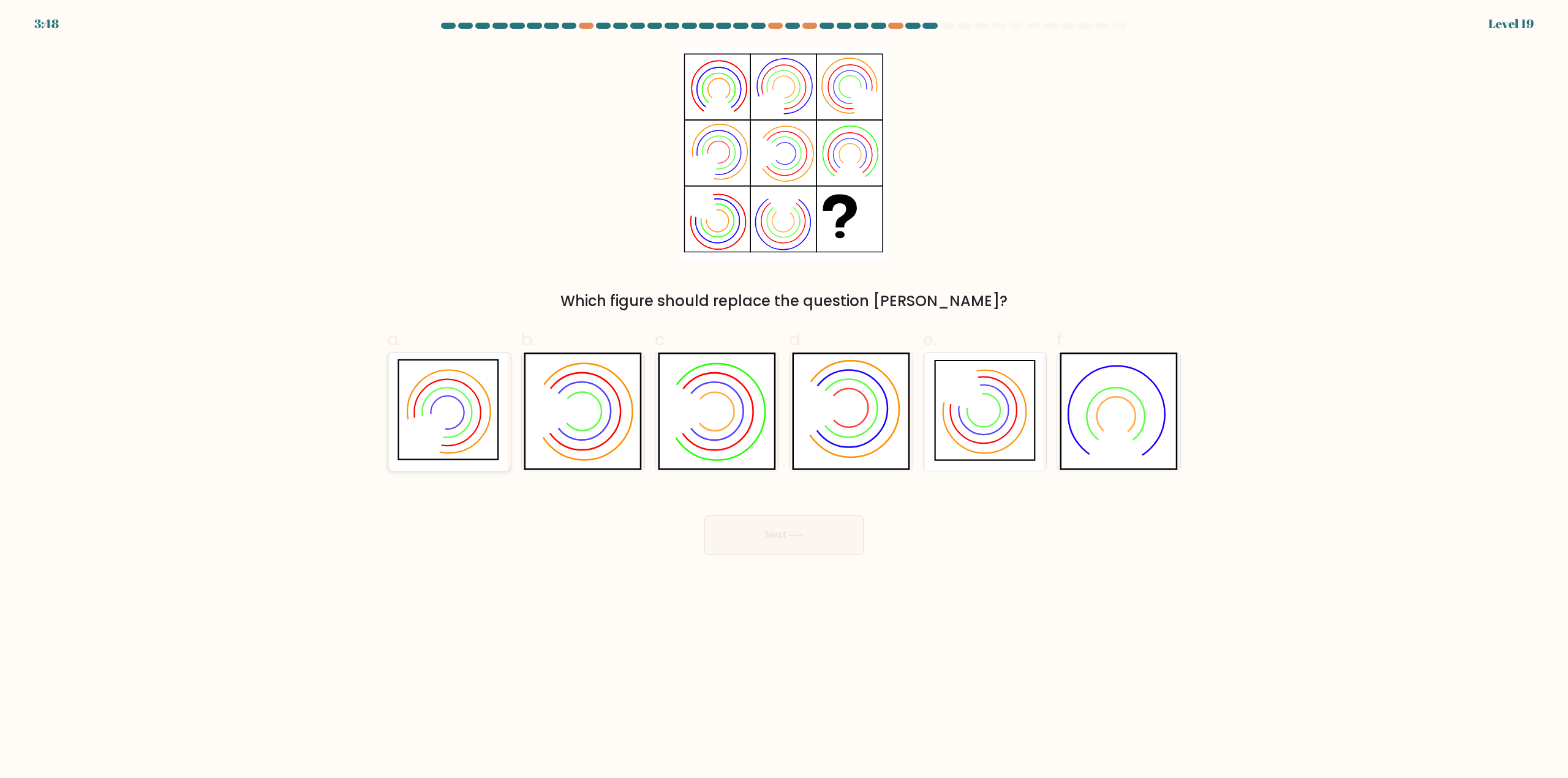
click at [435, 437] on icon at bounding box center [423, 437] width 53 height 53
click at [784, 398] on input "a." at bounding box center [784, 394] width 1 height 8
radio input "true"
click at [759, 548] on button "Next" at bounding box center [784, 535] width 159 height 39
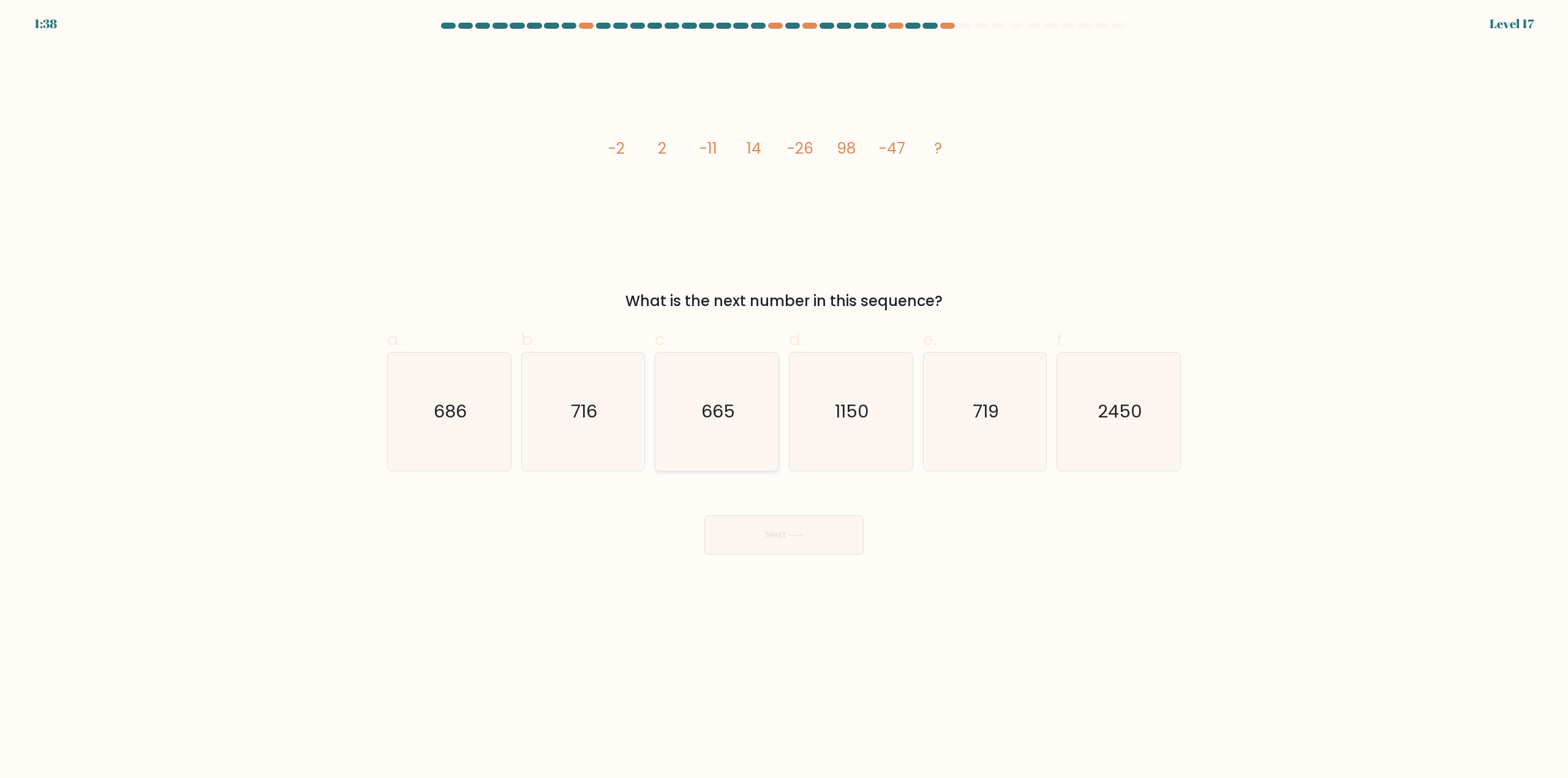
click at [713, 391] on icon "665" at bounding box center [716, 412] width 118 height 118
click at [784, 391] on input "c. 665" at bounding box center [784, 394] width 1 height 8
radio input "true"
click at [429, 413] on icon "686" at bounding box center [448, 412] width 118 height 118
click at [784, 398] on input "a. 686" at bounding box center [784, 394] width 1 height 8
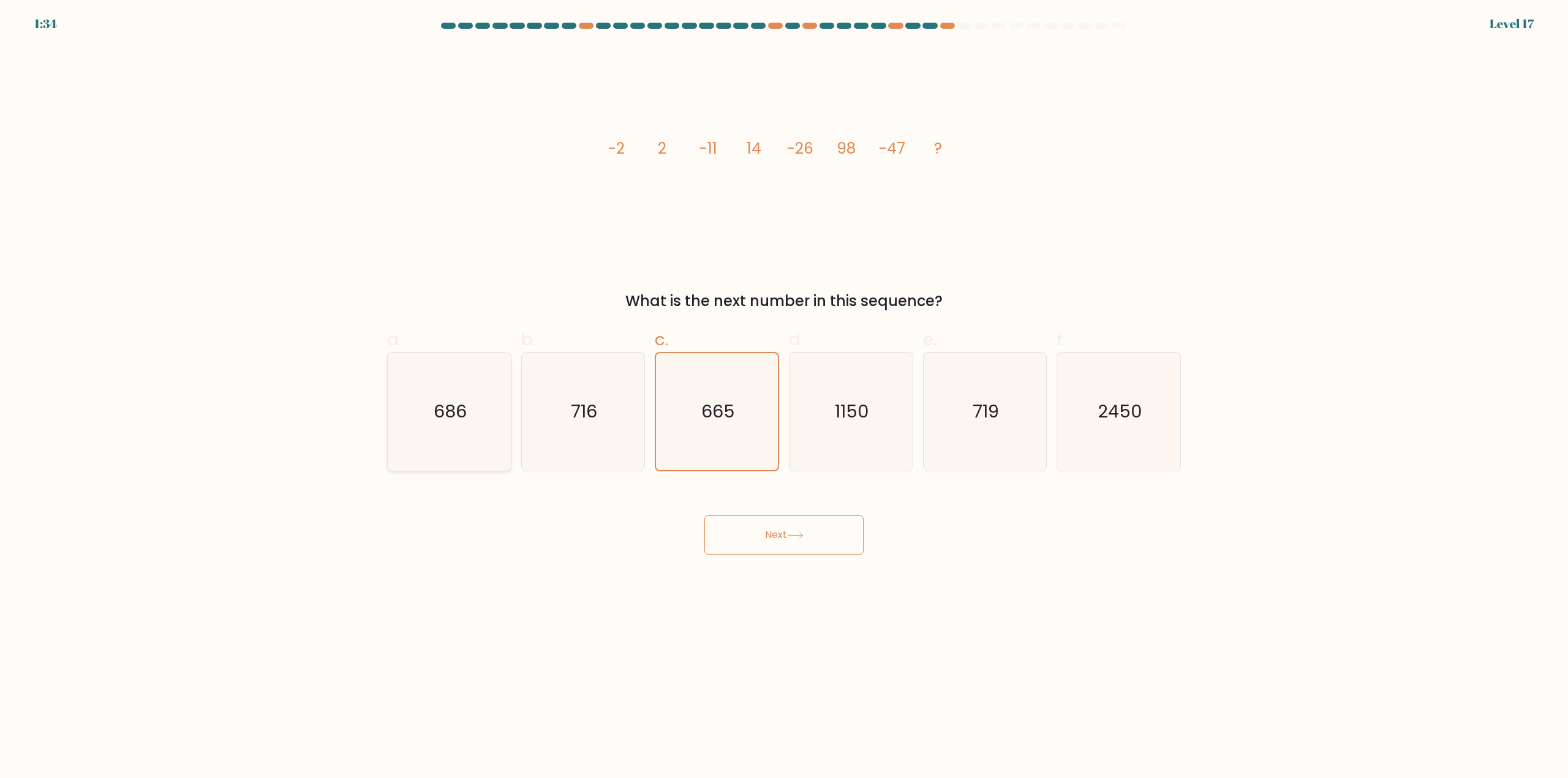
radio input "true"
click at [794, 535] on icon at bounding box center [795, 535] width 16 height 7
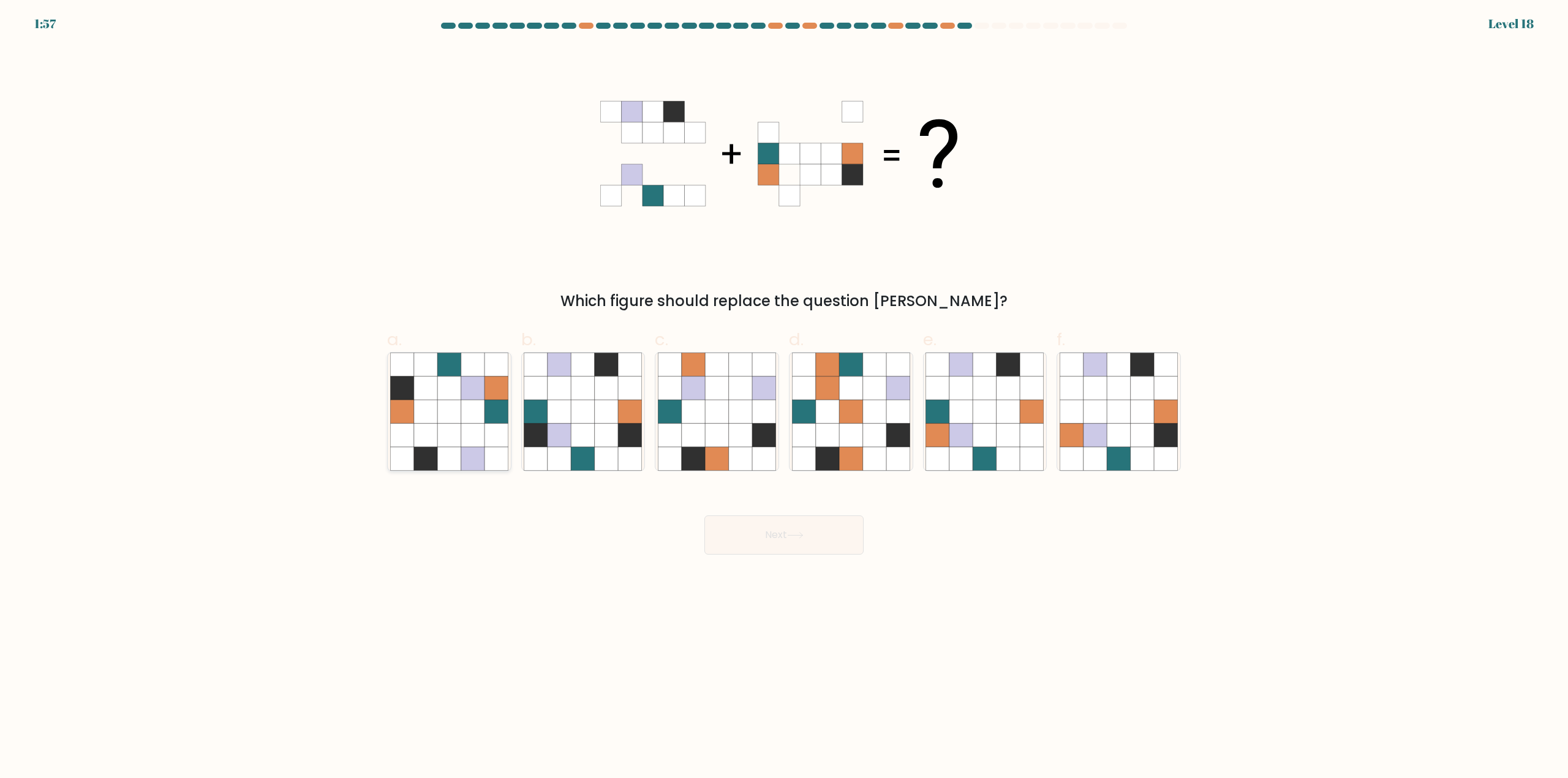
click at [480, 446] on icon at bounding box center [473, 435] width 23 height 23
click at [784, 398] on input "a." at bounding box center [784, 394] width 1 height 8
radio input "true"
click at [783, 537] on button "Next" at bounding box center [784, 535] width 159 height 39
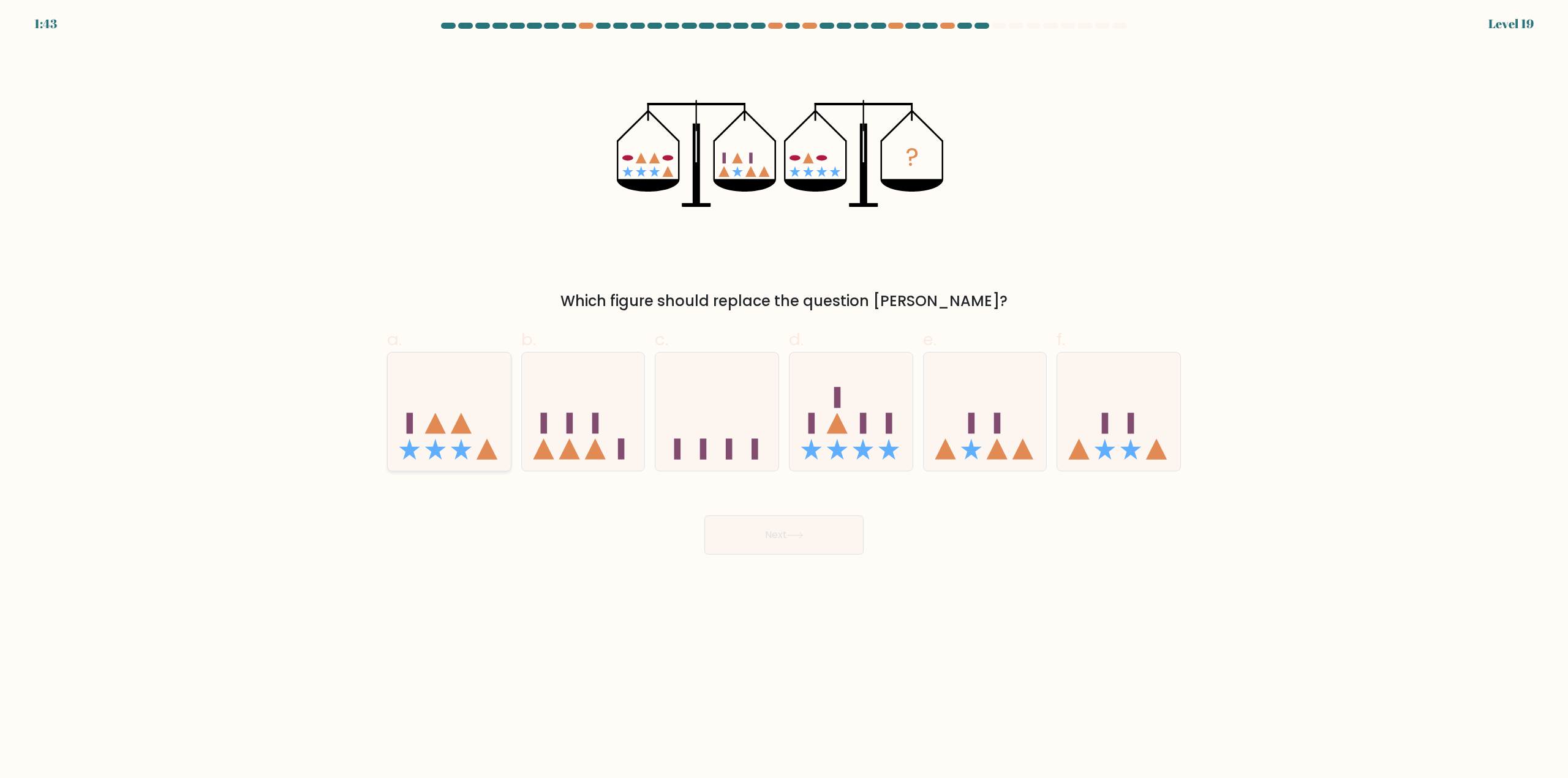
click at [459, 455] on icon at bounding box center [461, 449] width 21 height 21
click at [784, 398] on input "a." at bounding box center [784, 394] width 1 height 8
radio input "true"
click at [858, 451] on icon at bounding box center [863, 449] width 21 height 21
click at [784, 398] on input "d." at bounding box center [784, 394] width 1 height 8
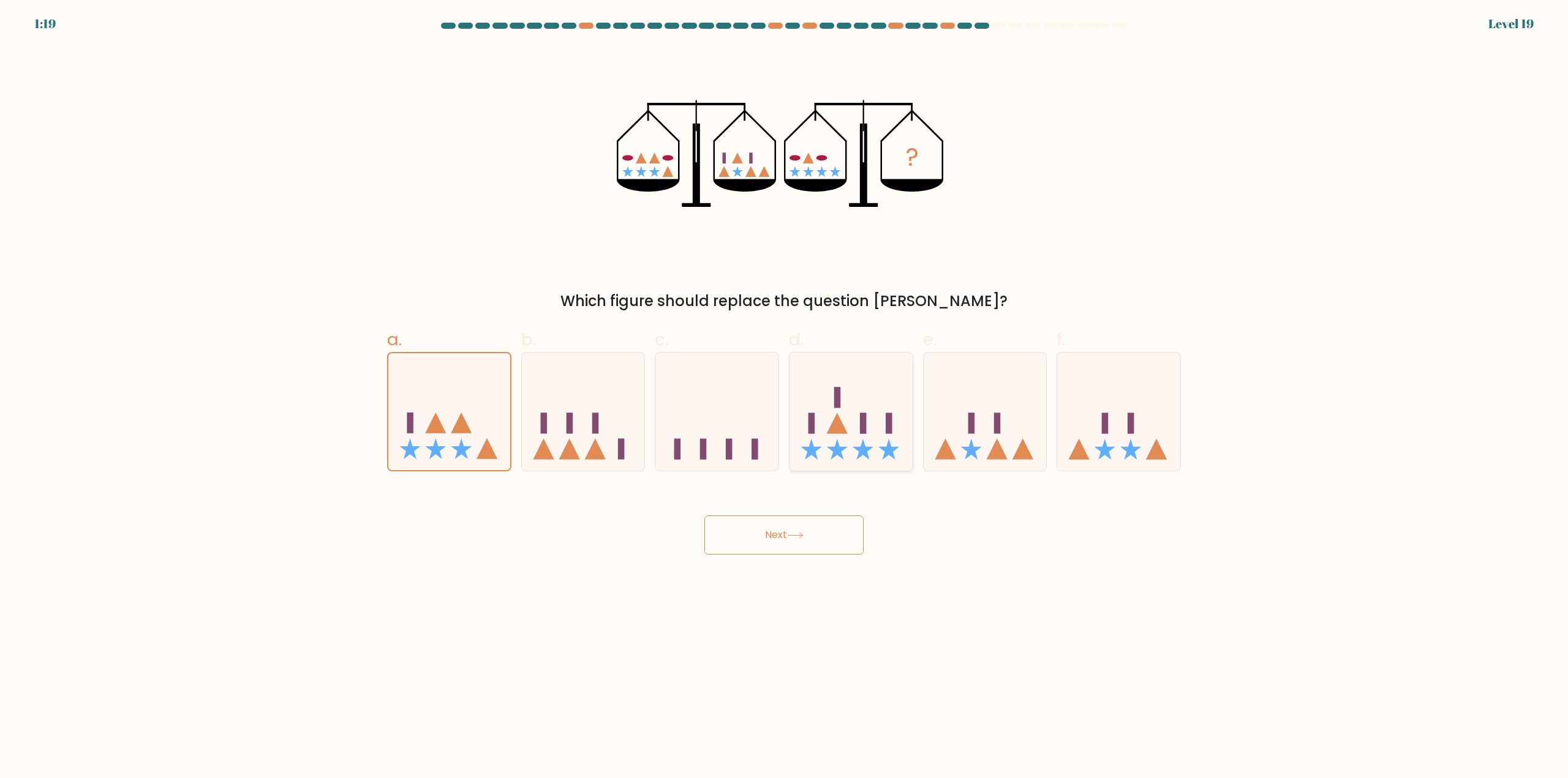
radio input "true"
click at [470, 460] on icon at bounding box center [449, 412] width 123 height 102
click at [784, 398] on input "a." at bounding box center [784, 394] width 1 height 8
radio input "true"
click at [827, 525] on button "Next" at bounding box center [784, 535] width 159 height 39
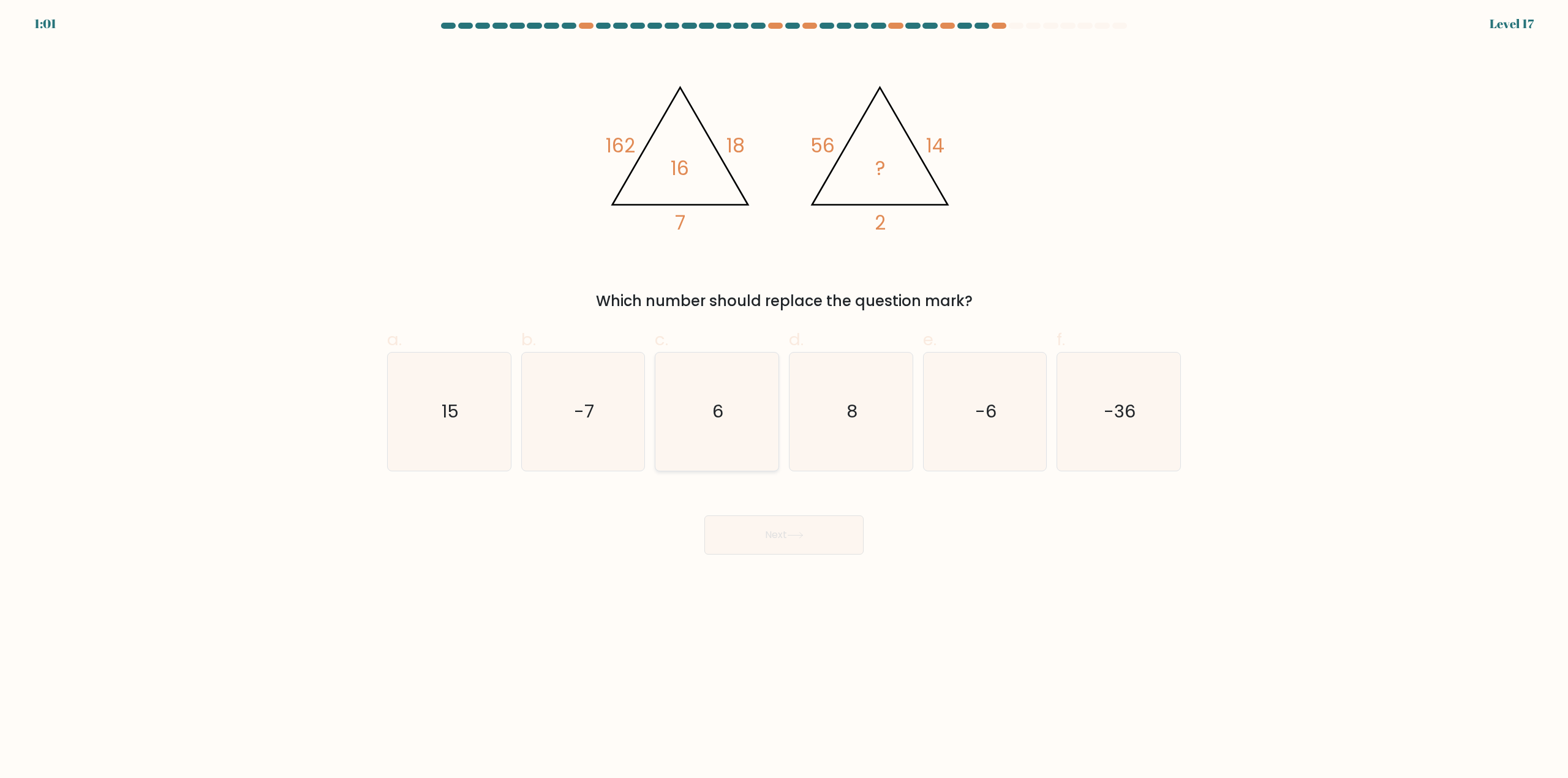
click at [736, 418] on icon "6" at bounding box center [716, 412] width 118 height 118
click at [784, 398] on input "c. 6" at bounding box center [784, 394] width 1 height 8
radio input "true"
click at [758, 543] on button "Next" at bounding box center [784, 535] width 159 height 39
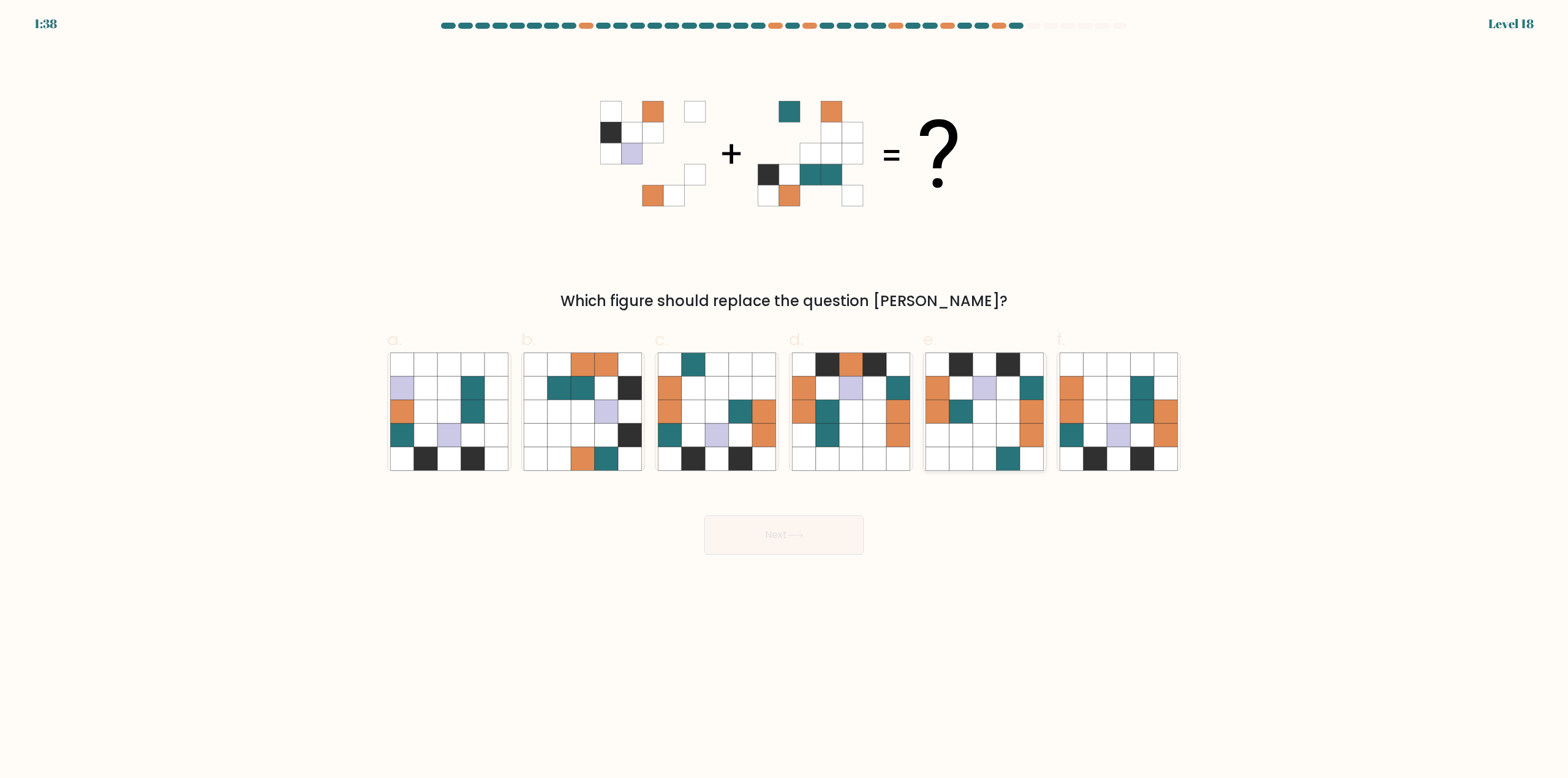
click at [982, 409] on icon at bounding box center [985, 412] width 23 height 23
click at [784, 398] on input "e." at bounding box center [784, 394] width 1 height 8
radio input "true"
click at [579, 432] on icon at bounding box center [583, 435] width 23 height 23
click at [784, 398] on input "b." at bounding box center [784, 394] width 1 height 8
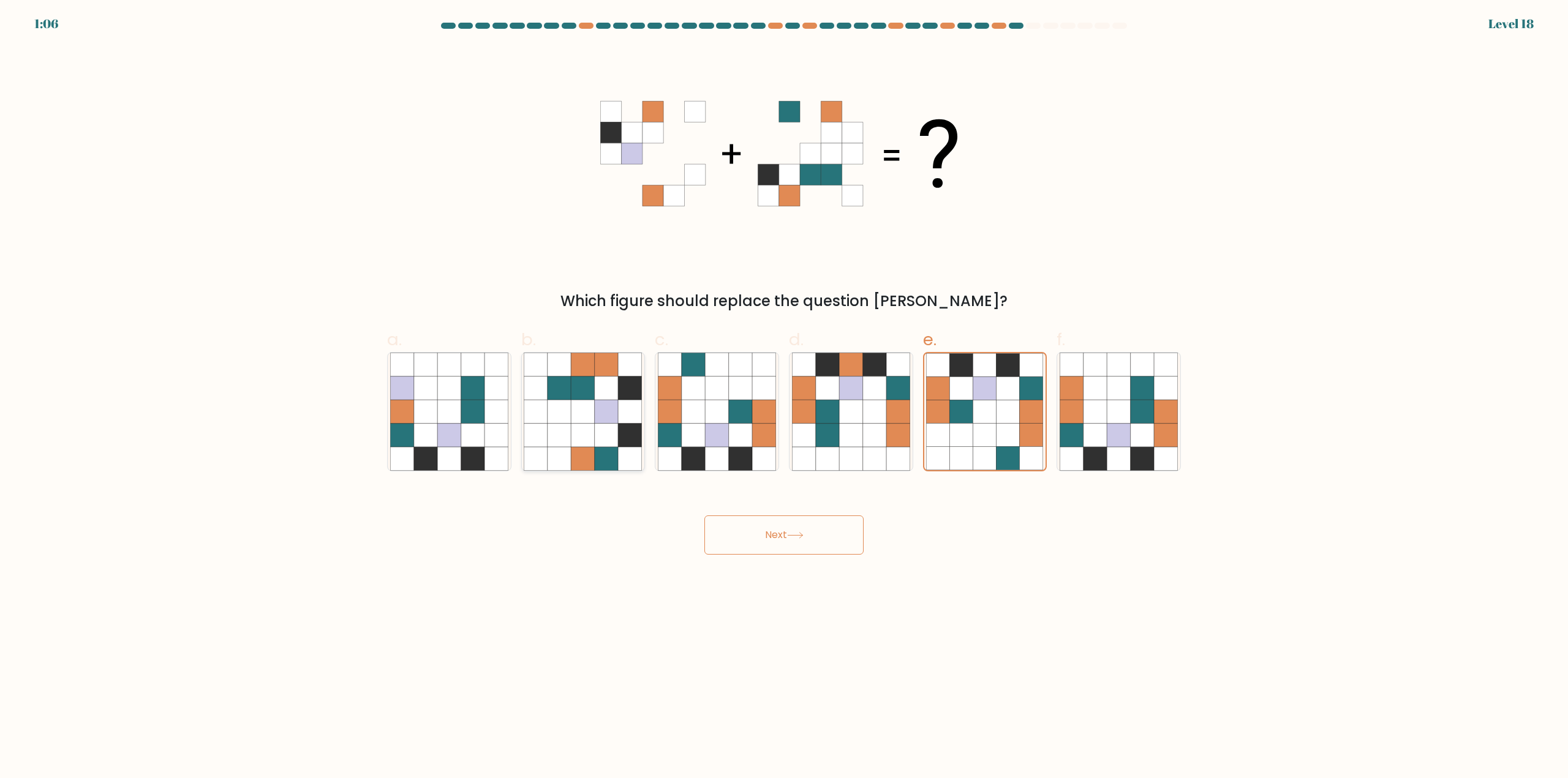
radio input "true"
click at [813, 533] on button "Next" at bounding box center [784, 535] width 159 height 39
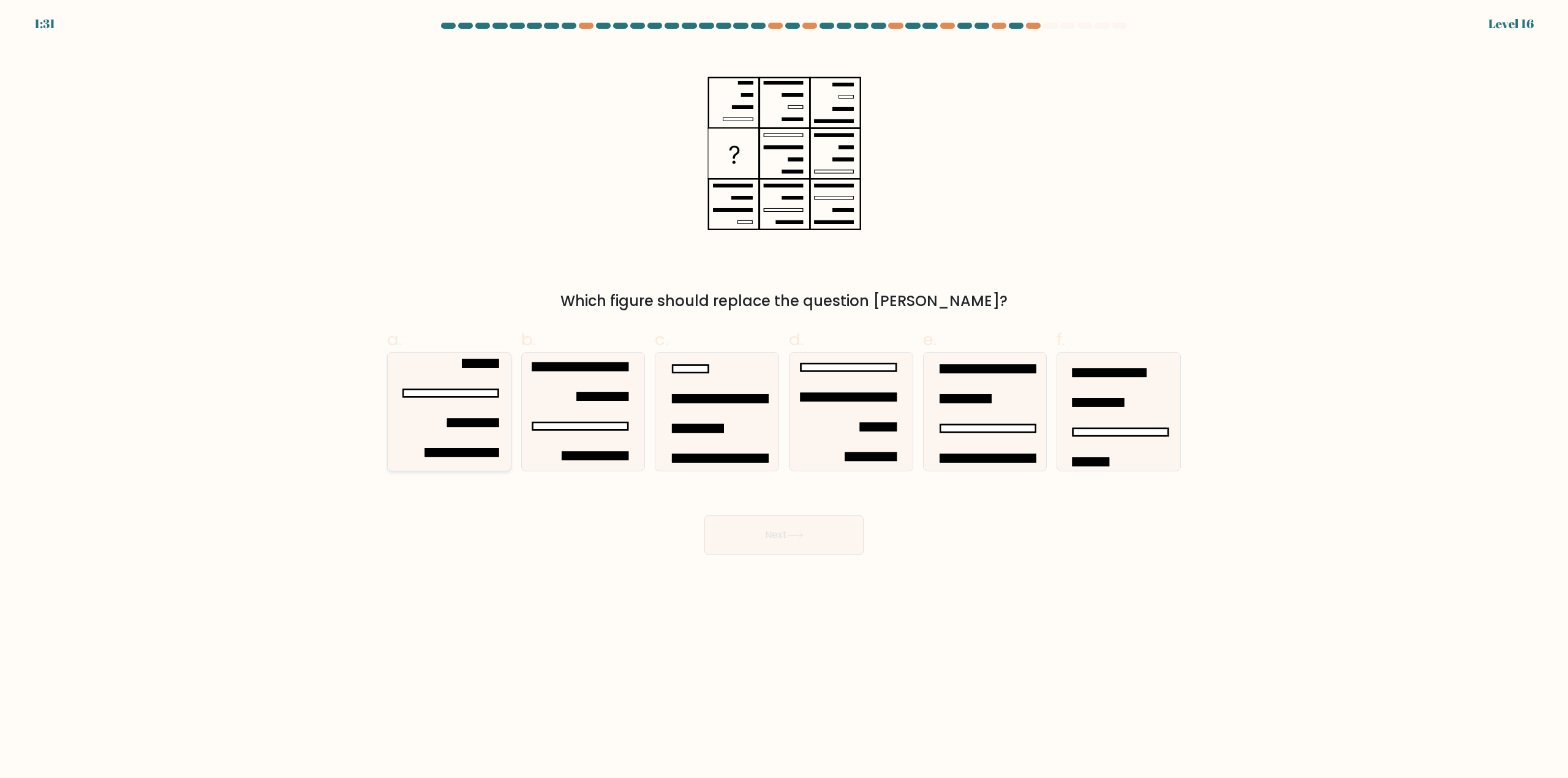
click at [469, 416] on icon at bounding box center [448, 412] width 118 height 118
click at [784, 398] on input "a." at bounding box center [784, 394] width 1 height 8
radio input "true"
click at [770, 523] on button "Next" at bounding box center [784, 535] width 159 height 39
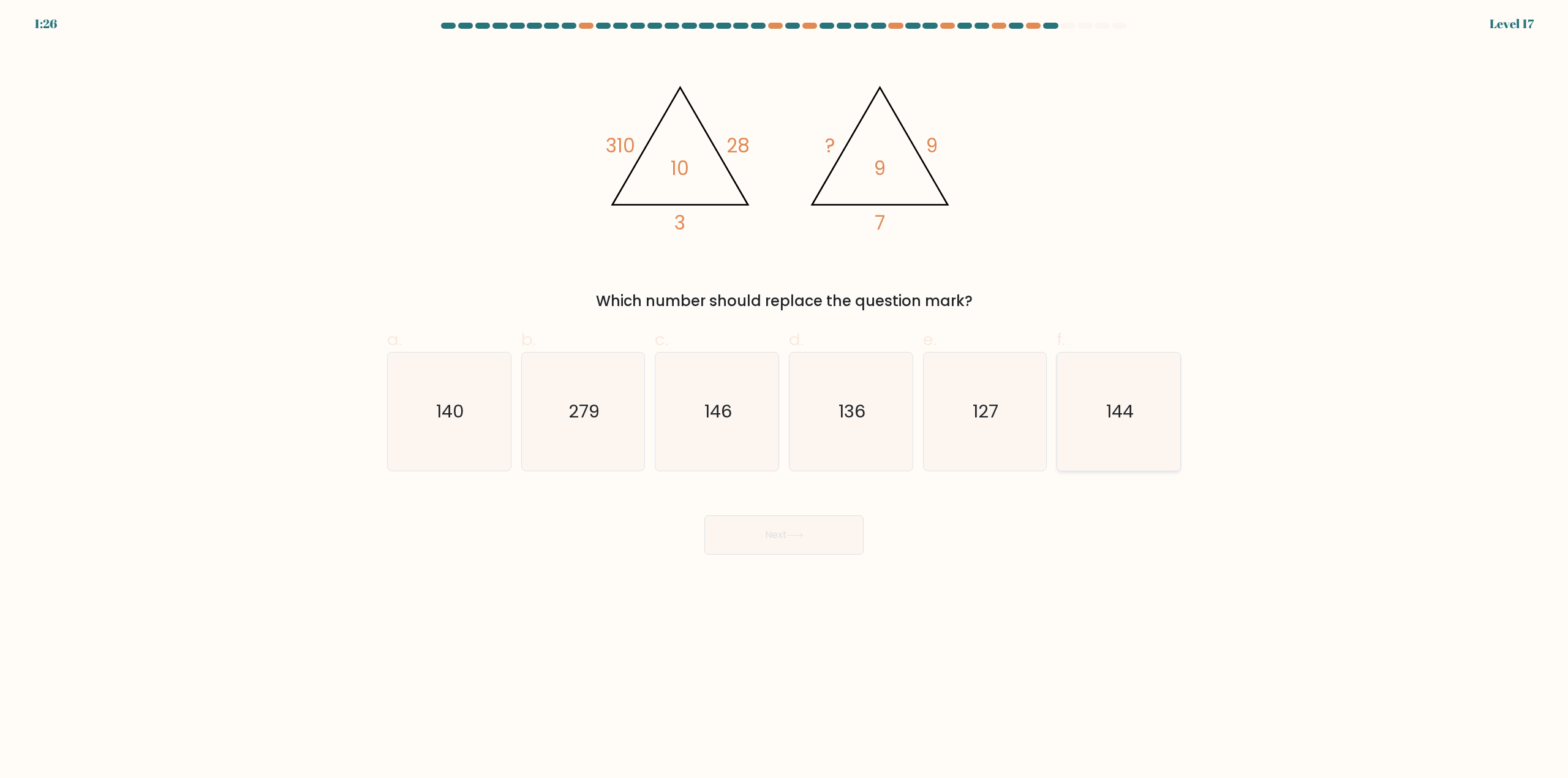
click at [1084, 382] on icon "144" at bounding box center [1118, 412] width 118 height 118
click at [784, 390] on input "f. 144" at bounding box center [784, 394] width 1 height 8
radio input "true"
click at [832, 528] on button "Next" at bounding box center [784, 535] width 159 height 39
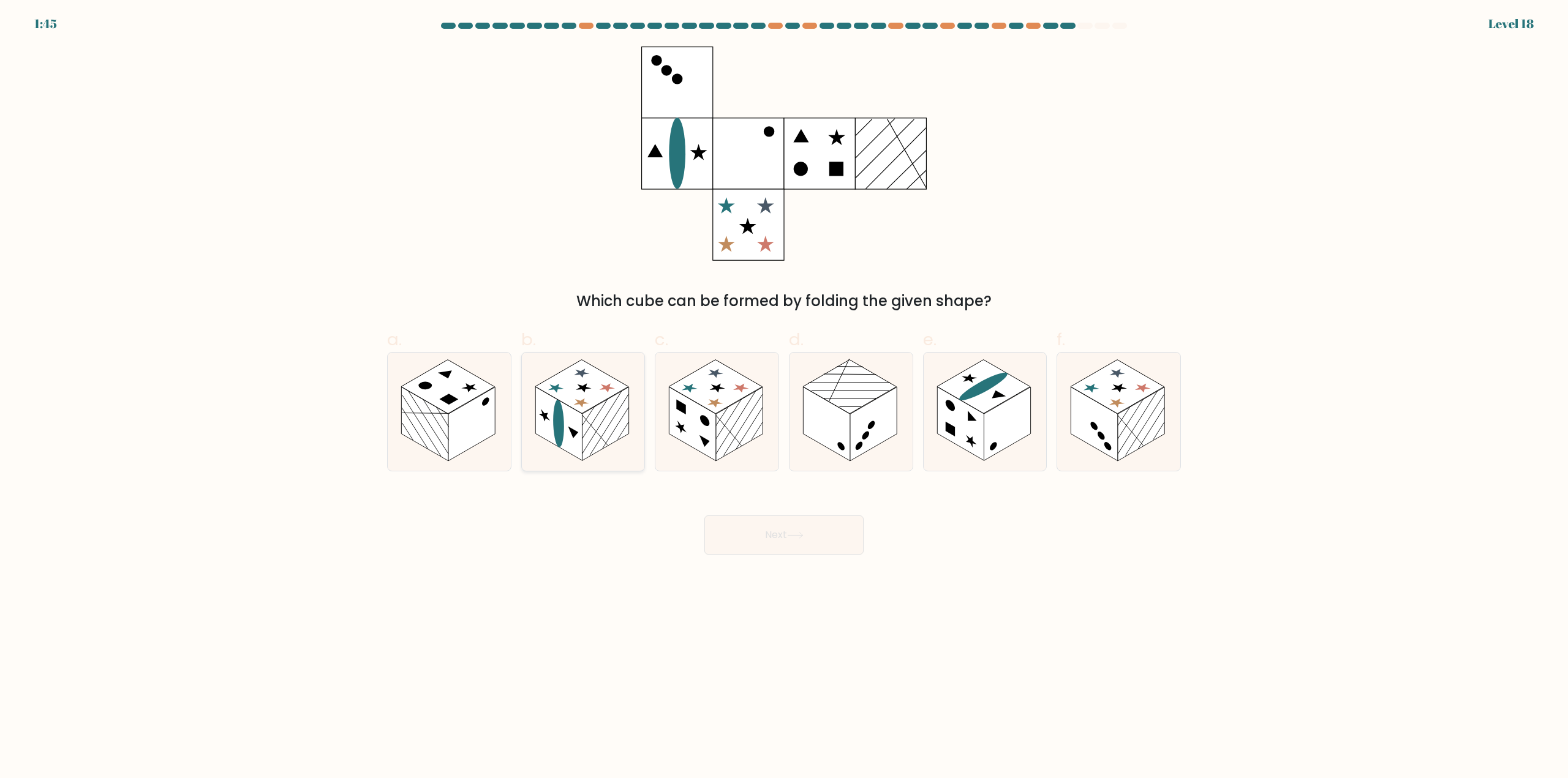
click at [602, 433] on rect at bounding box center [605, 424] width 47 height 74
click at [784, 398] on input "b." at bounding box center [784, 394] width 1 height 8
radio input "true"
click at [705, 428] on rect at bounding box center [693, 424] width 47 height 74
click at [784, 398] on input "c." at bounding box center [784, 394] width 1 height 8
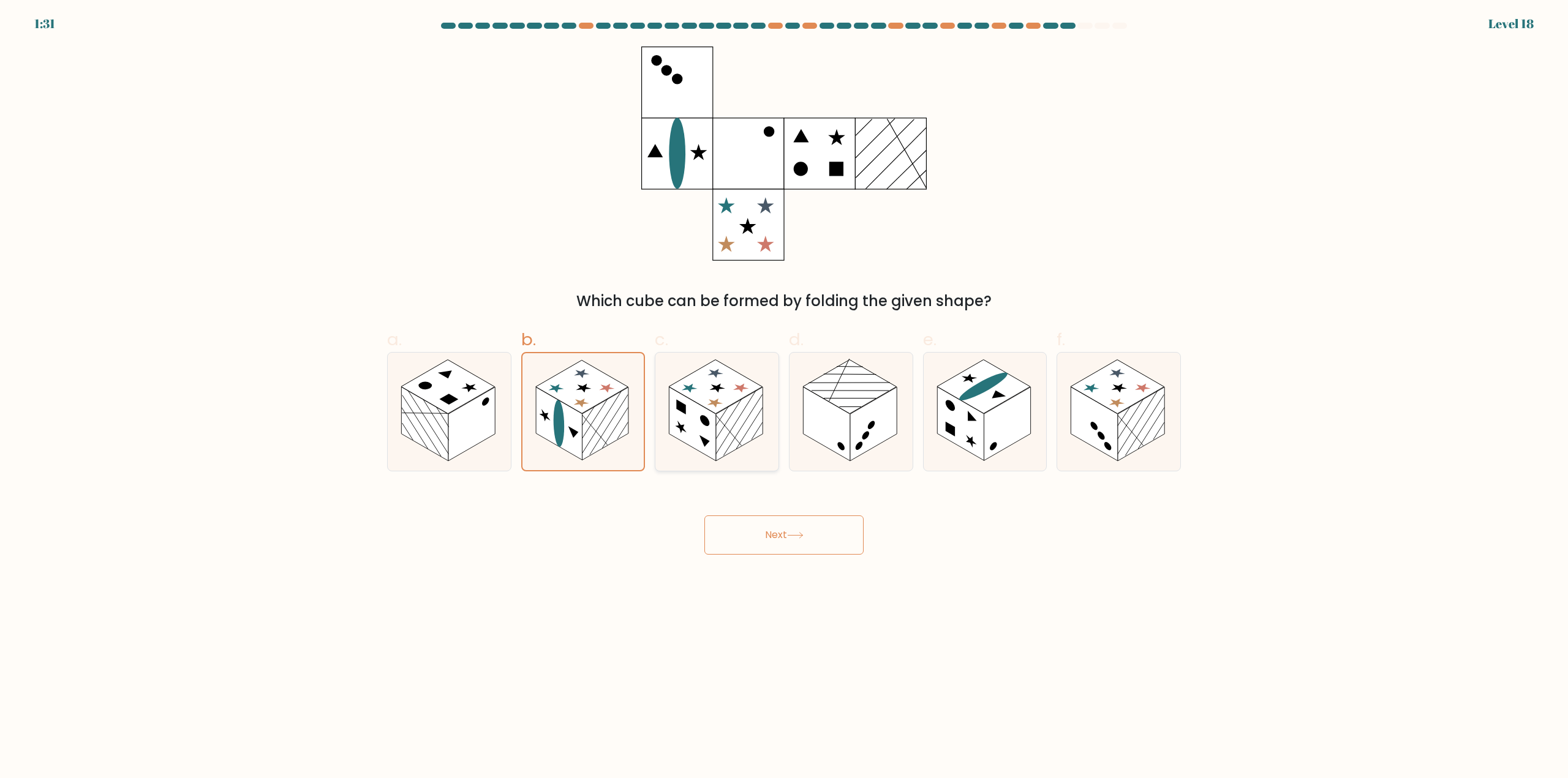
radio input "true"
click at [842, 437] on rect at bounding box center [827, 424] width 47 height 74
click at [784, 398] on input "d." at bounding box center [784, 394] width 1 height 8
radio input "true"
click at [983, 440] on rect at bounding box center [960, 424] width 47 height 74
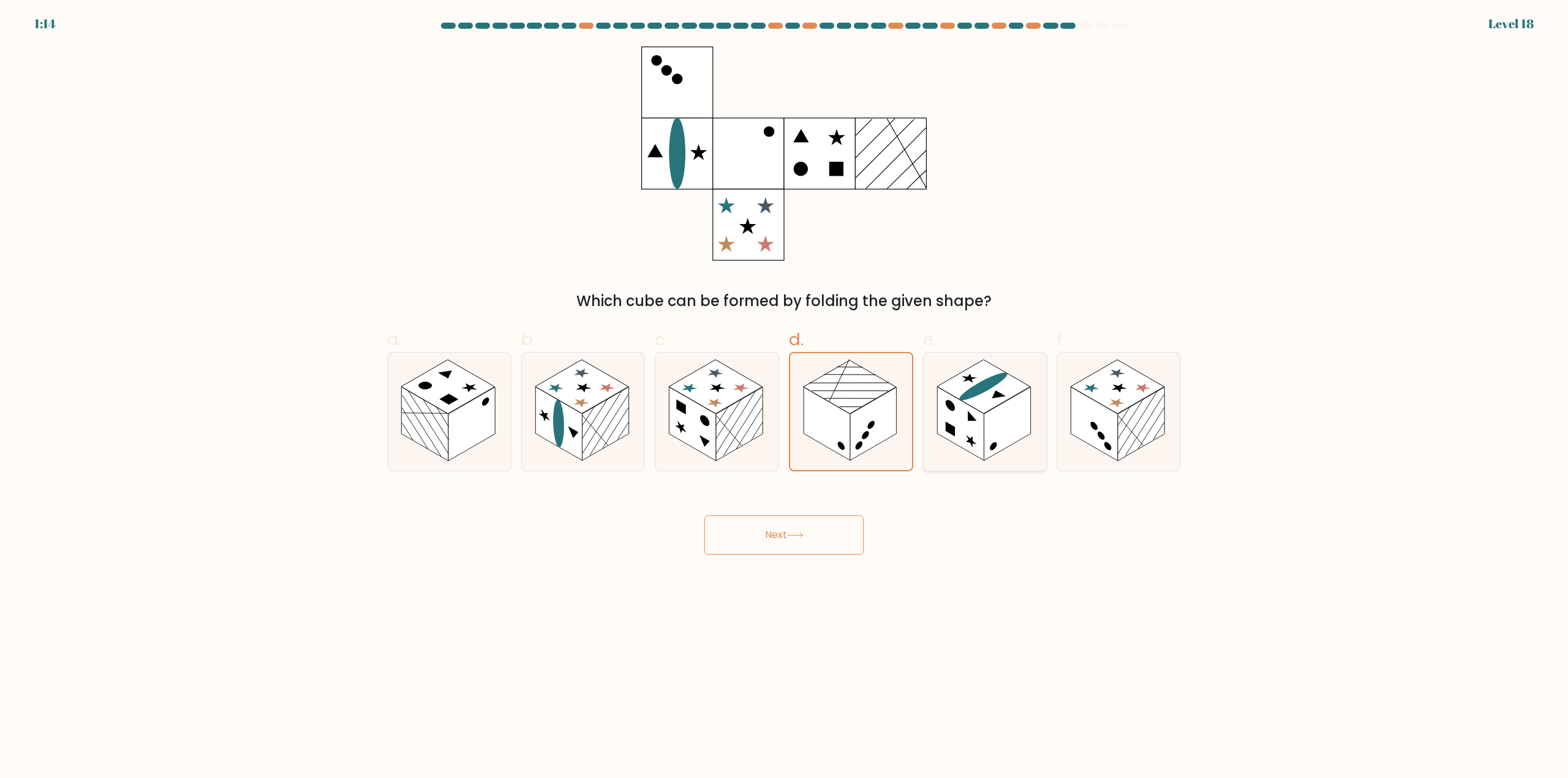
click at [784, 398] on input "e." at bounding box center [784, 394] width 1 height 8
radio input "true"
click at [1095, 451] on icon at bounding box center [1119, 412] width 123 height 118
click at [784, 398] on input "f." at bounding box center [784, 394] width 1 height 8
radio input "true"
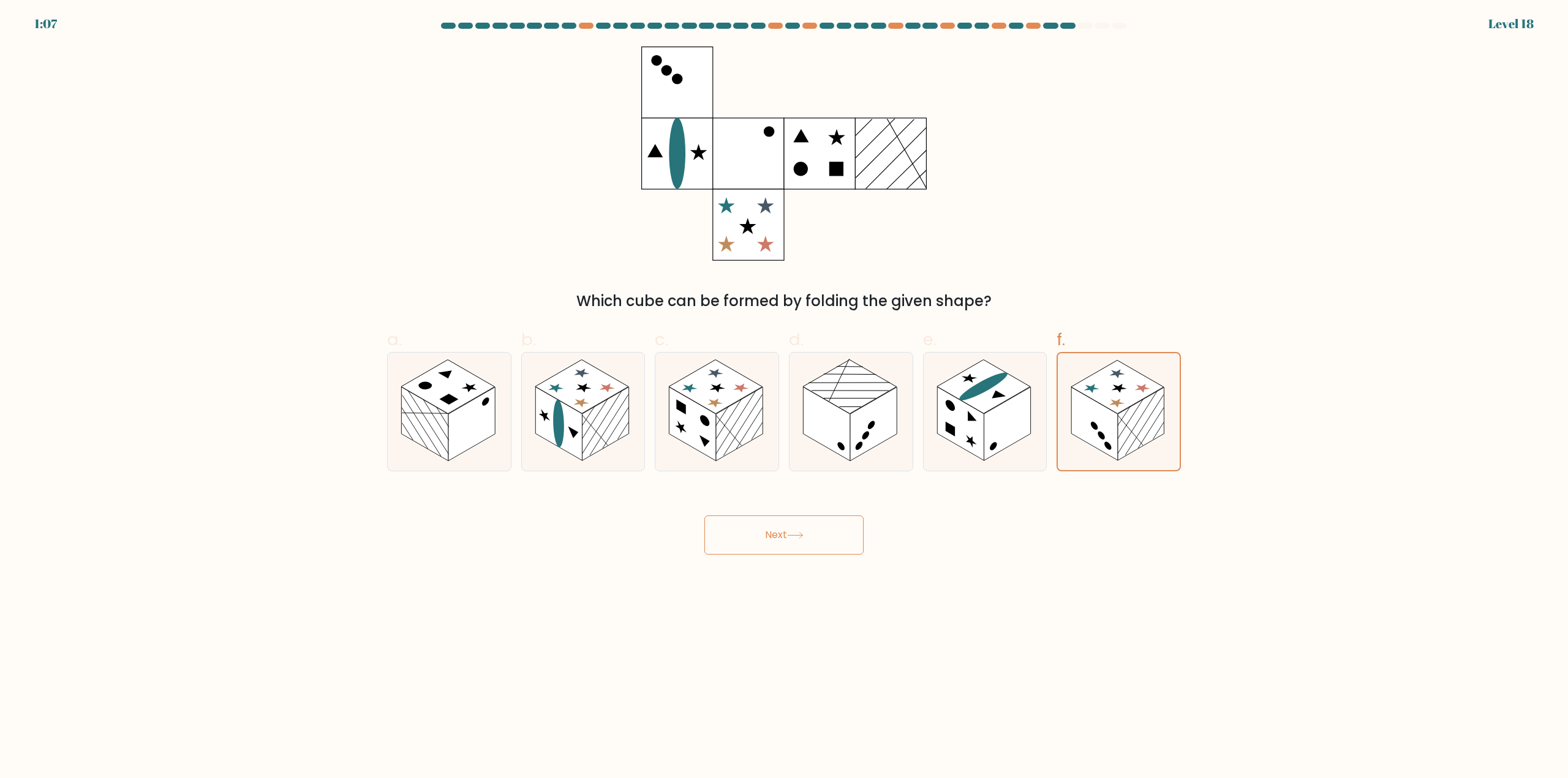
click at [811, 532] on button "Next" at bounding box center [784, 535] width 159 height 39
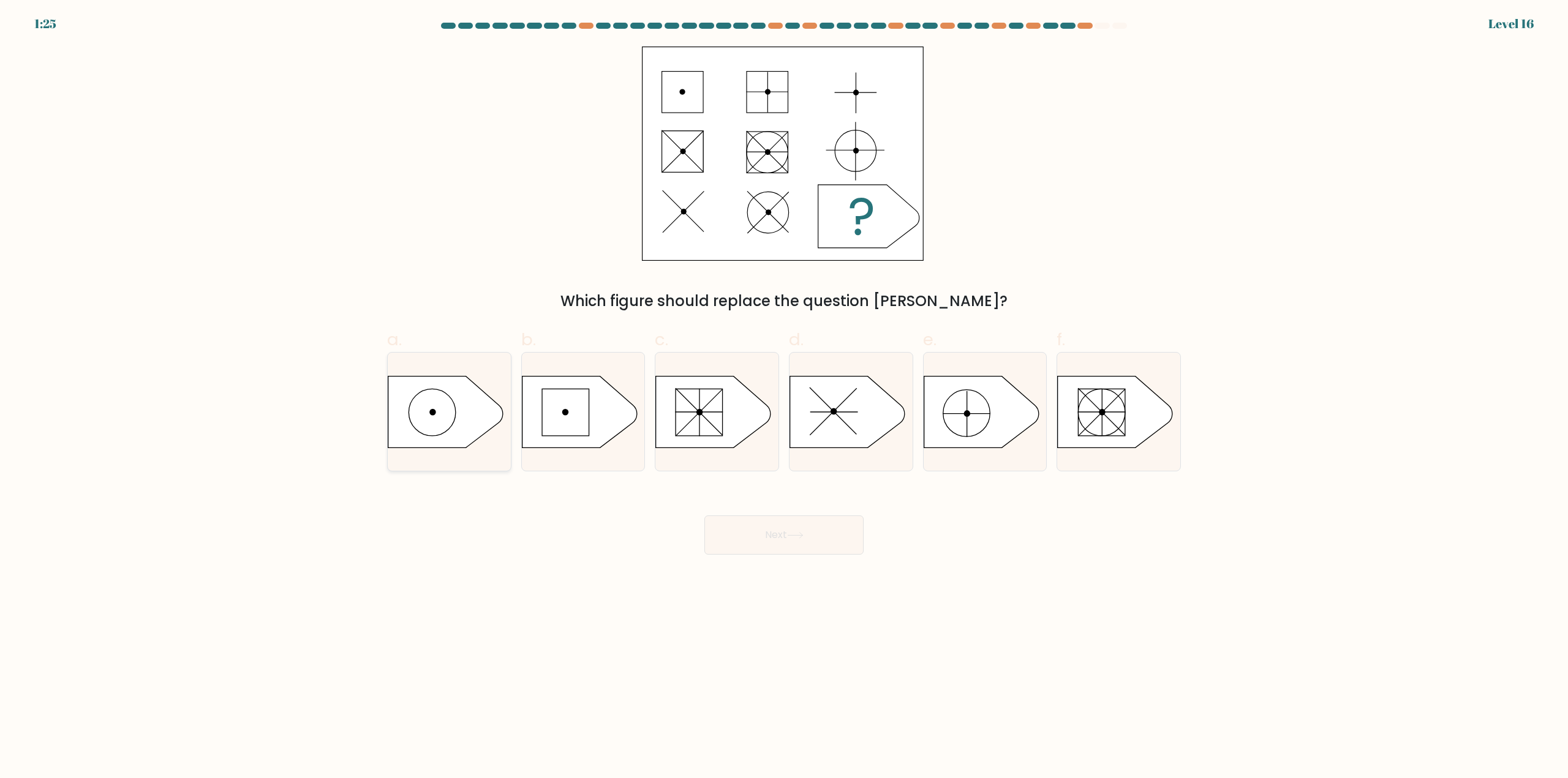
click at [484, 429] on icon at bounding box center [445, 412] width 115 height 72
click at [784, 398] on input "a." at bounding box center [784, 394] width 1 height 8
radio input "true"
click at [834, 540] on button "Next" at bounding box center [784, 535] width 159 height 39
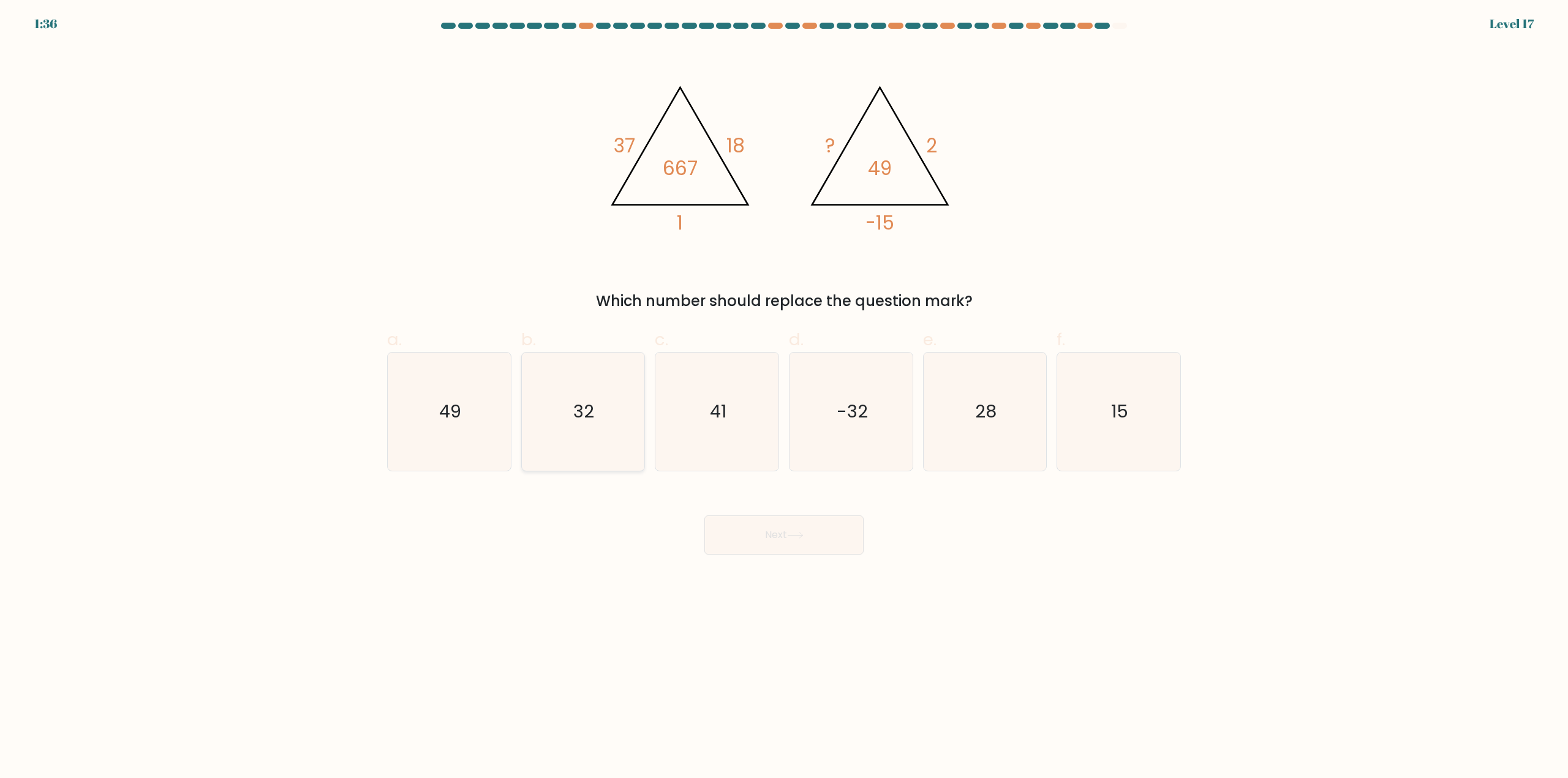
drag, startPoint x: 616, startPoint y: 434, endPoint x: 627, endPoint y: 441, distance: 13.0
click at [613, 433] on icon "32" at bounding box center [582, 412] width 118 height 118
click at [784, 398] on input "b. 32" at bounding box center [784, 394] width 1 height 8
radio input "true"
click at [784, 526] on button "Next" at bounding box center [784, 535] width 159 height 39
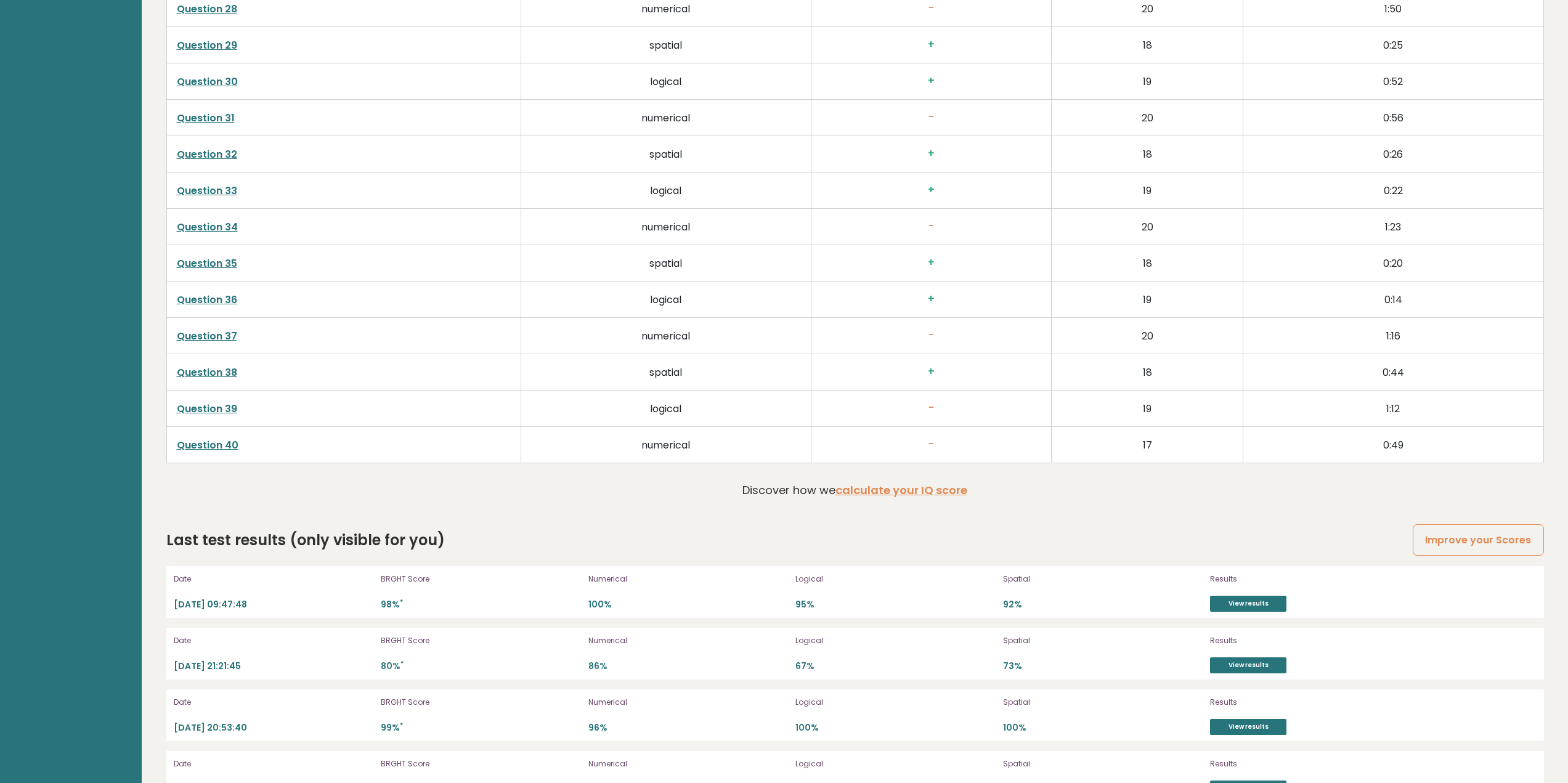
scroll to position [3461, 0]
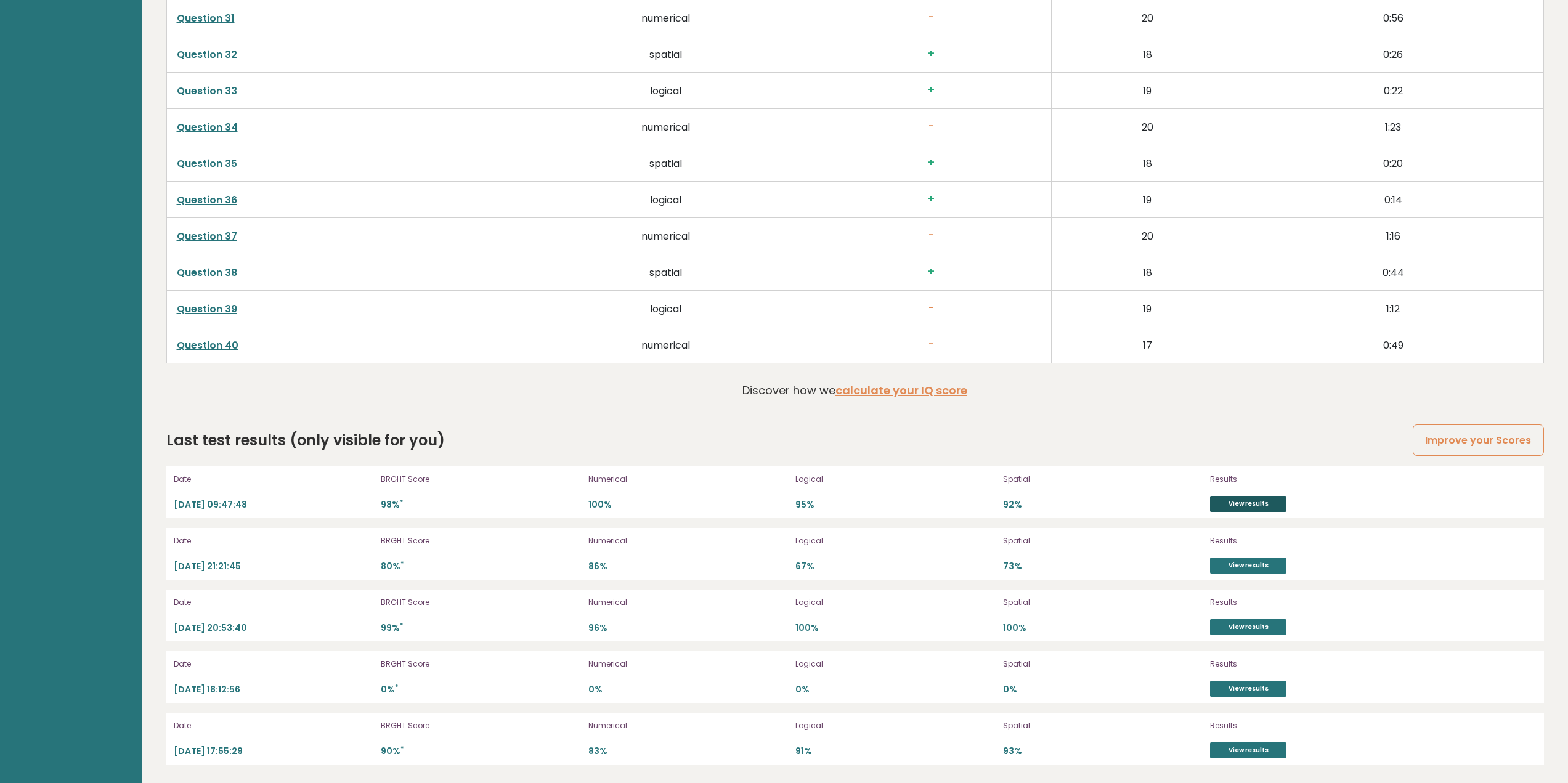
click at [1268, 506] on link "View results" at bounding box center [1248, 504] width 76 height 16
